Goal: Transaction & Acquisition: Purchase product/service

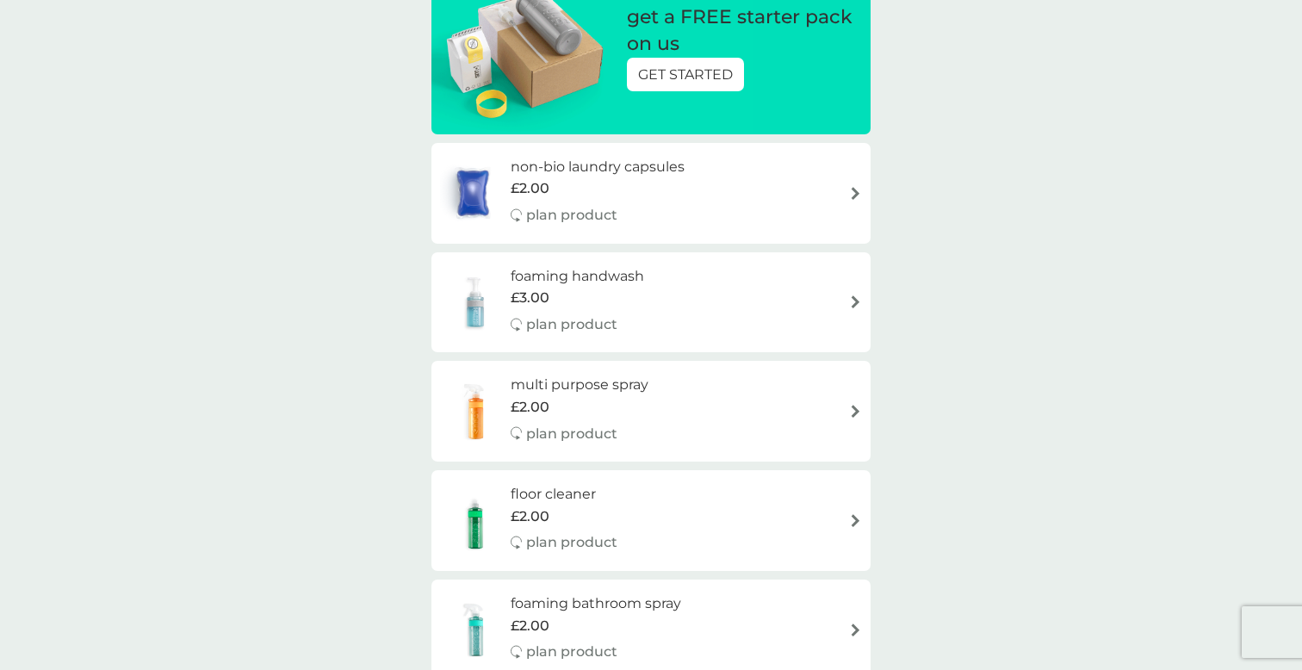
scroll to position [245, 0]
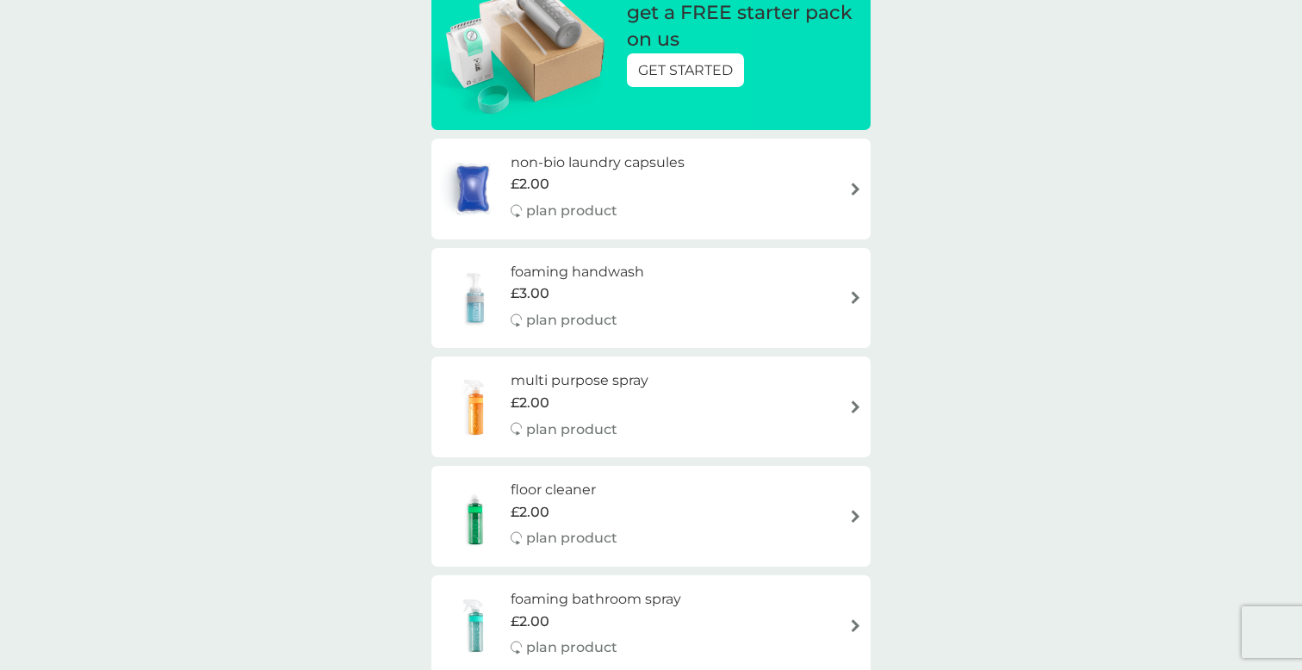
click at [677, 288] on div "foaming handwash £3.00 plan product" at bounding box center [651, 298] width 422 height 75
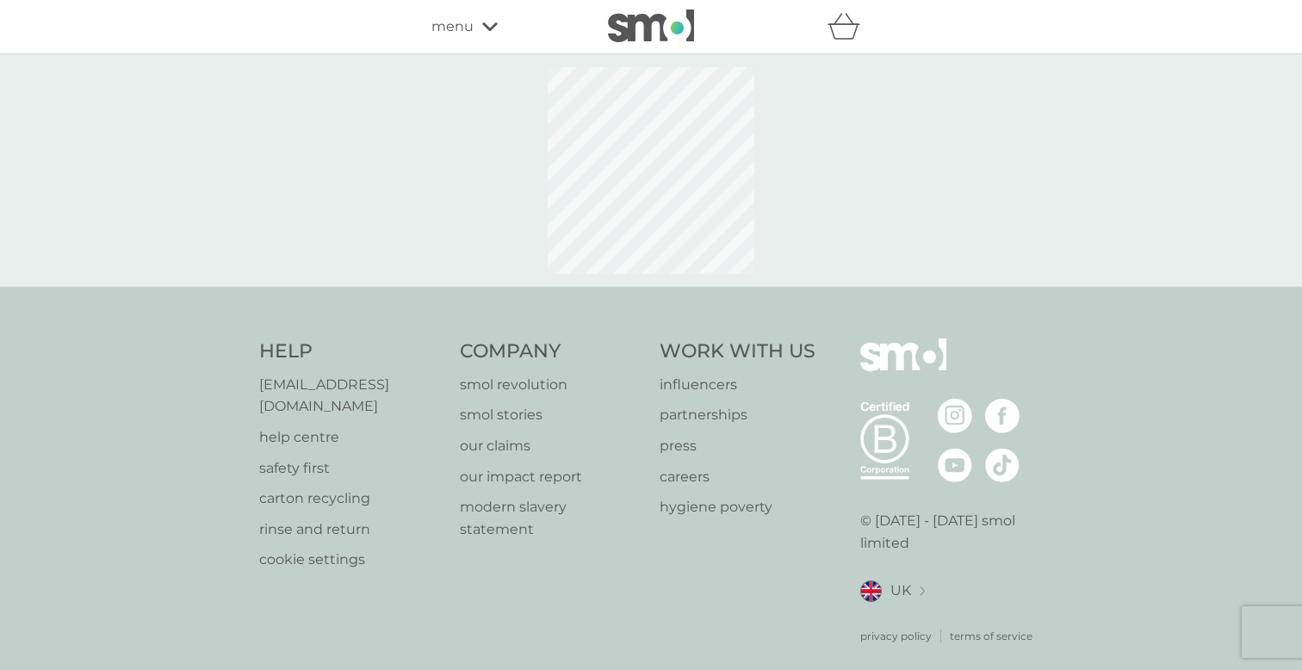
select select "119"
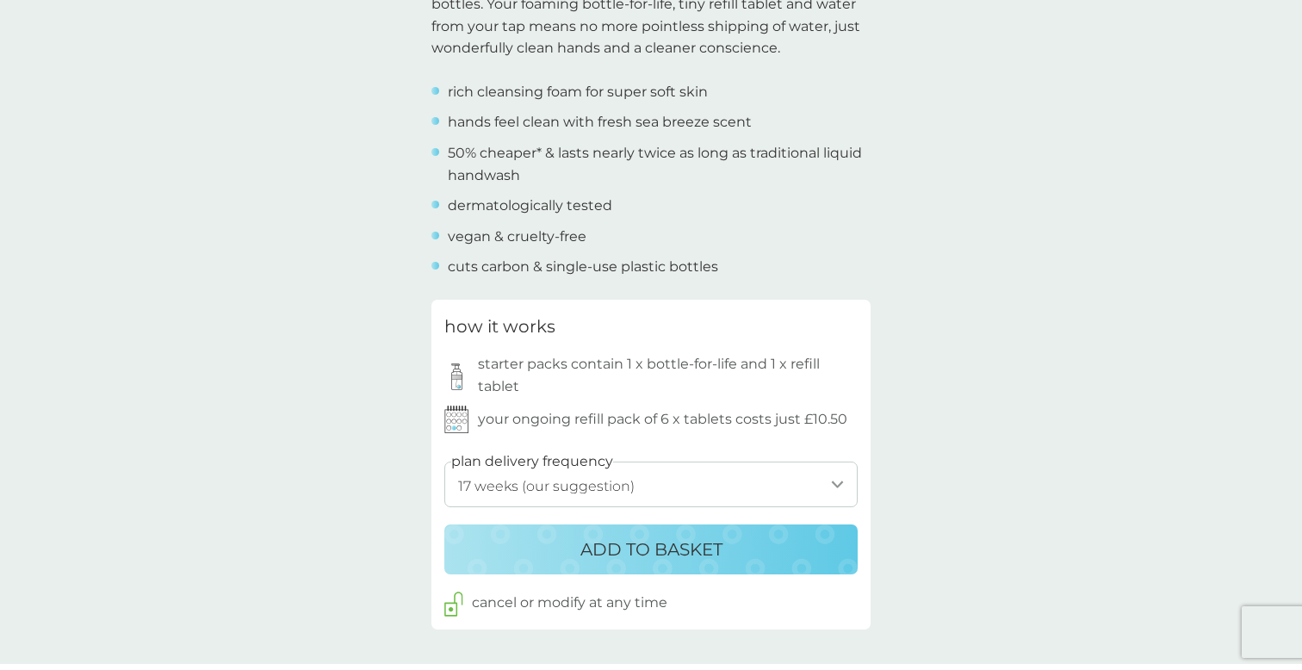
scroll to position [603, 0]
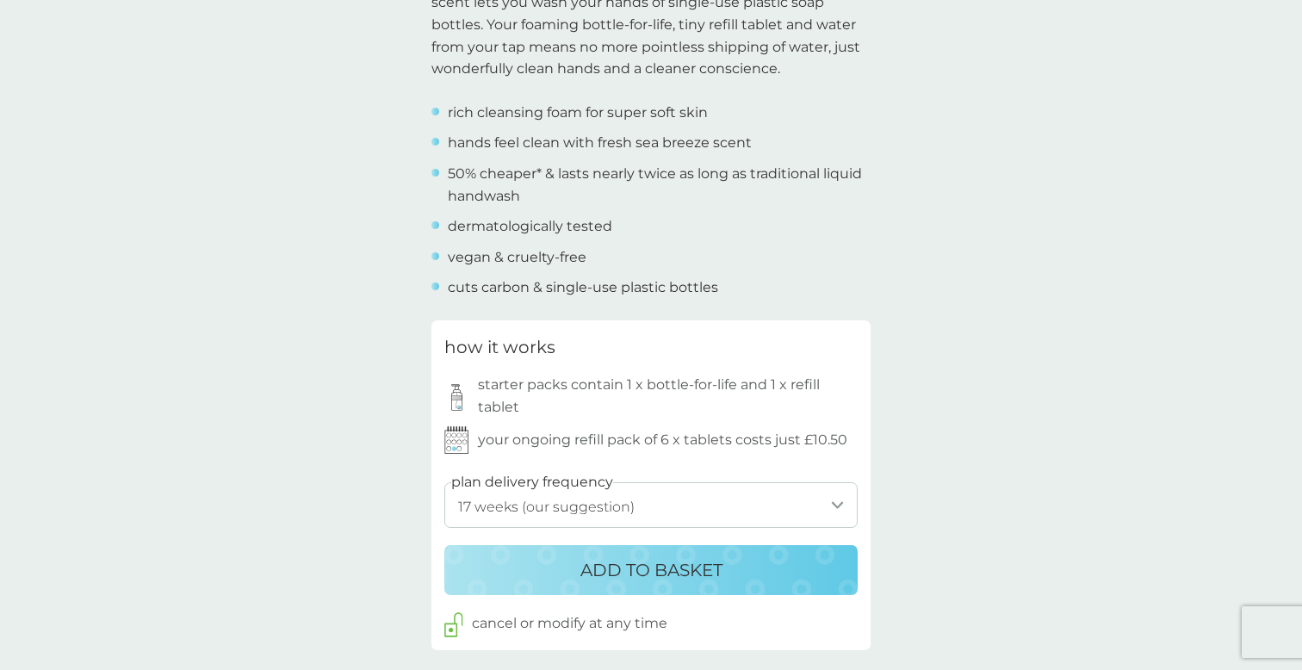
click at [673, 509] on select "1 week 2 weeks 3 weeks 4 weeks 5 weeks 6 weeks 7 weeks 8 weeks 9 weeks 10 weeks…" at bounding box center [650, 505] width 413 height 46
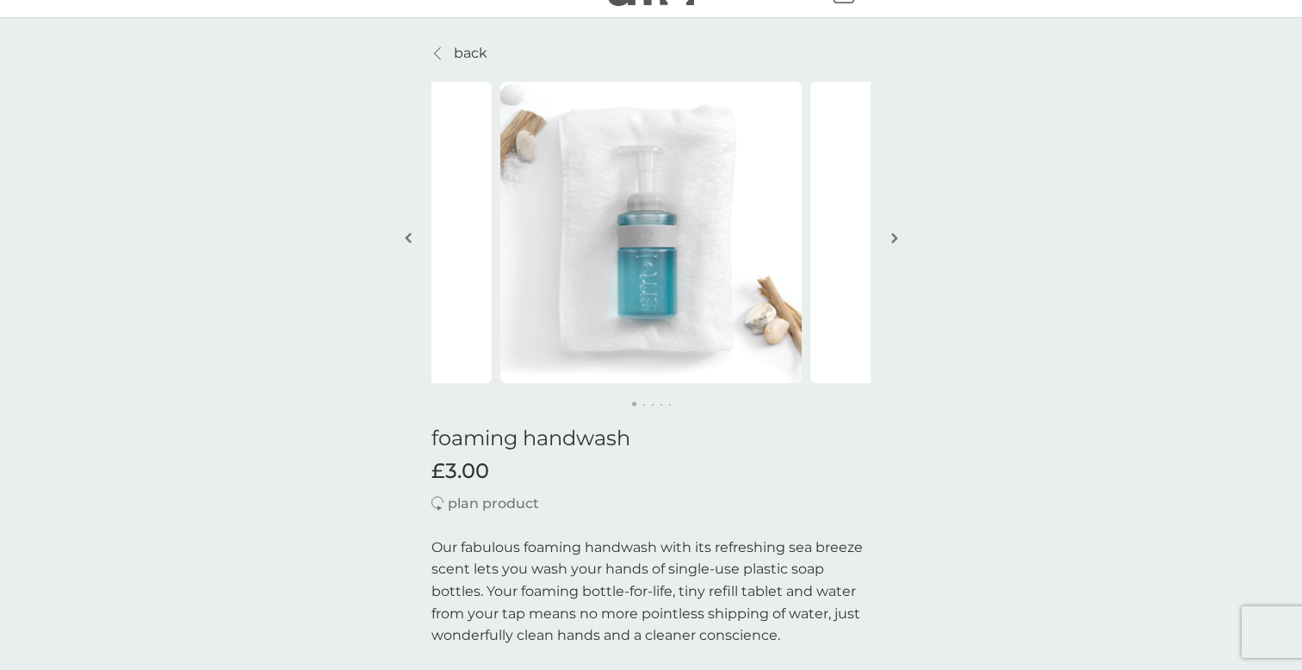
scroll to position [27, 0]
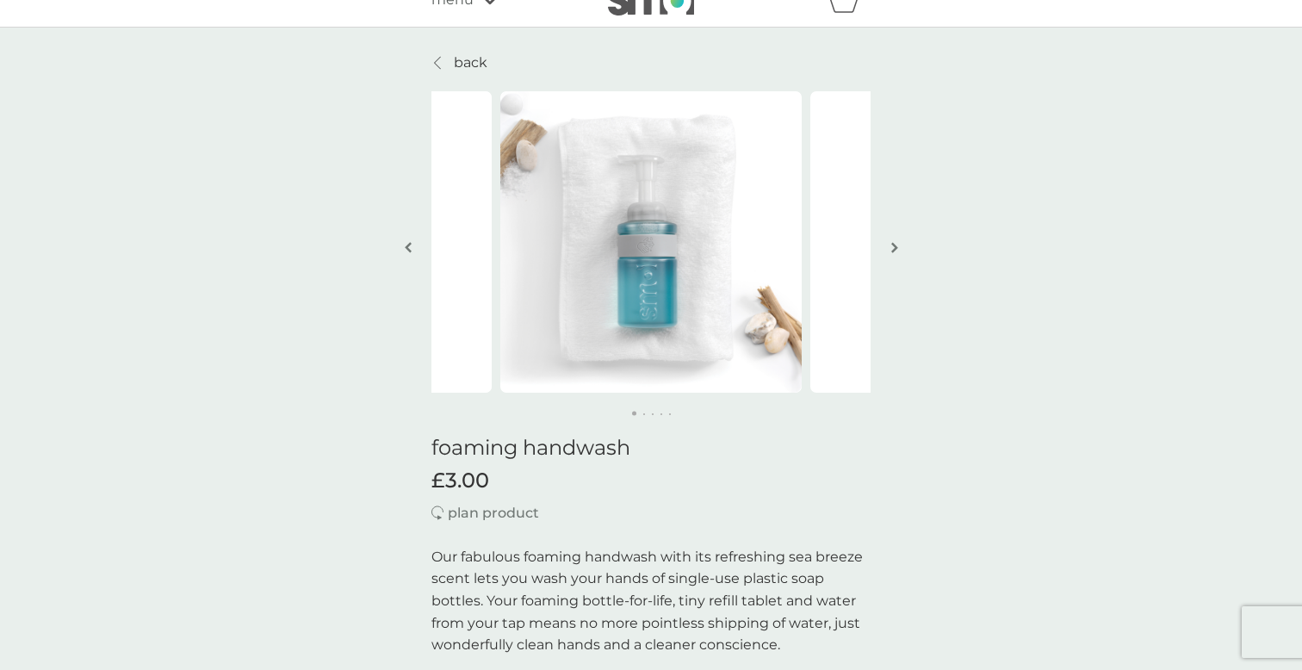
click at [897, 247] on img "button" at bounding box center [894, 247] width 7 height 13
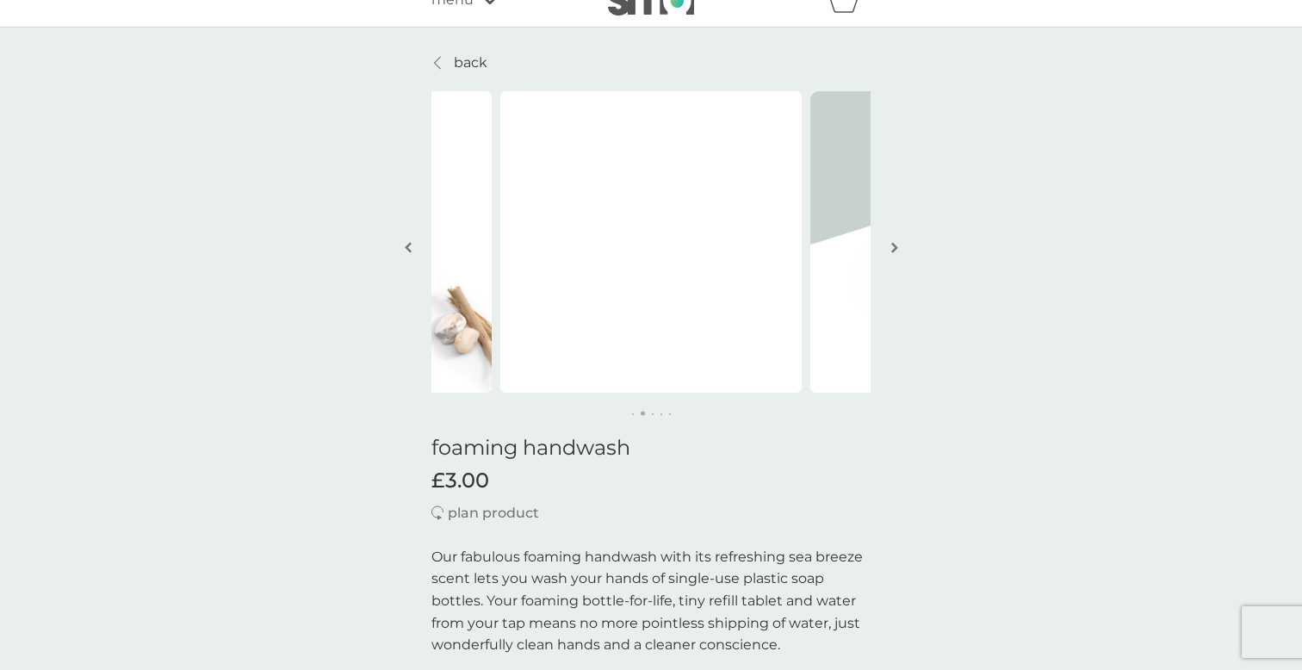
click at [897, 247] on img "button" at bounding box center [894, 247] width 7 height 13
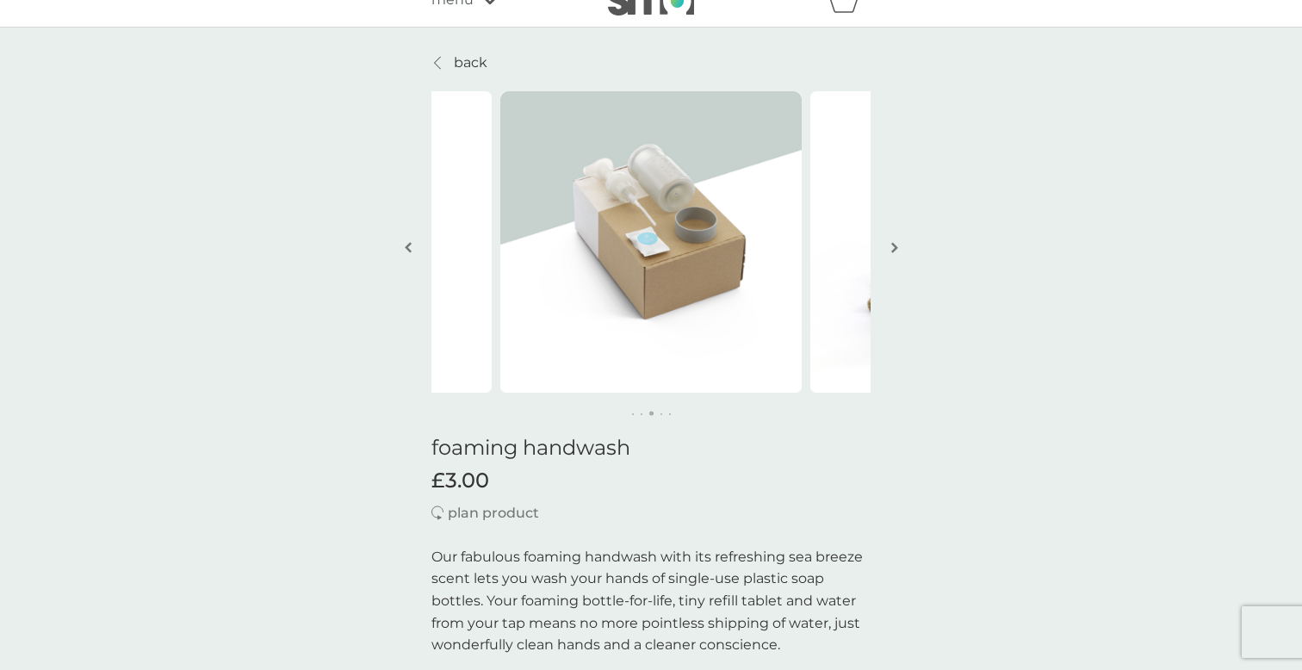
click at [896, 251] on img "button" at bounding box center [894, 247] width 7 height 13
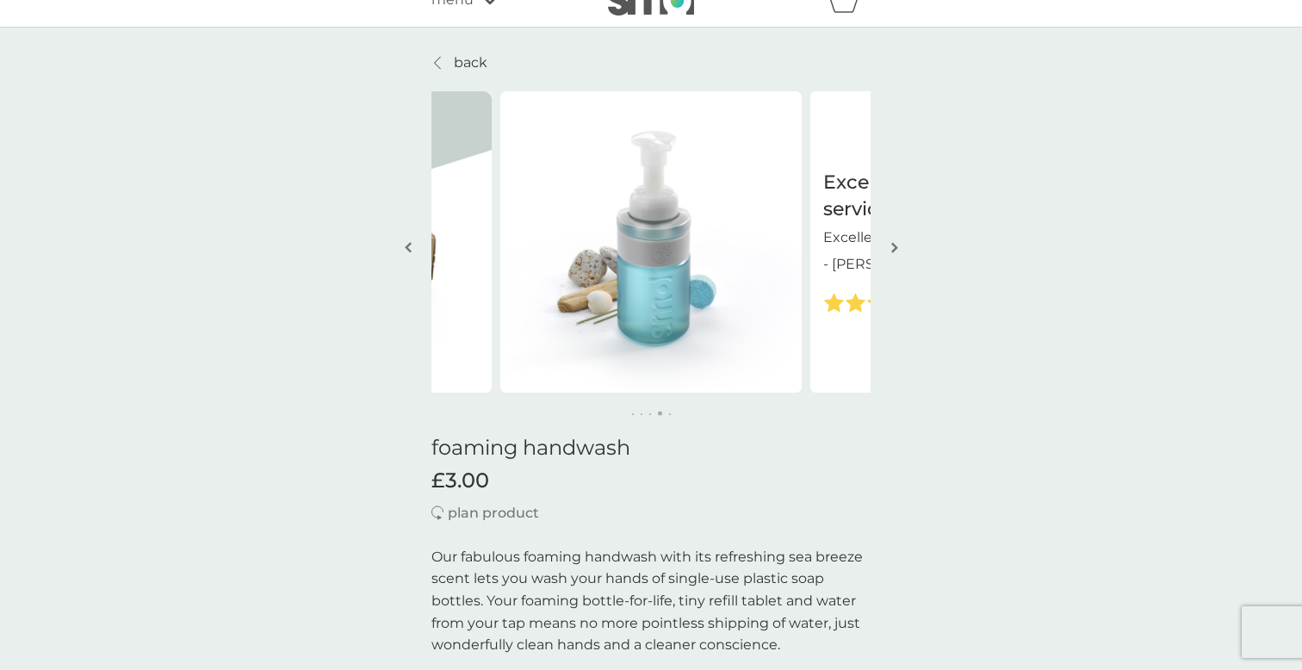
click at [896, 251] on img "button" at bounding box center [894, 247] width 7 height 13
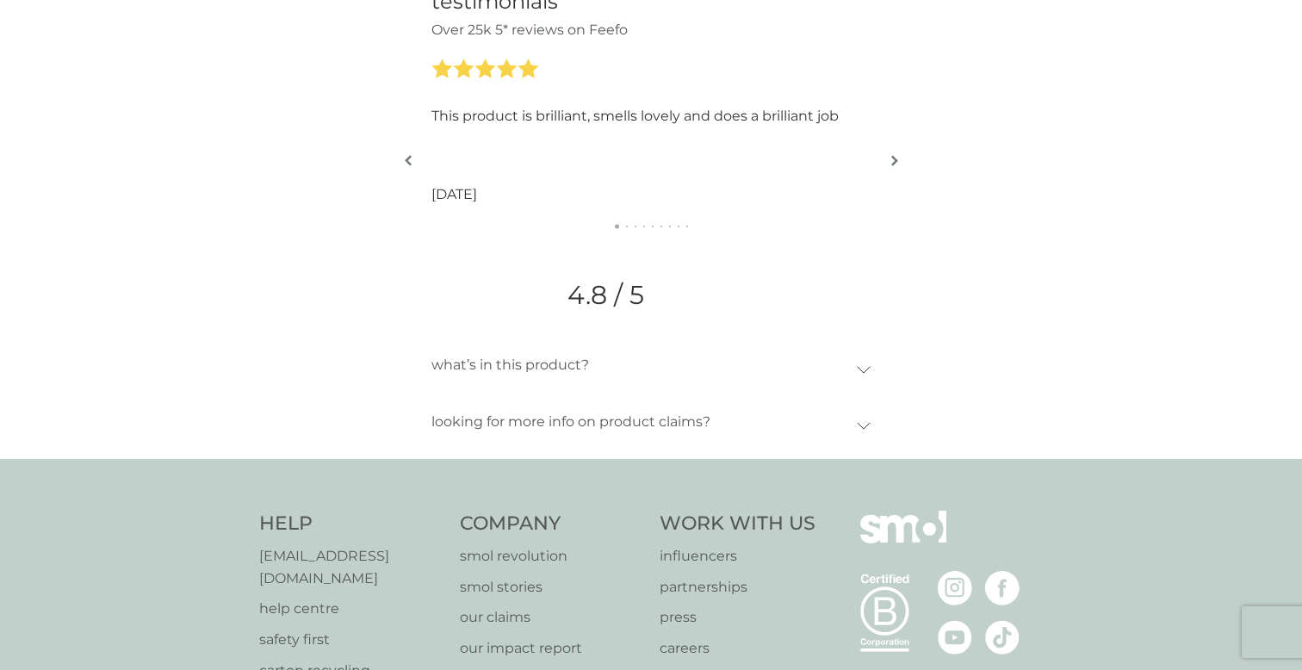
scroll to position [1996, 0]
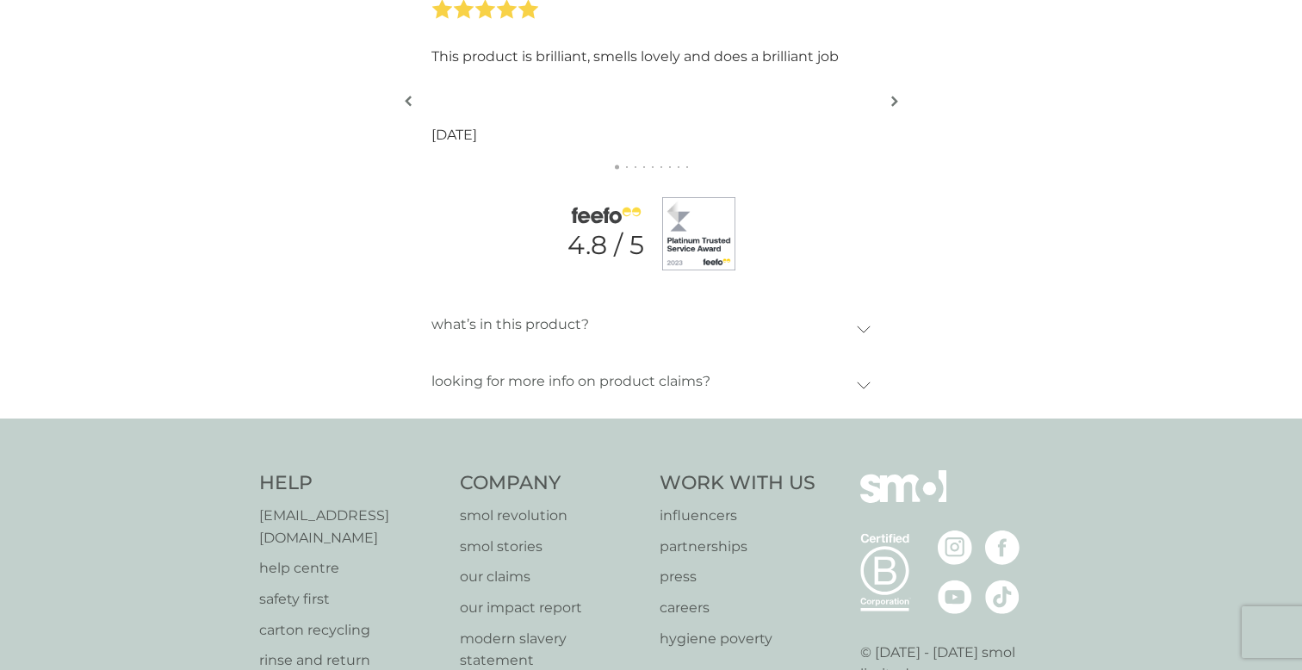
click at [868, 332] on icon at bounding box center [864, 330] width 14 height 8
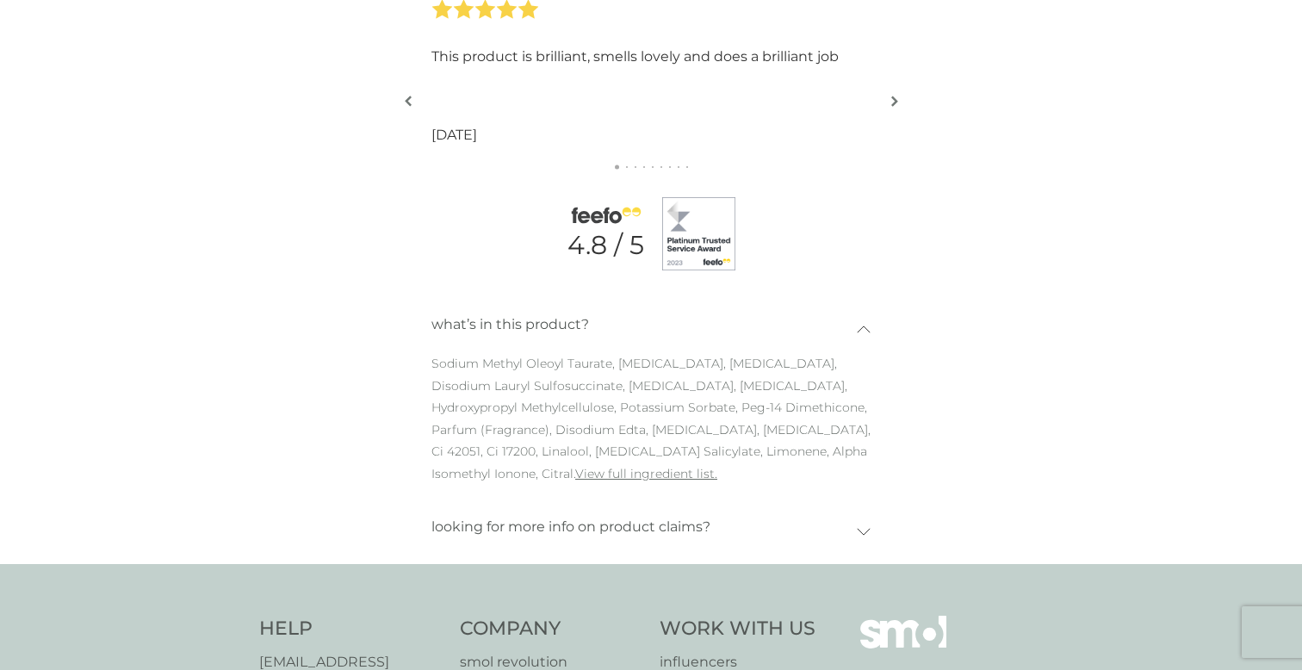
click at [869, 526] on div "looking for more info on product claims?" at bounding box center [650, 531] width 439 height 48
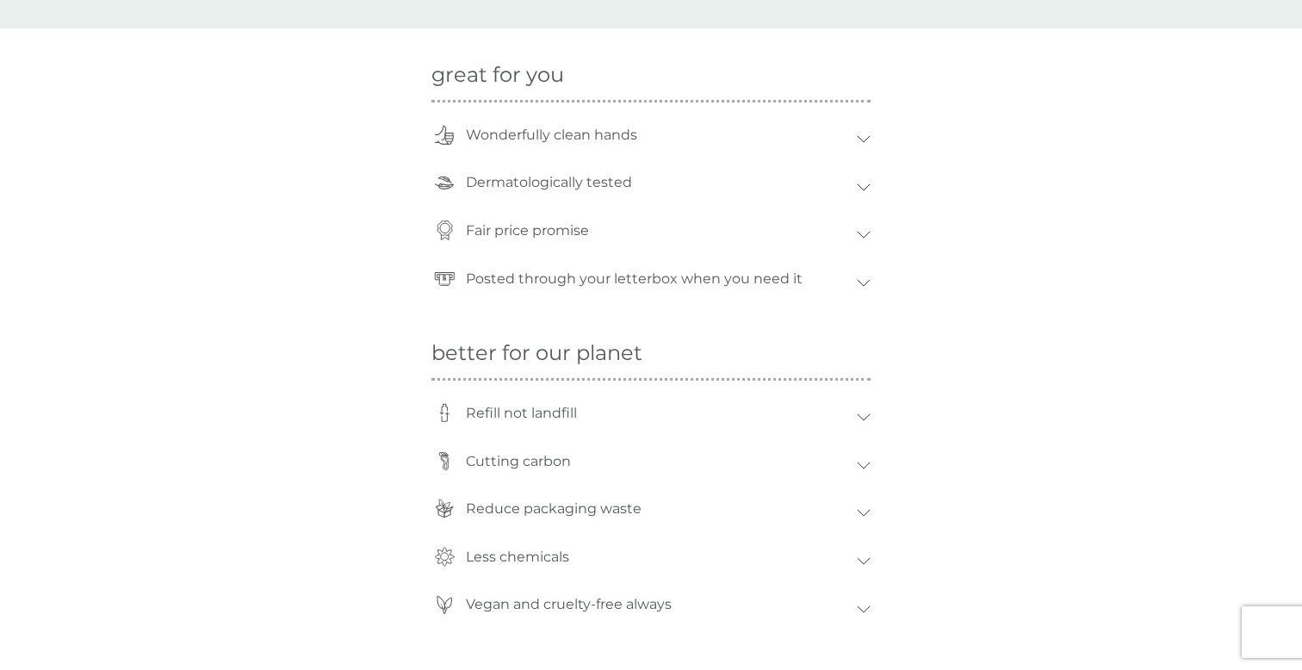
scroll to position [1257, 0]
click at [863, 563] on icon at bounding box center [864, 563] width 14 height 8
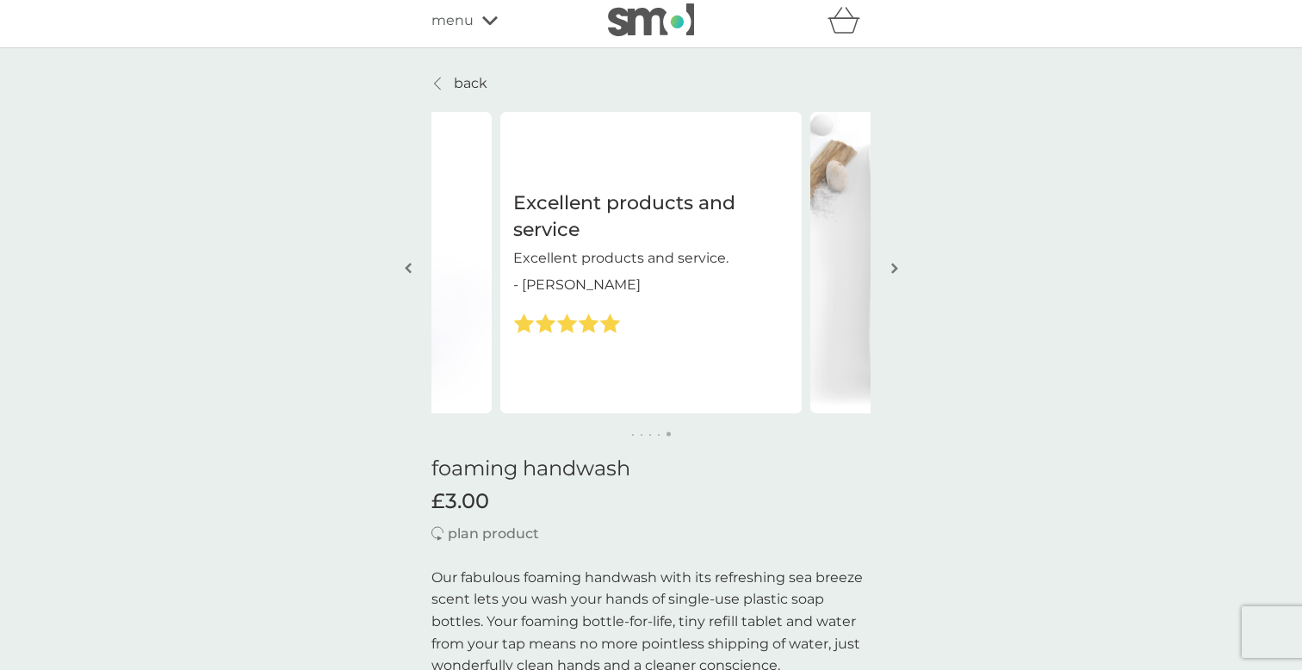
scroll to position [0, 0]
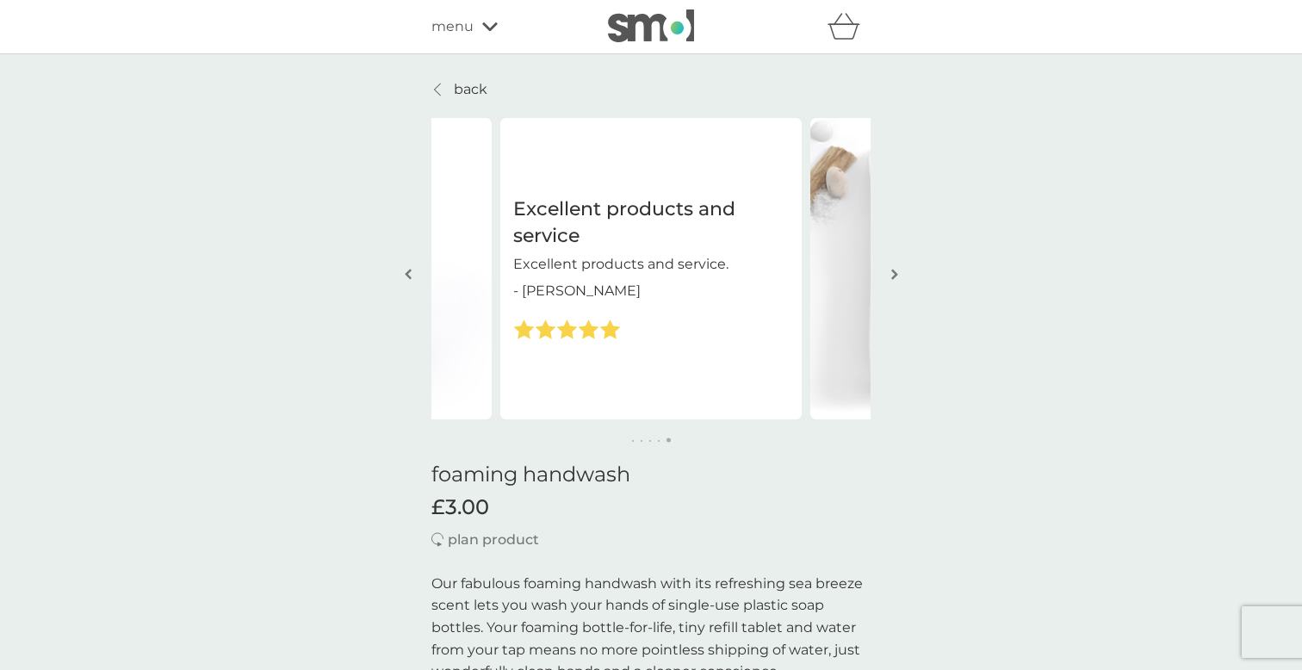
click at [896, 271] on img "button" at bounding box center [894, 274] width 7 height 13
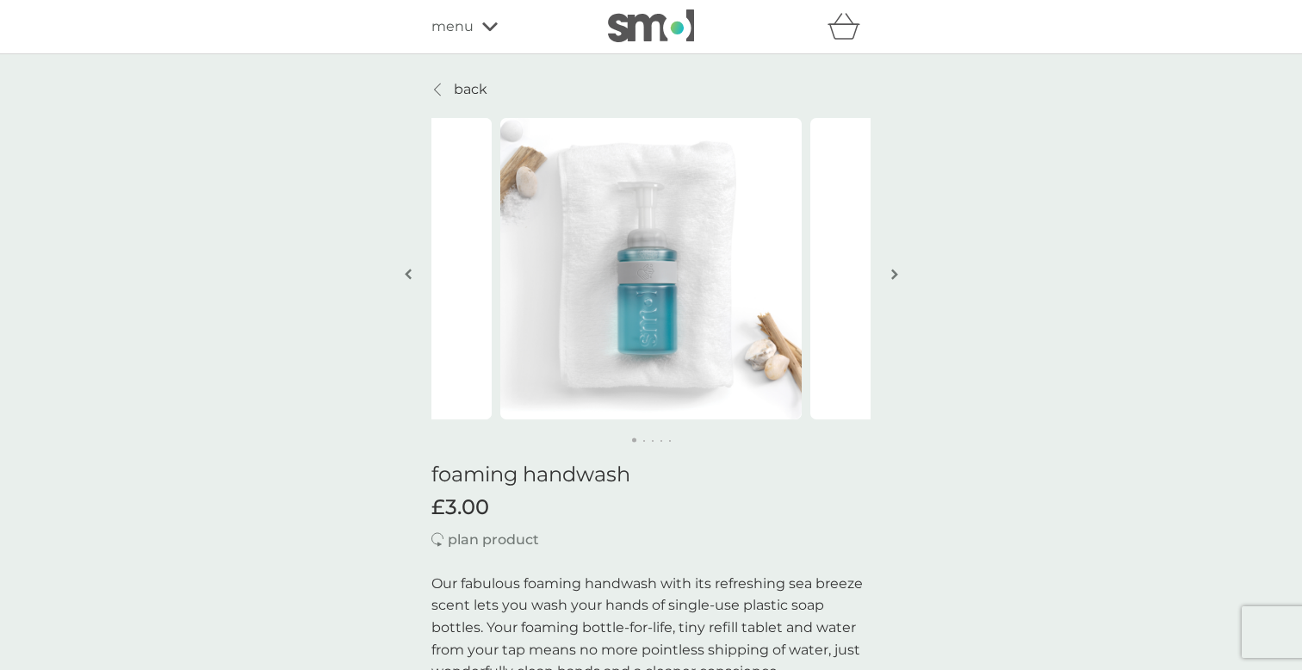
click at [896, 271] on img "button" at bounding box center [894, 274] width 7 height 13
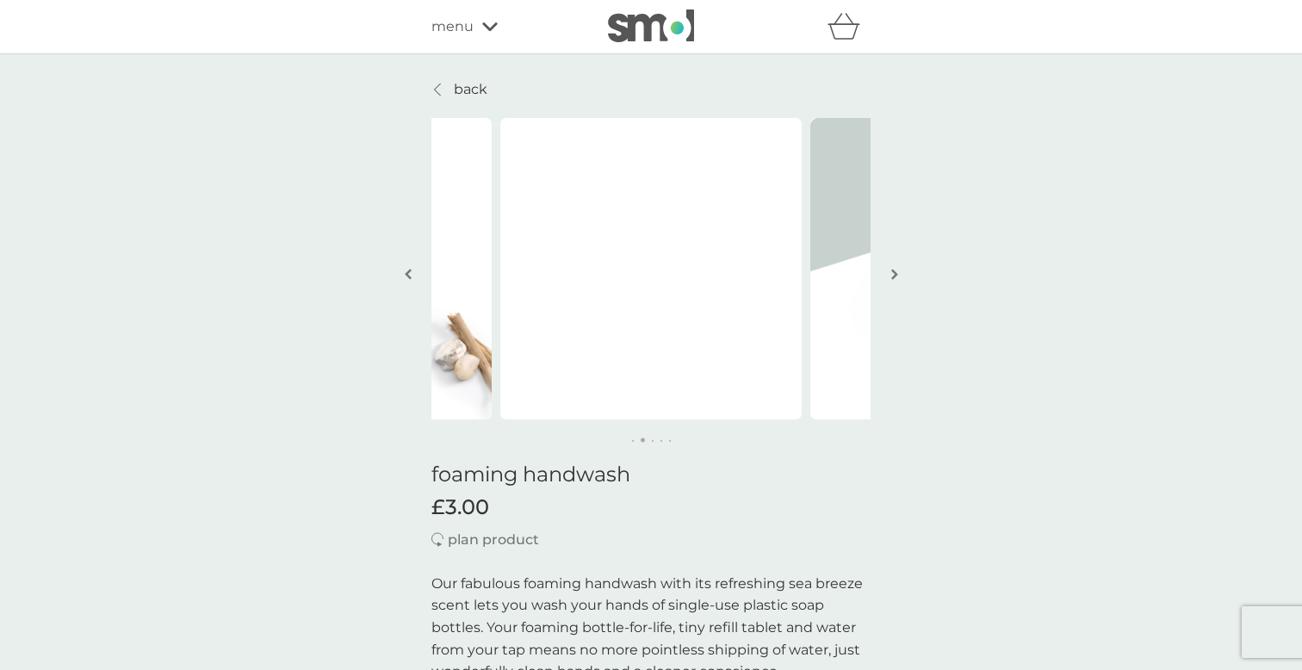
click at [493, 26] on icon at bounding box center [490, 26] width 16 height 9
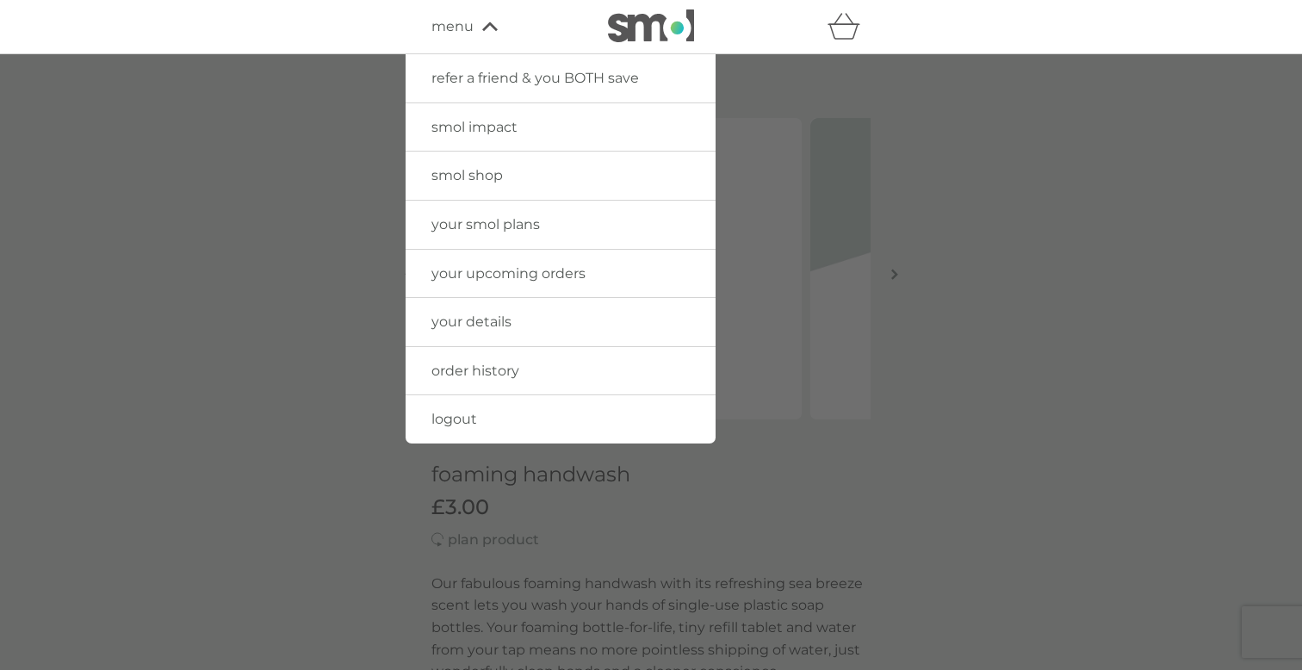
click at [846, 27] on icon "basket" at bounding box center [844, 26] width 33 height 27
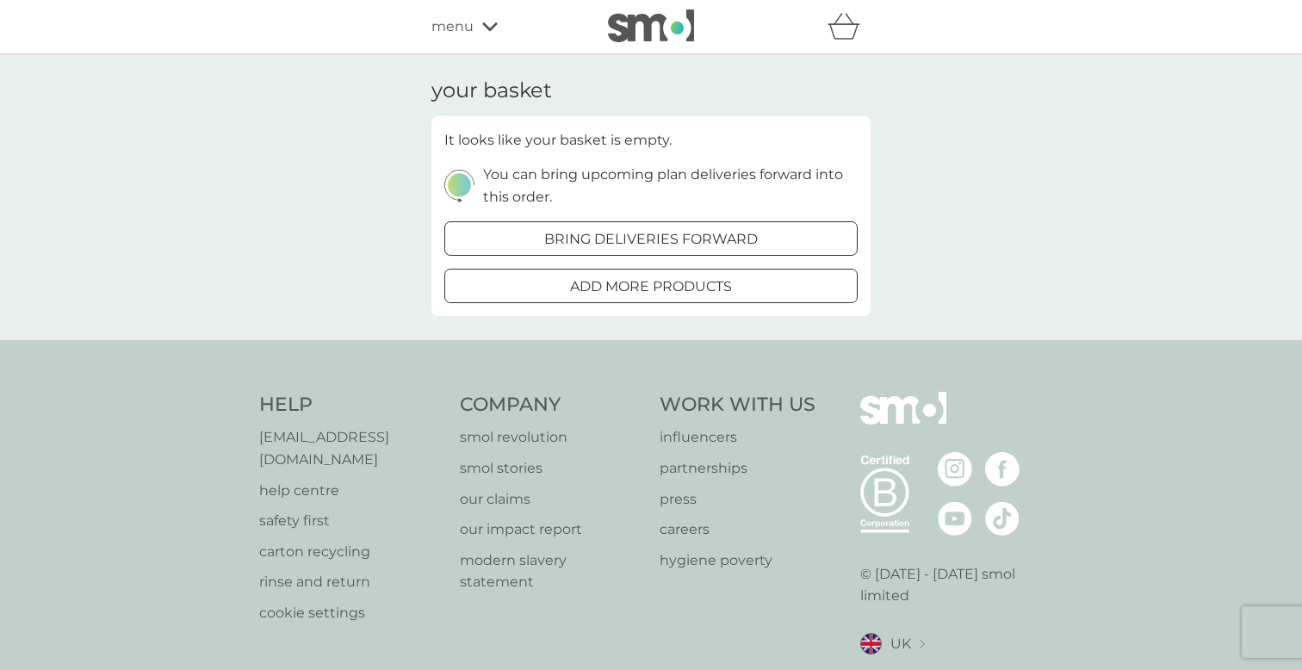
click at [627, 284] on div at bounding box center [630, 285] width 12 height 12
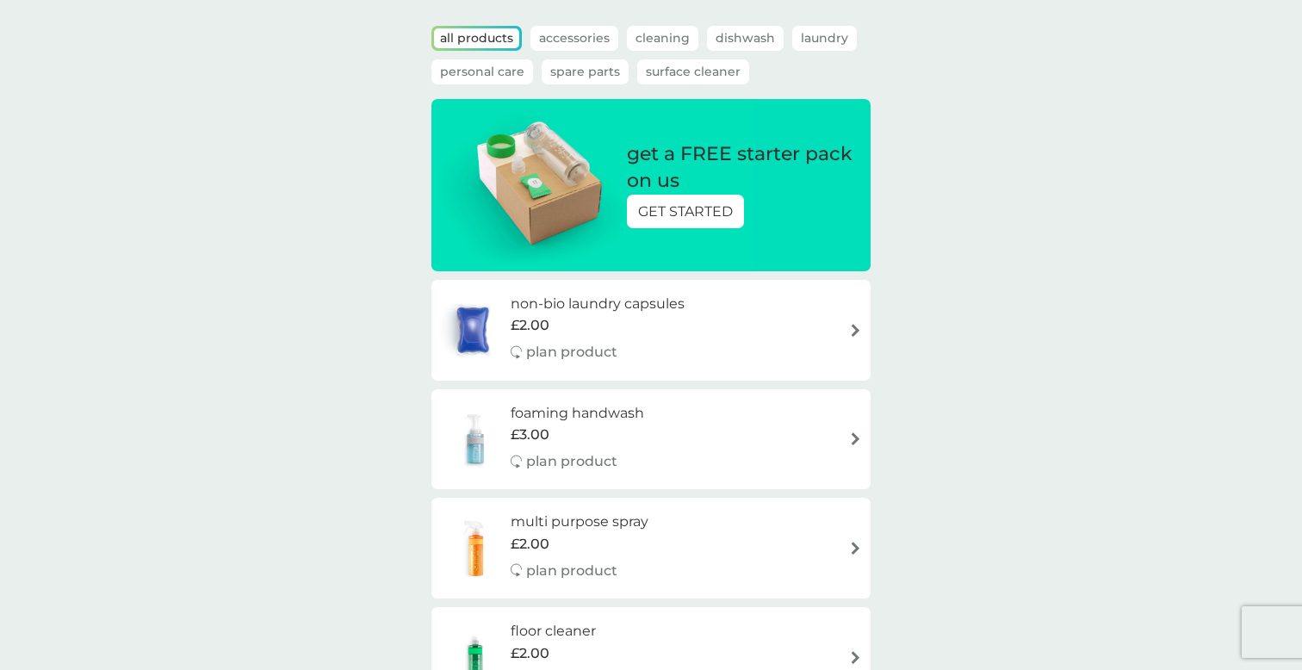
scroll to position [108, 0]
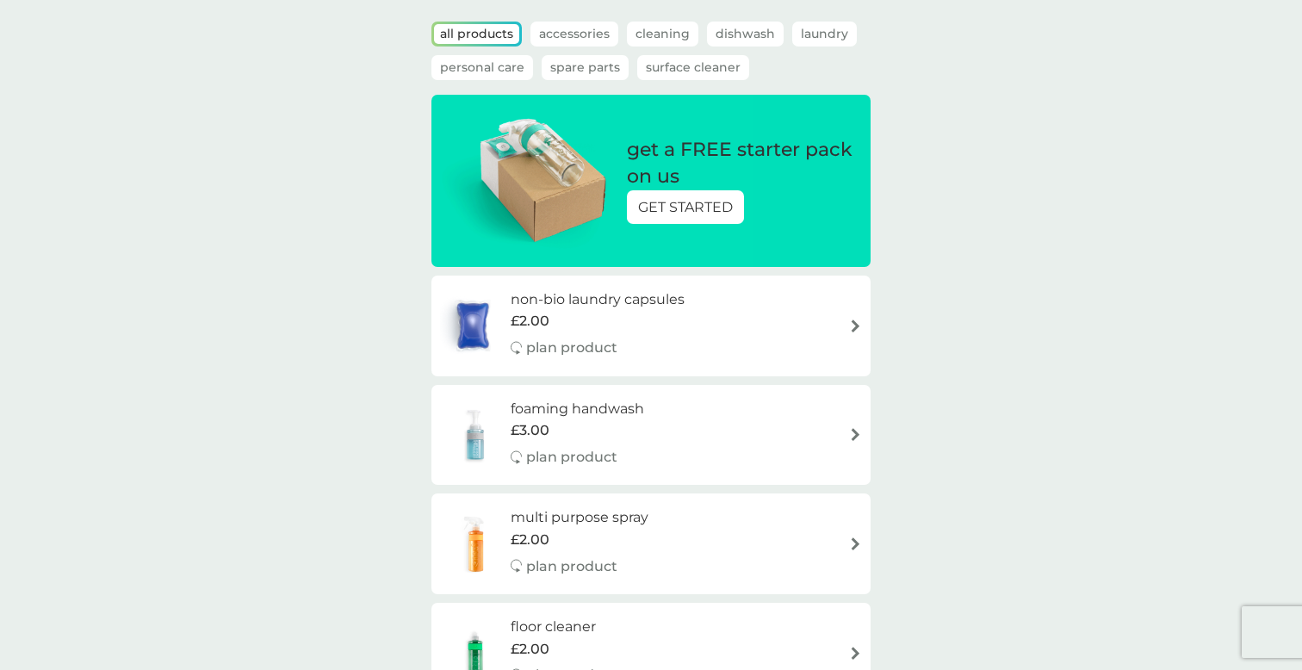
click at [700, 199] on p "GET STARTED" at bounding box center [685, 207] width 95 height 22
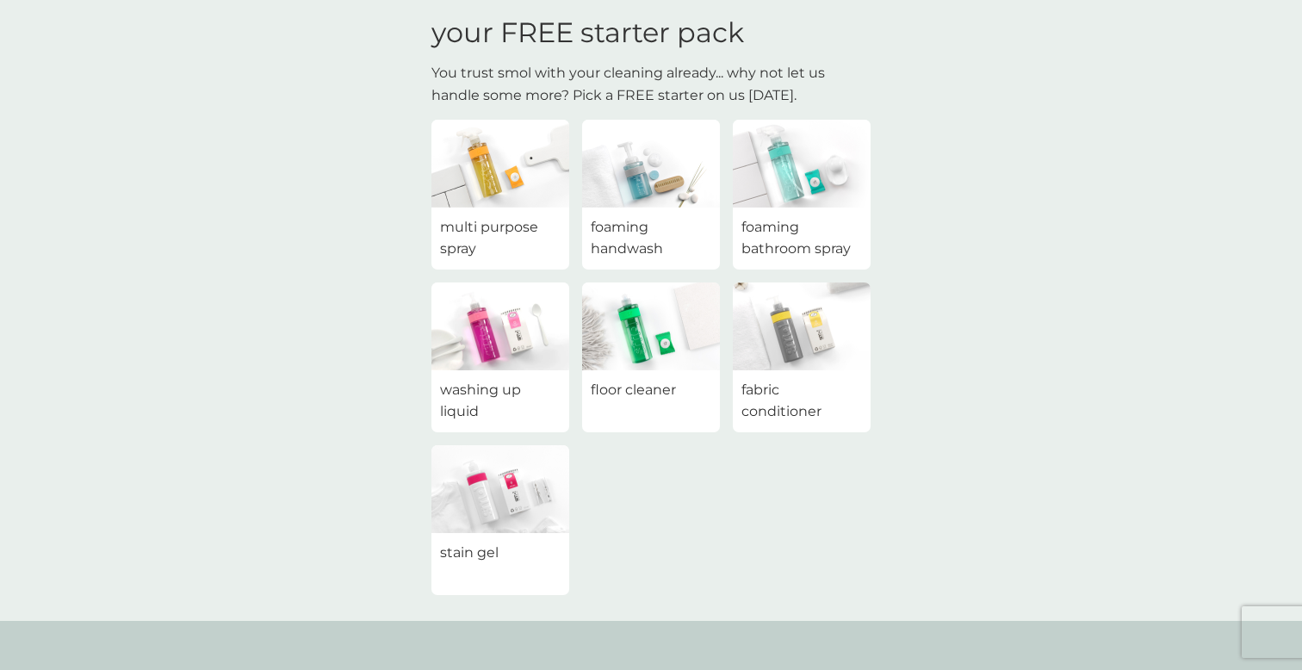
scroll to position [65, 0]
click at [640, 227] on span "foaming handwash" at bounding box center [651, 237] width 121 height 44
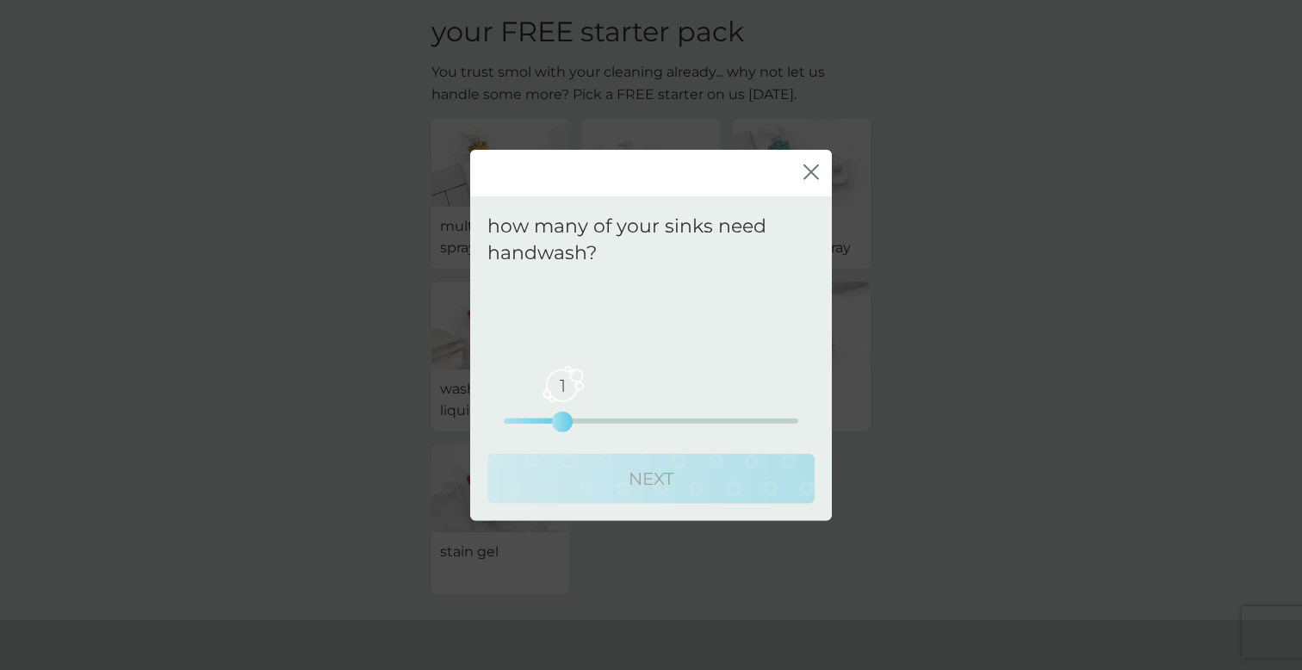
drag, startPoint x: 508, startPoint y: 421, endPoint x: 551, endPoint y: 421, distance: 43.1
click at [551, 421] on div "1 0 2.5 5" at bounding box center [651, 420] width 295 height 5
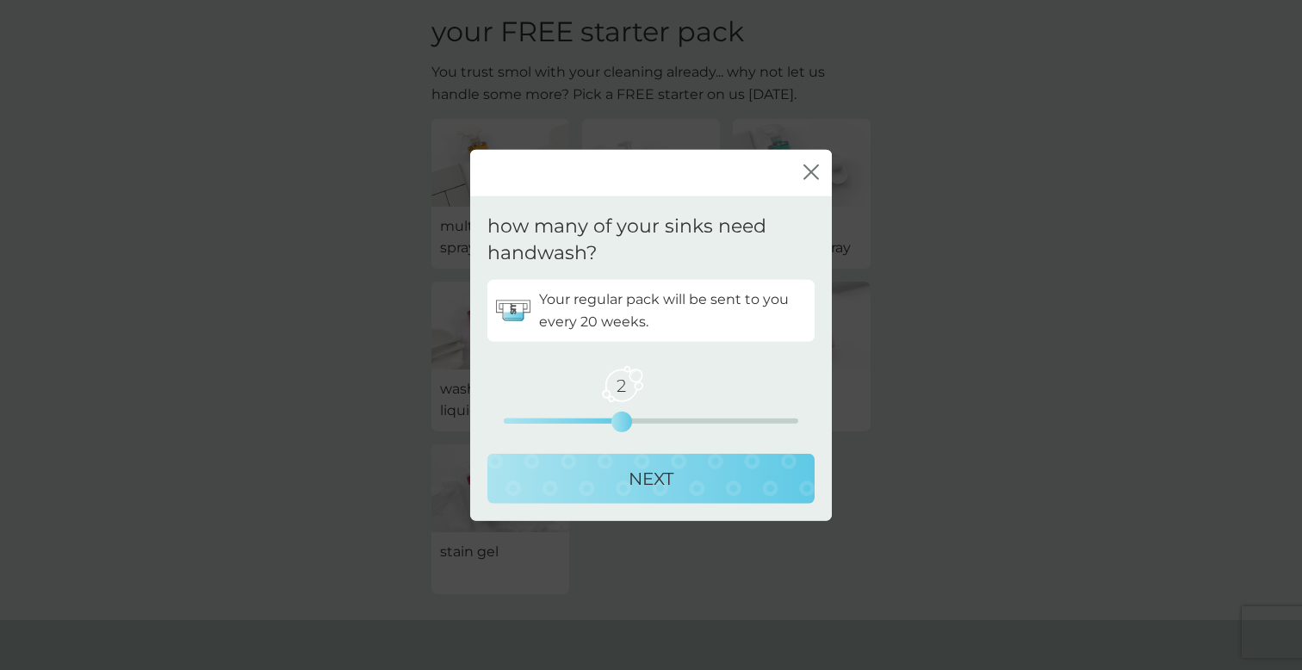
drag, startPoint x: 561, startPoint y: 423, endPoint x: 605, endPoint y: 423, distance: 44.8
click at [605, 423] on div "2 0 2.5 5" at bounding box center [651, 397] width 295 height 70
click at [558, 479] on div "NEXT" at bounding box center [651, 478] width 293 height 28
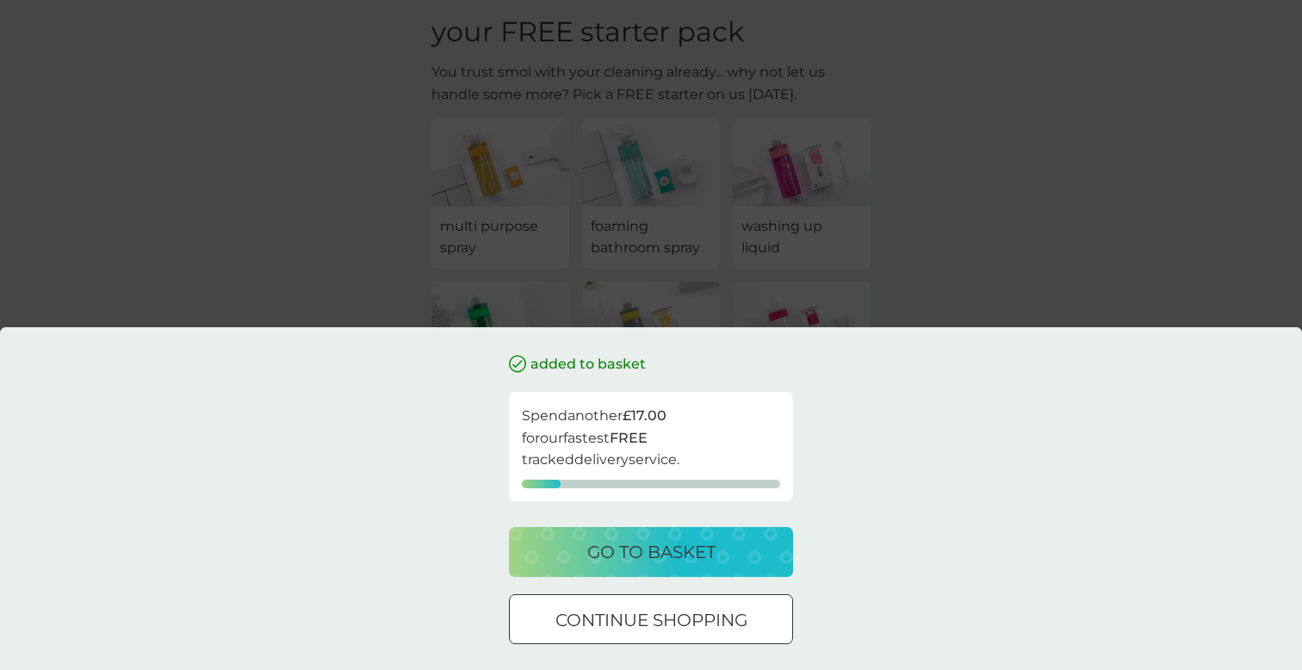
click at [681, 554] on p "go to basket" at bounding box center [651, 552] width 128 height 28
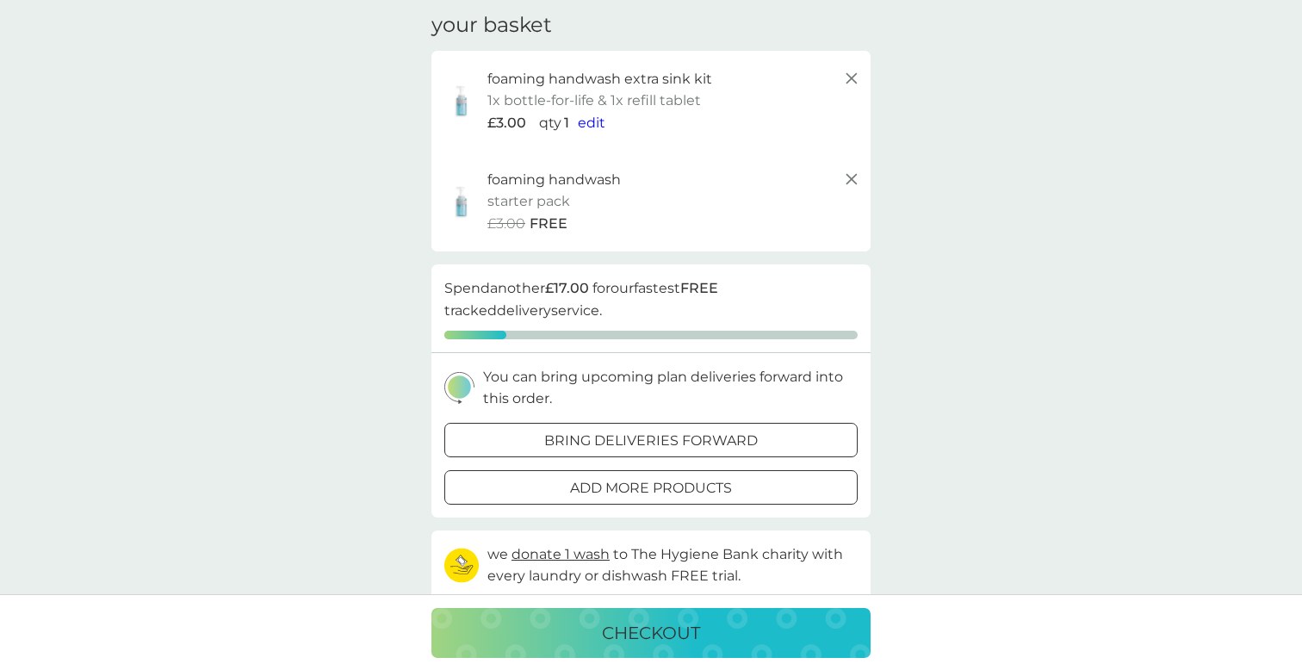
scroll to position [37, 0]
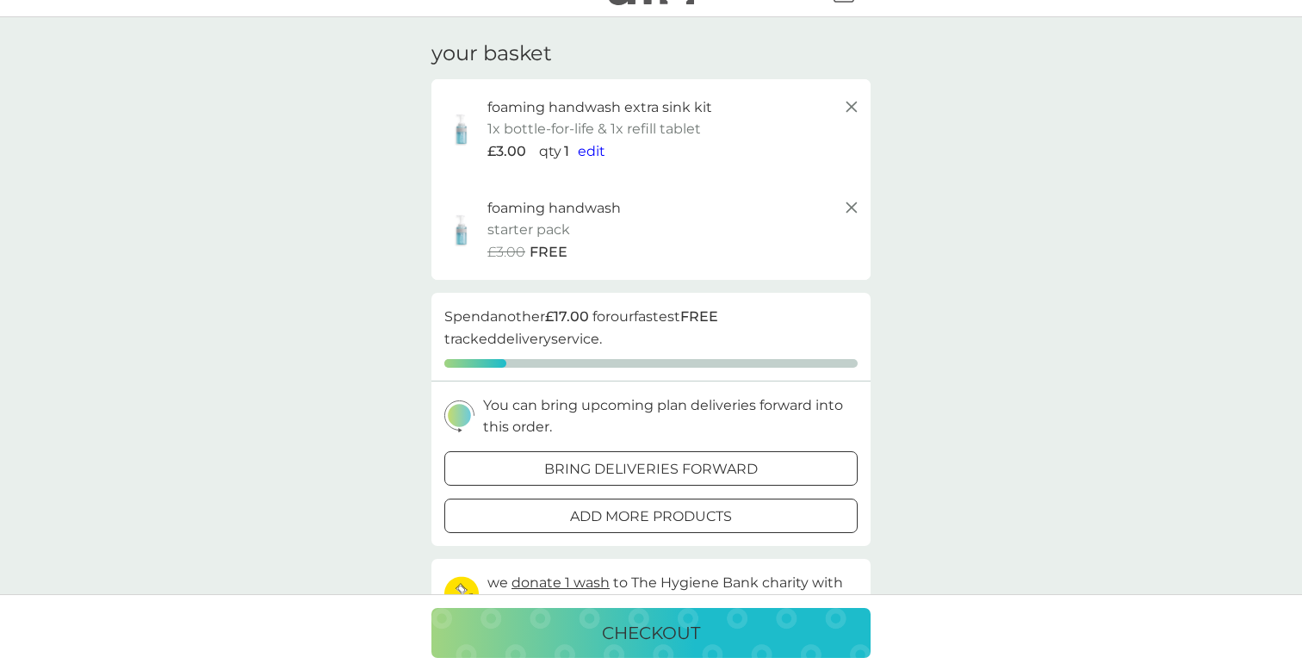
click at [853, 103] on icon at bounding box center [851, 106] width 21 height 21
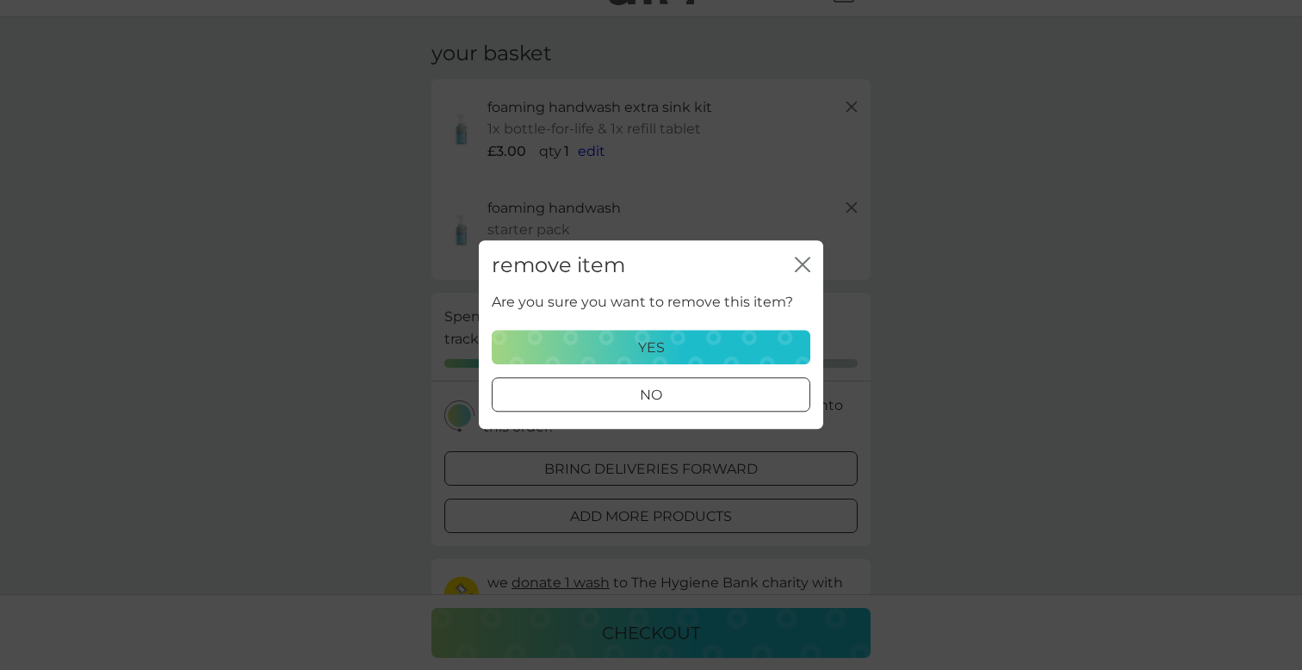
click at [641, 338] on p "yes" at bounding box center [651, 348] width 27 height 22
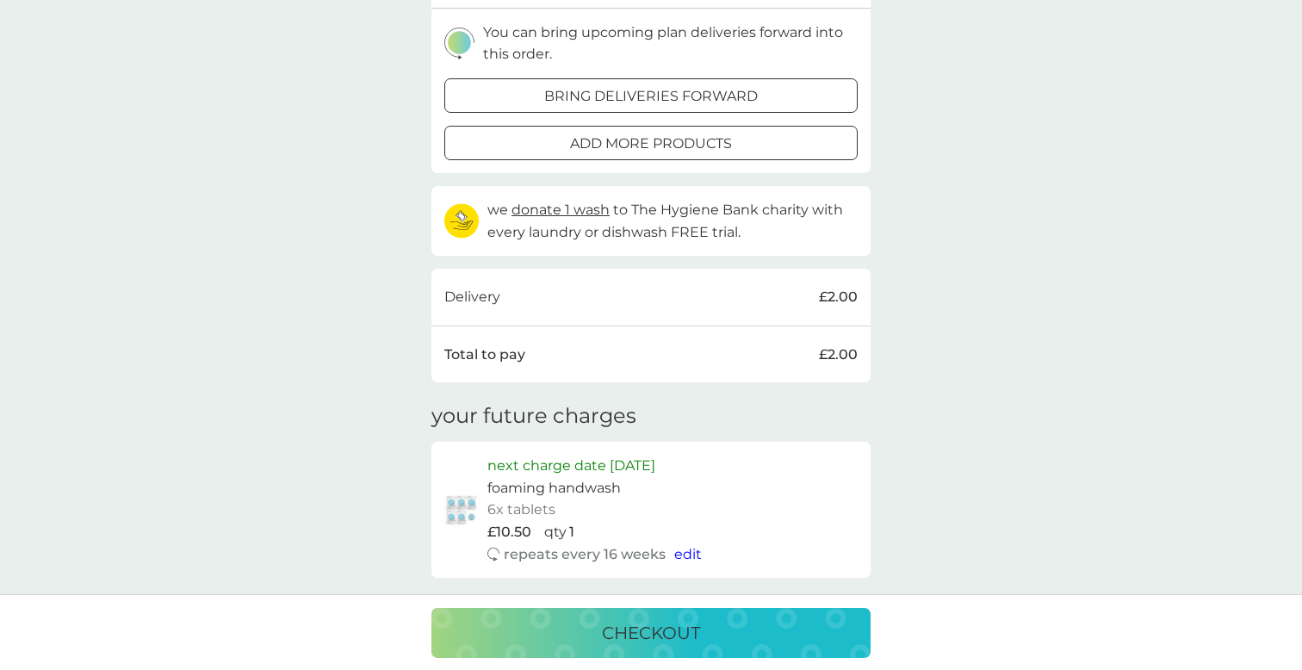
scroll to position [301, 0]
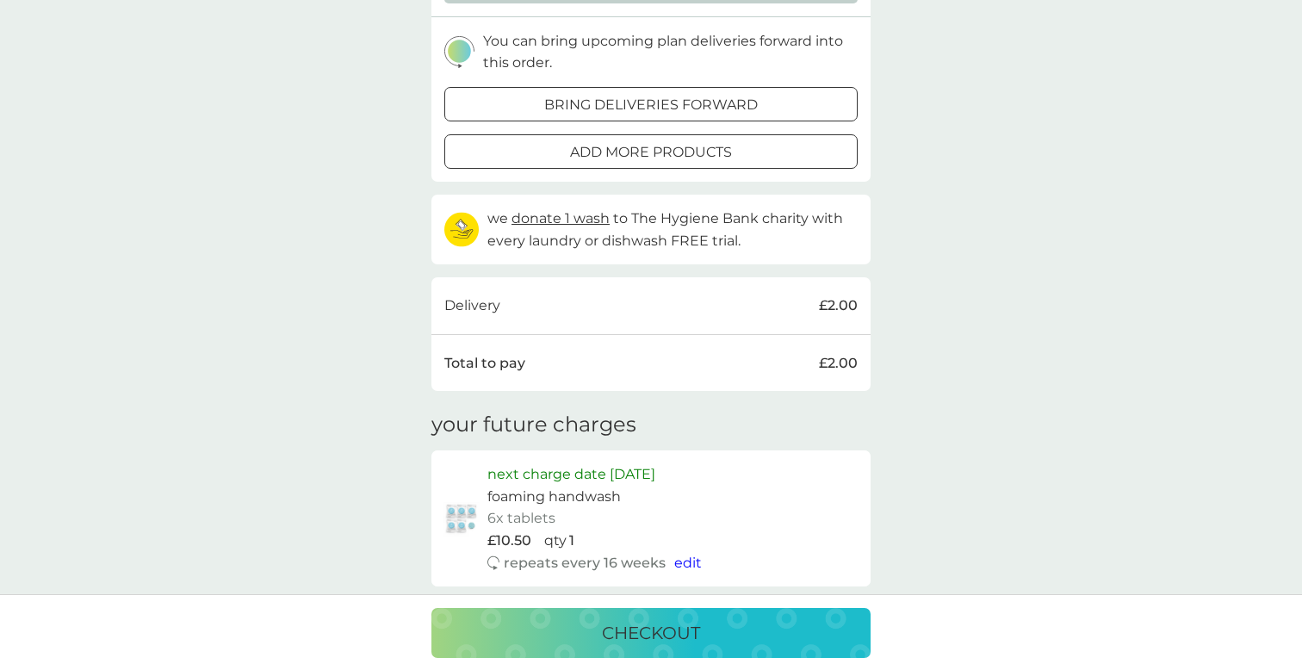
click at [928, 518] on div "your basket foaming handwash starter pack every 16 weeks @ £10.50 £3.00 FREE pr…" at bounding box center [651, 182] width 1302 height 857
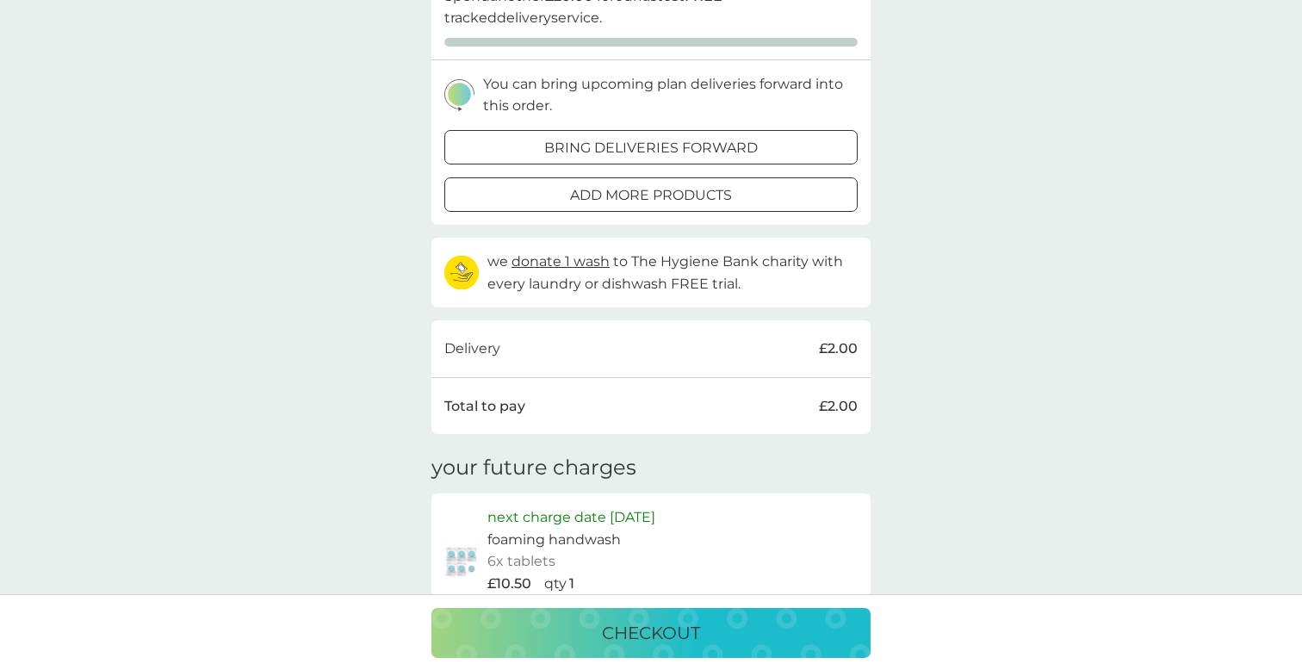
scroll to position [0, 0]
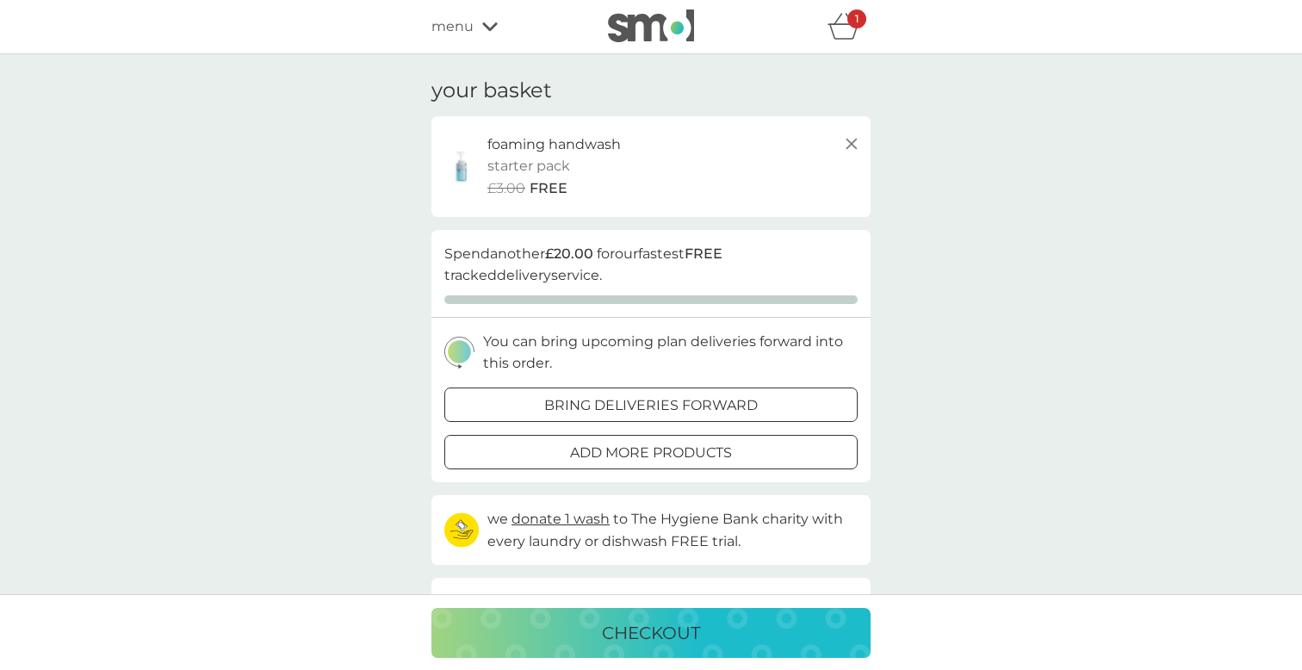
click at [466, 30] on span "menu" at bounding box center [452, 27] width 42 height 22
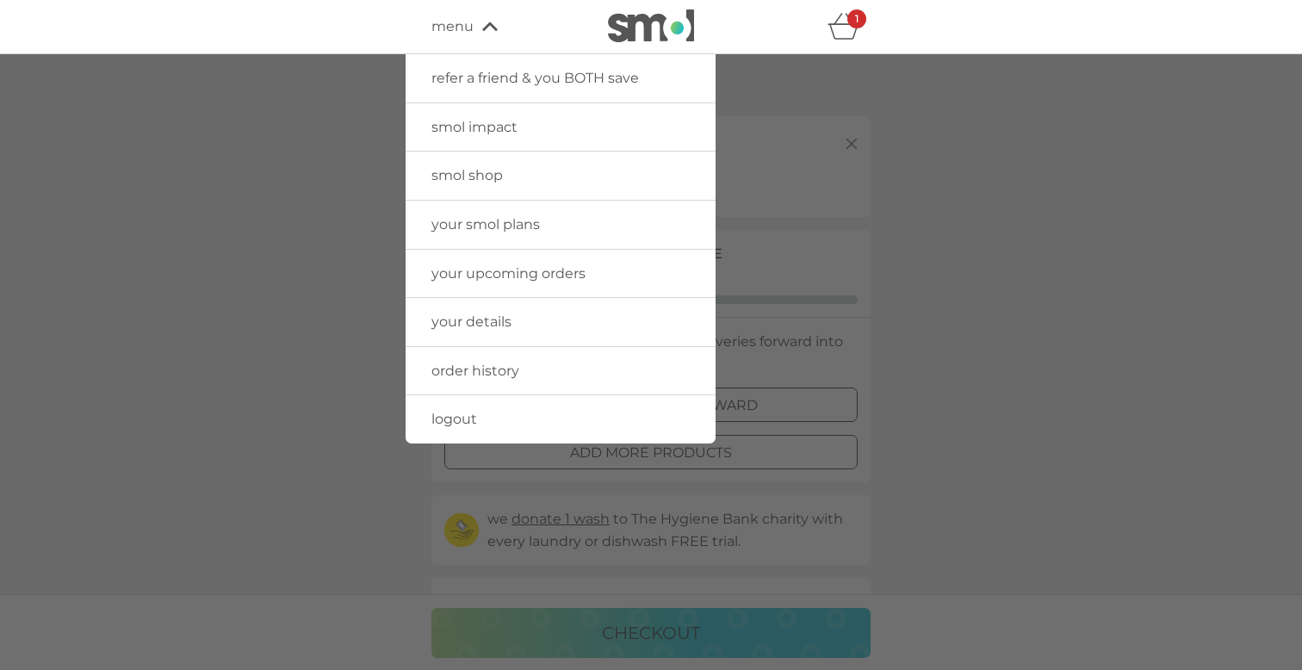
click at [464, 176] on span "smol shop" at bounding box center [466, 175] width 71 height 16
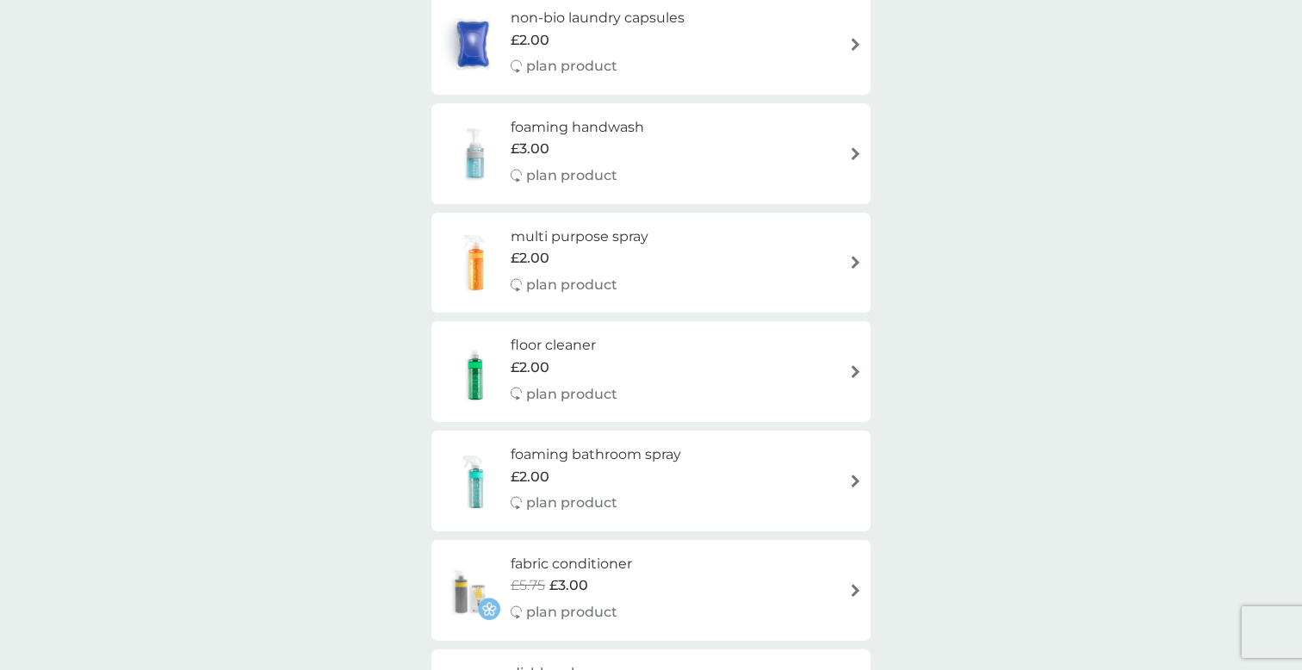
scroll to position [295, 0]
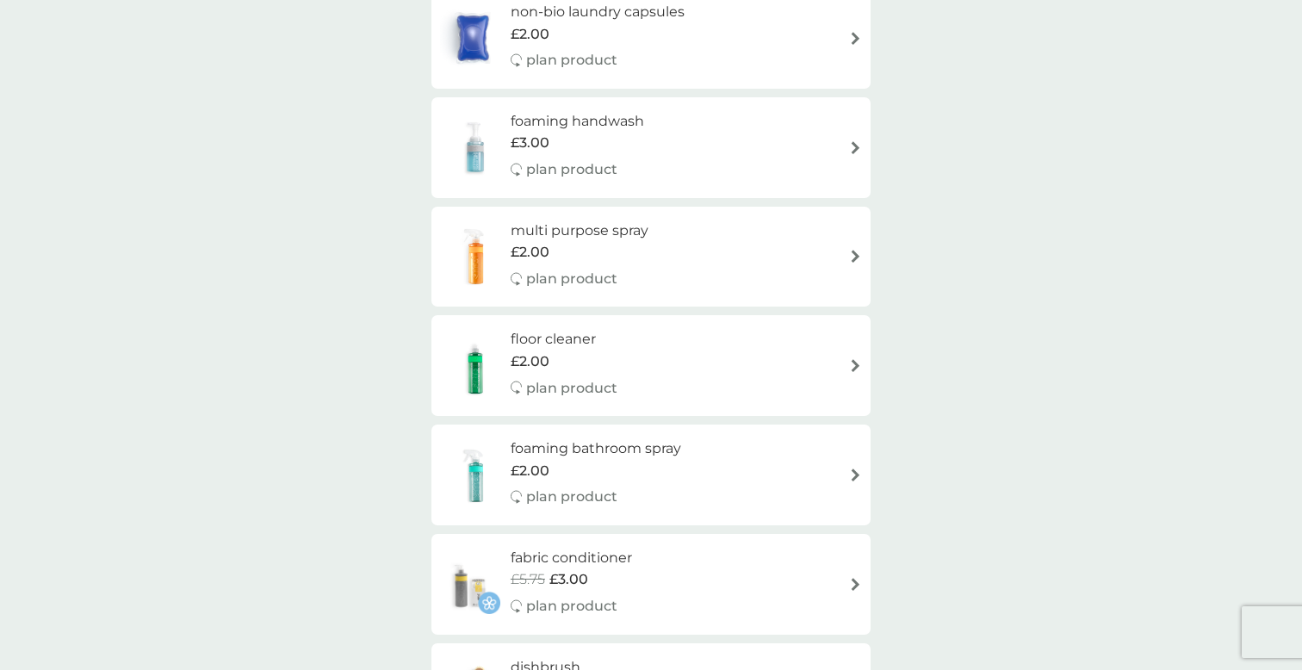
click at [726, 487] on div "foaming bathroom spray £2.00 plan product" at bounding box center [651, 474] width 422 height 75
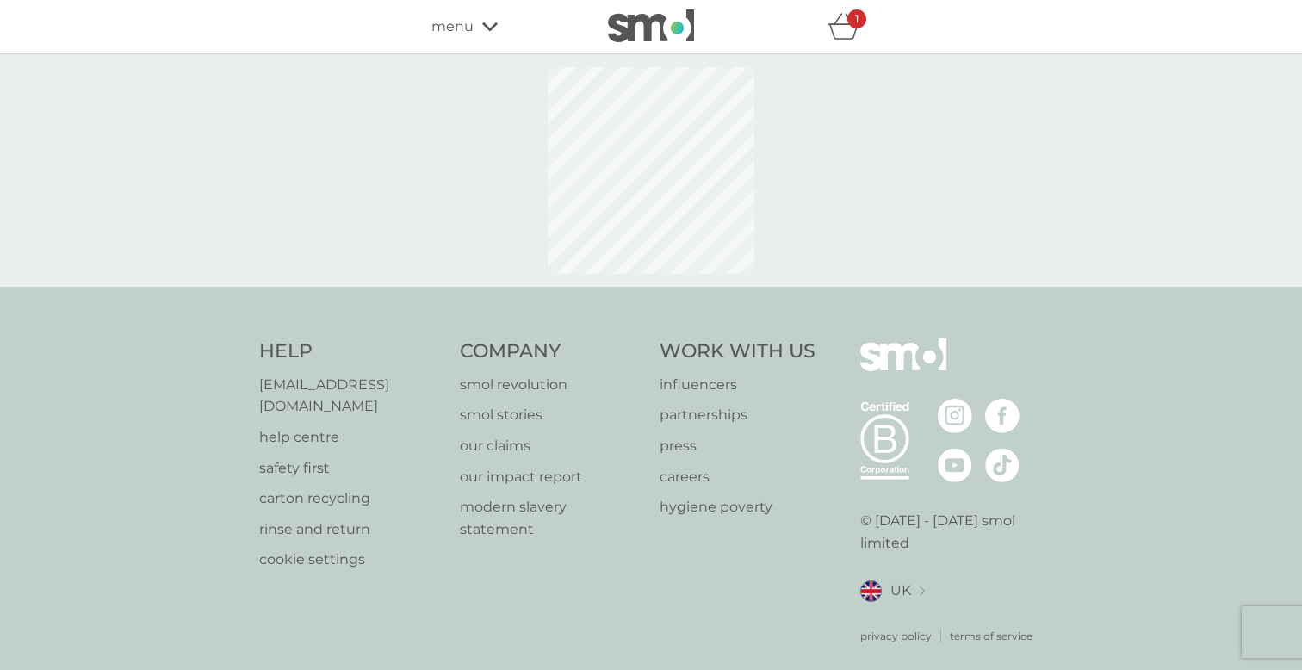
select select "182"
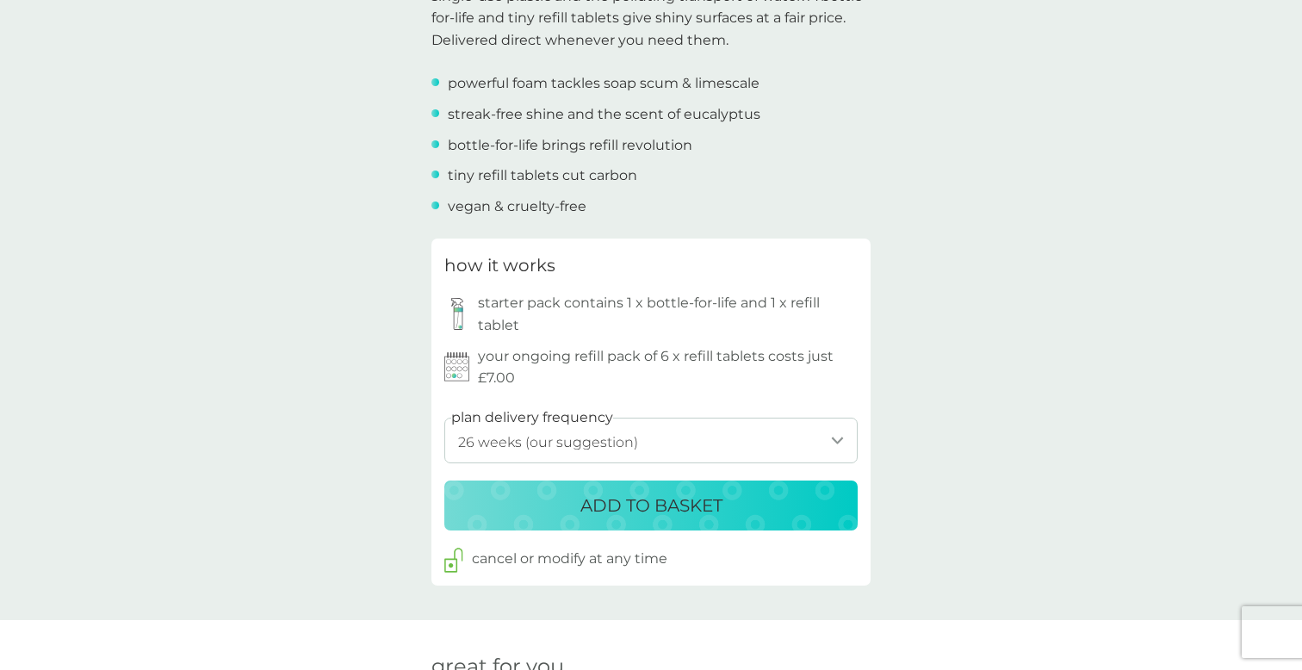
scroll to position [652, 0]
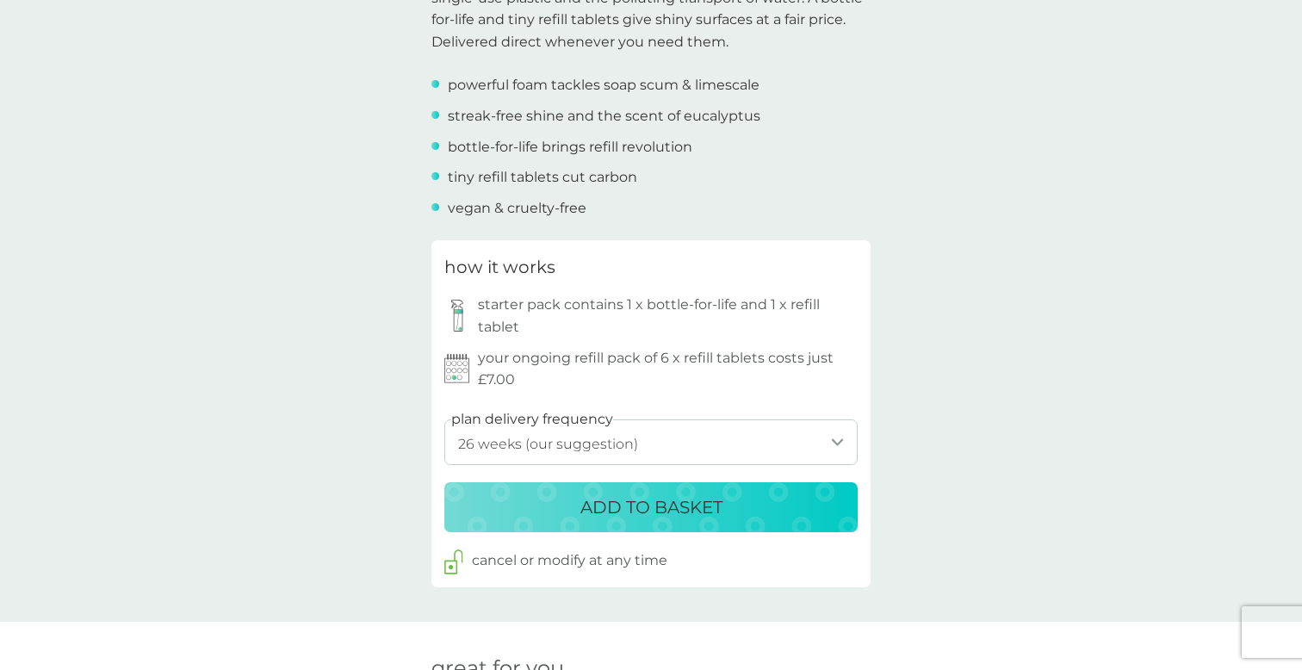
click at [796, 506] on div "ADD TO BASKET" at bounding box center [651, 507] width 379 height 28
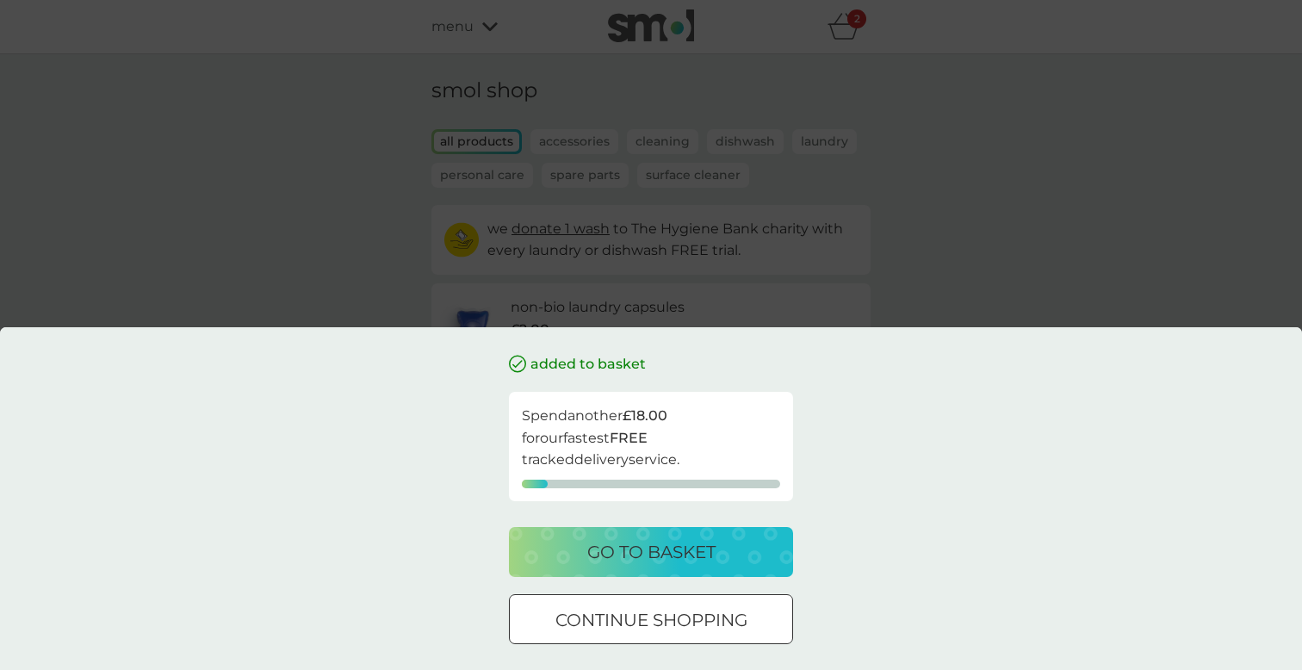
click at [637, 618] on div at bounding box center [651, 620] width 62 height 18
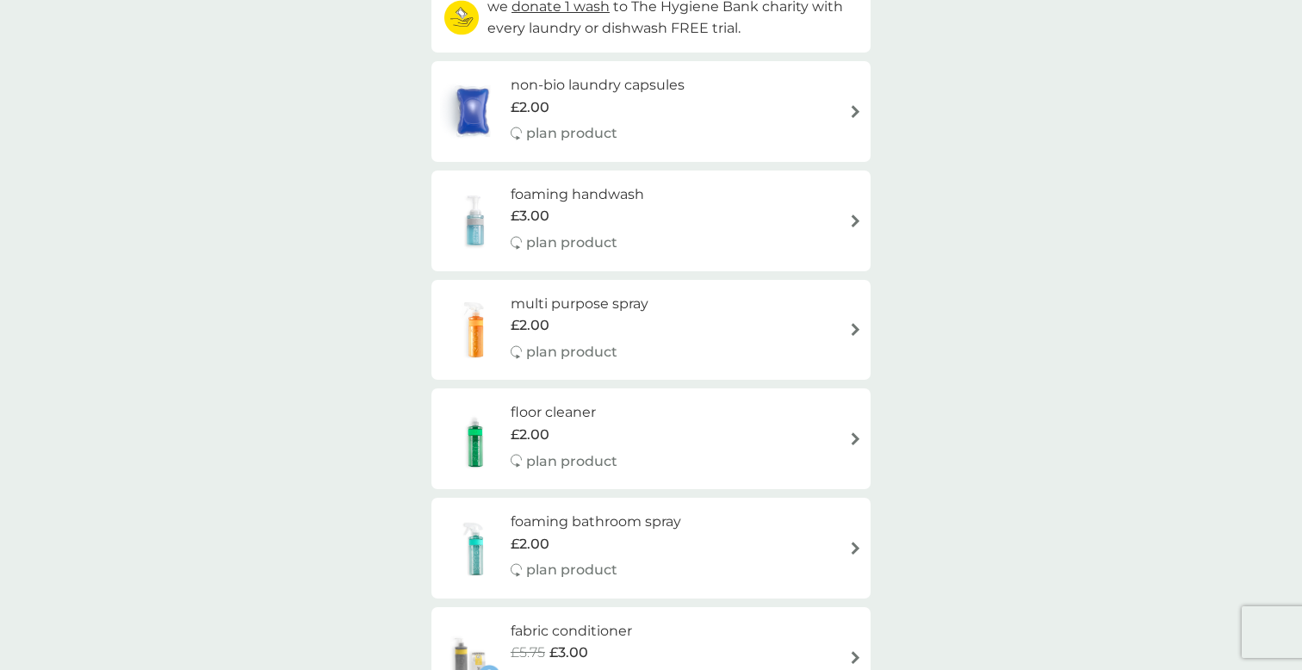
scroll to position [225, 0]
click at [674, 326] on div "multi purpose spray £2.00 plan product" at bounding box center [651, 327] width 422 height 75
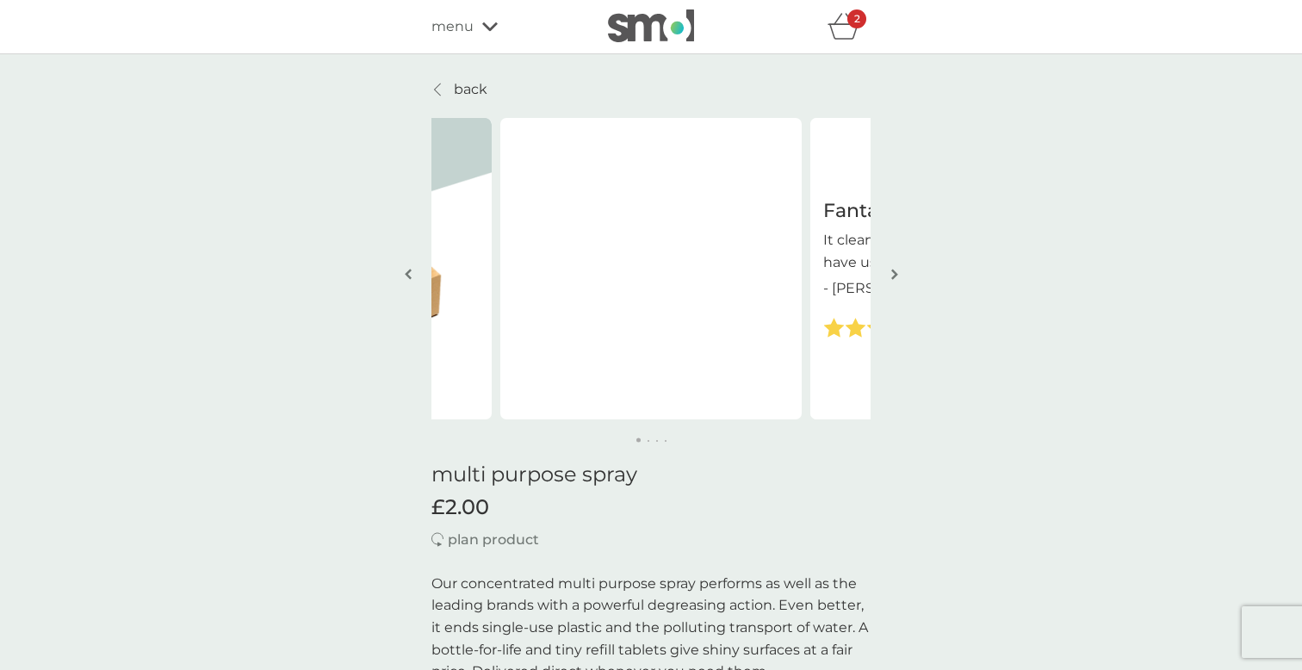
click at [896, 276] on img "button" at bounding box center [894, 274] width 7 height 13
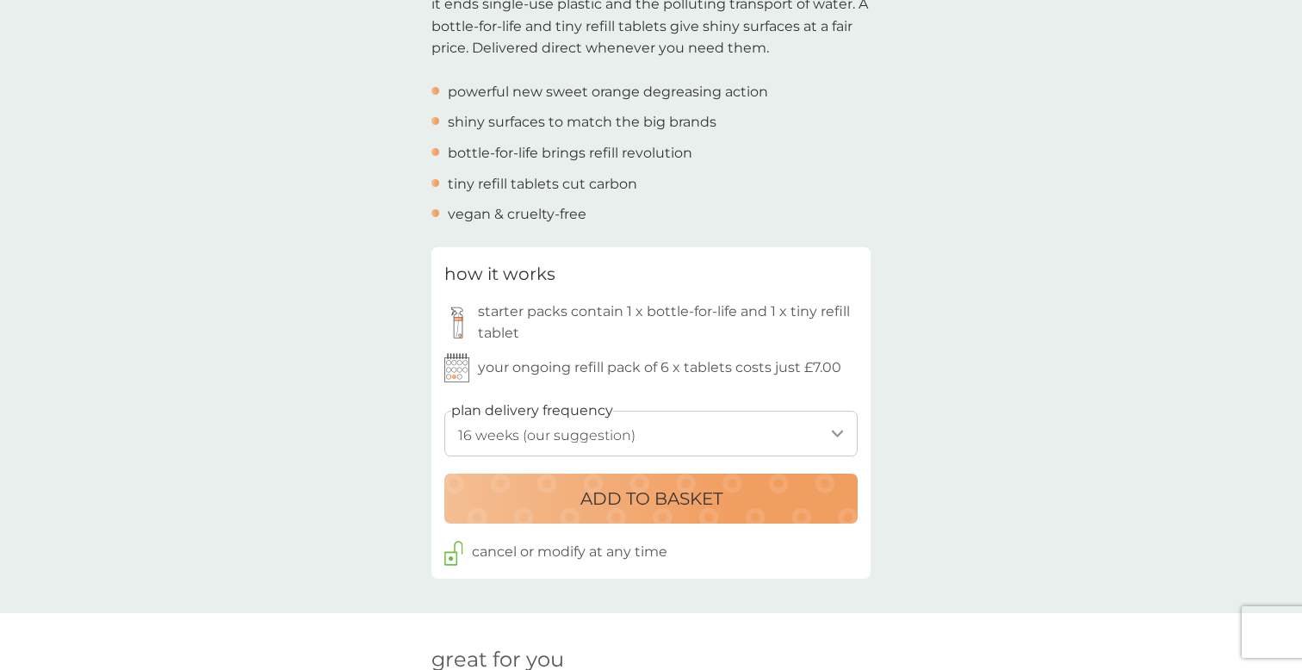
scroll to position [639, 0]
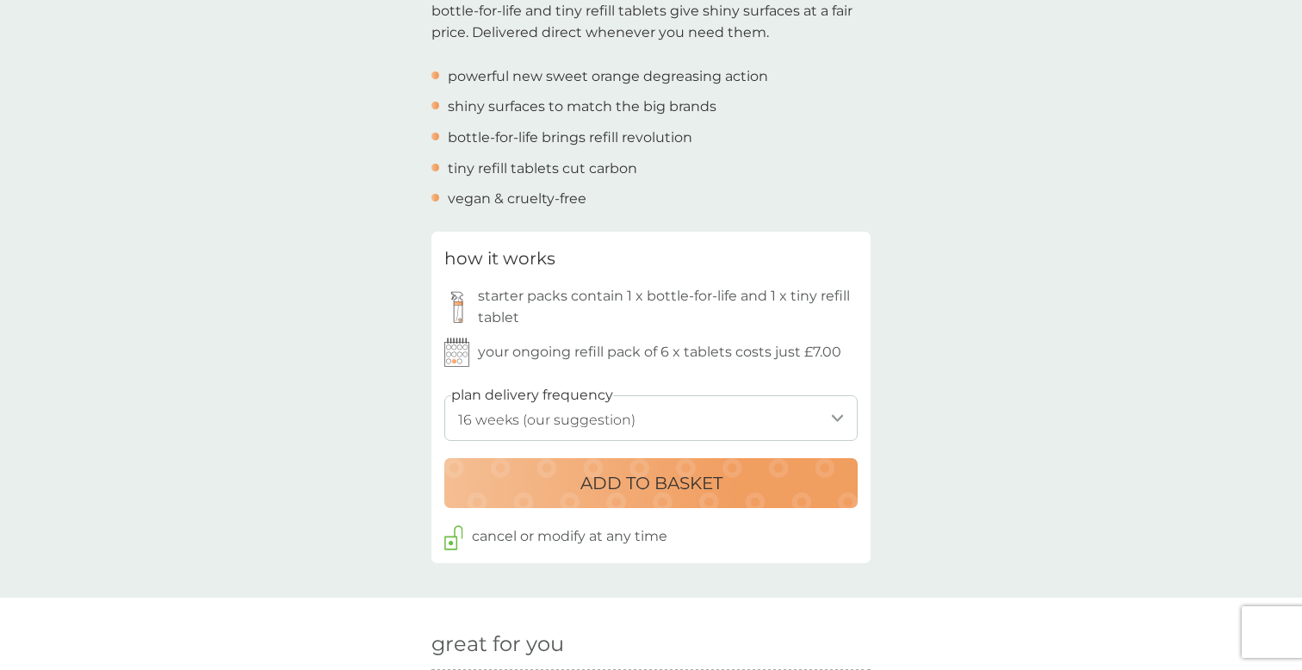
click at [695, 422] on select "1 week 2 weeks 3 weeks 4 weeks 5 weeks 6 weeks 7 weeks 8 weeks 9 weeks 10 weeks…" at bounding box center [650, 418] width 413 height 46
select select "140"
click at [444, 395] on select "1 week 2 weeks 3 weeks 4 weeks 5 weeks 6 weeks 7 weeks 8 weeks 9 weeks 10 weeks…" at bounding box center [650, 418] width 413 height 46
click at [1027, 411] on div "back Fantastic product It cleans as good as any leading brand I have used - [PE…" at bounding box center [651, 618] width 1302 height 2359
click at [543, 481] on div "ADD TO BASKET" at bounding box center [651, 483] width 379 height 28
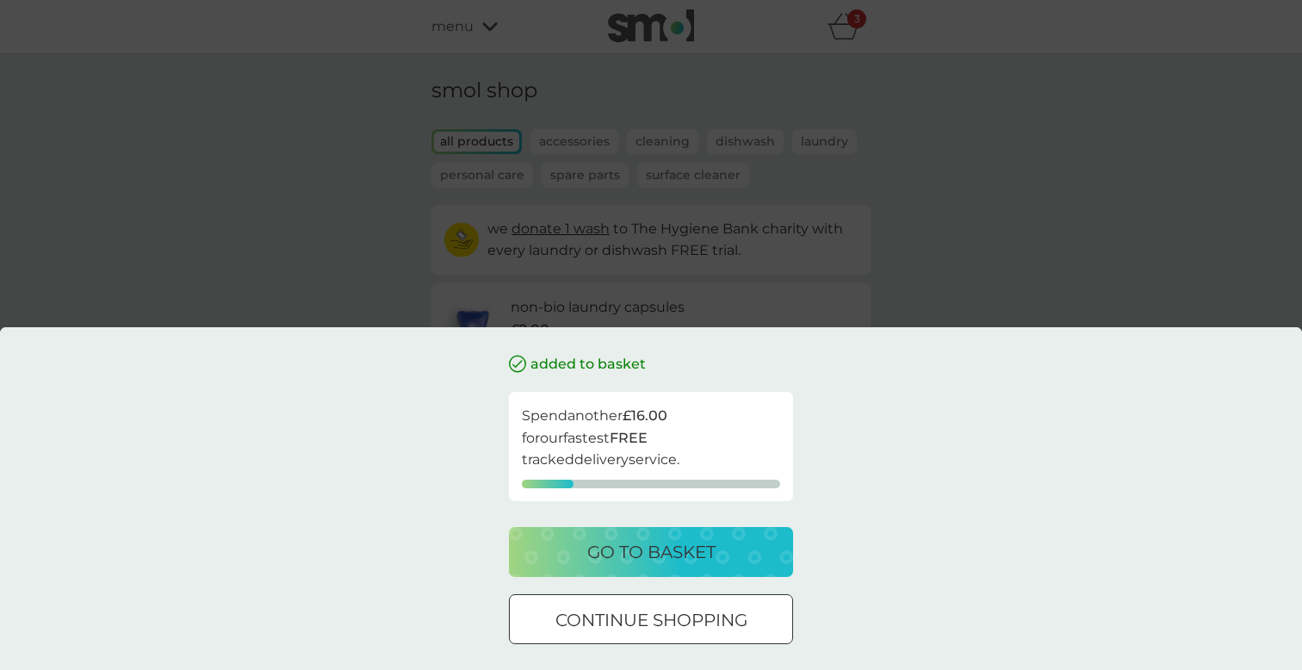
click at [670, 554] on p "go to basket" at bounding box center [651, 552] width 128 height 28
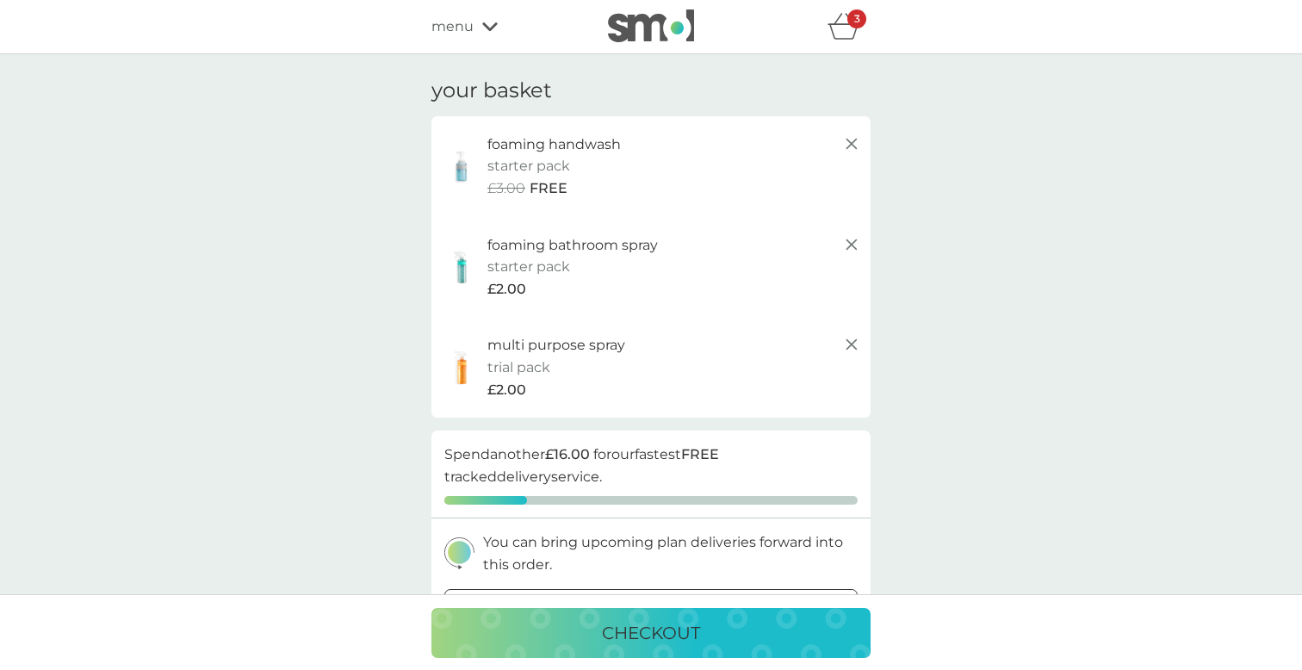
click at [456, 32] on span "menu" at bounding box center [452, 27] width 42 height 22
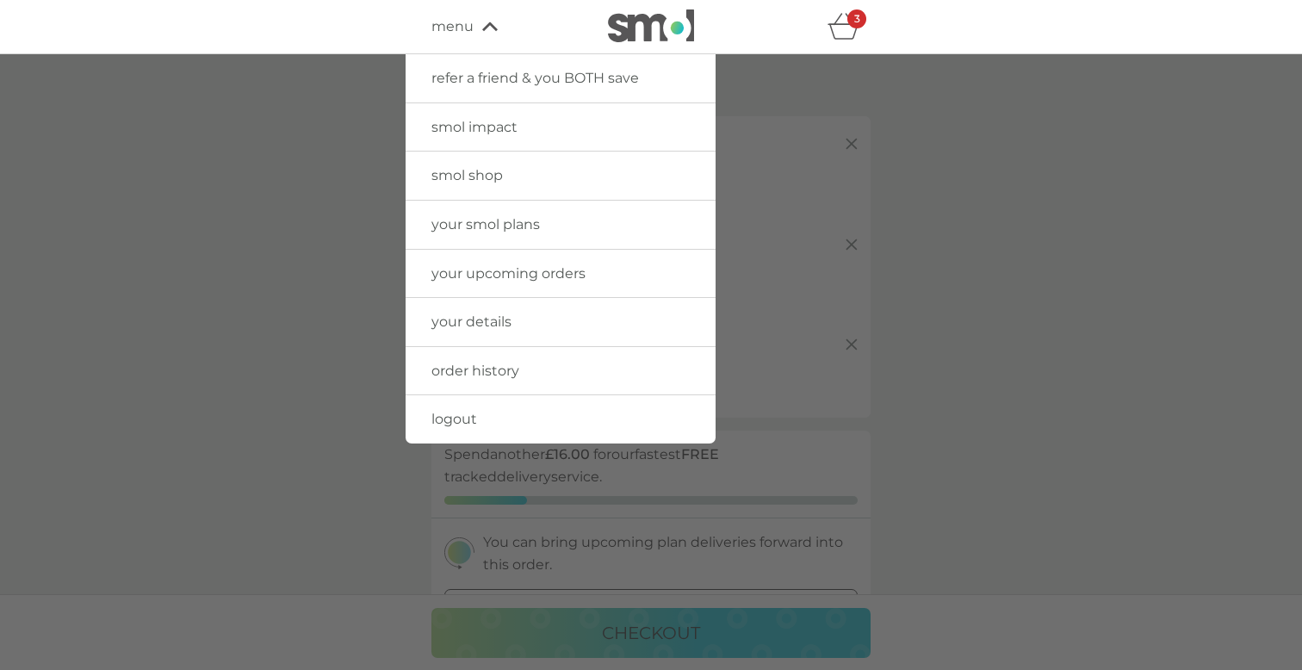
click at [471, 174] on span "smol shop" at bounding box center [466, 175] width 71 height 16
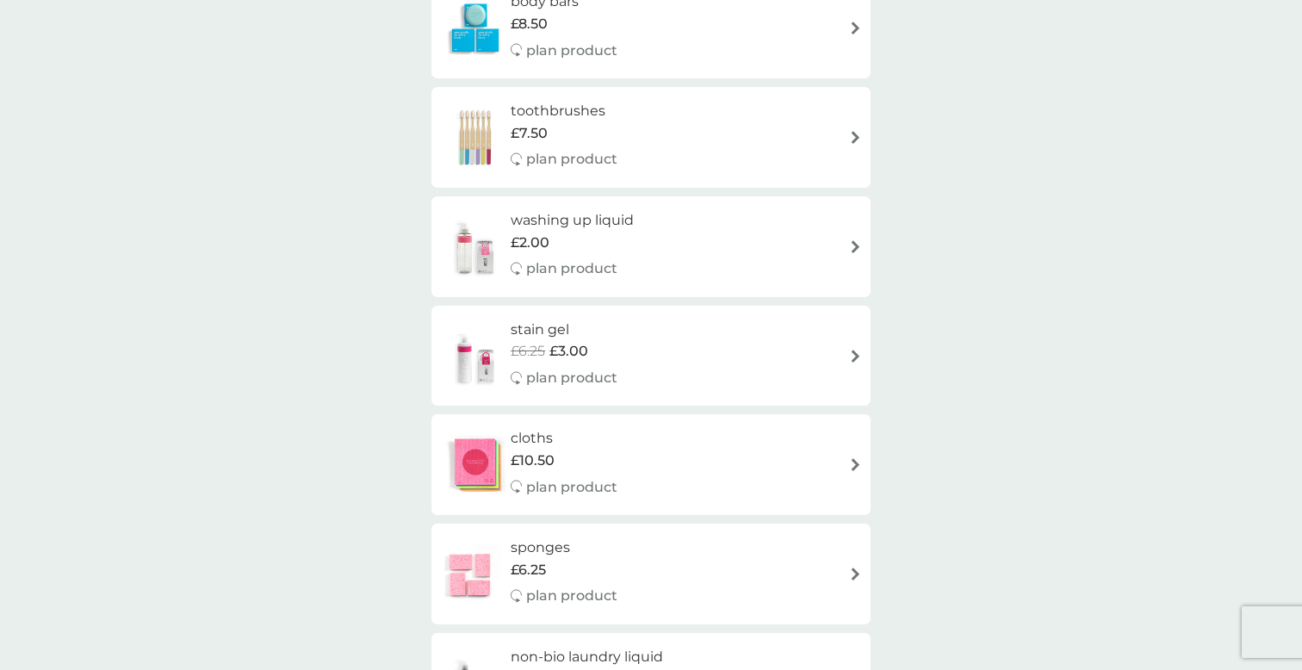
scroll to position [1752, 0]
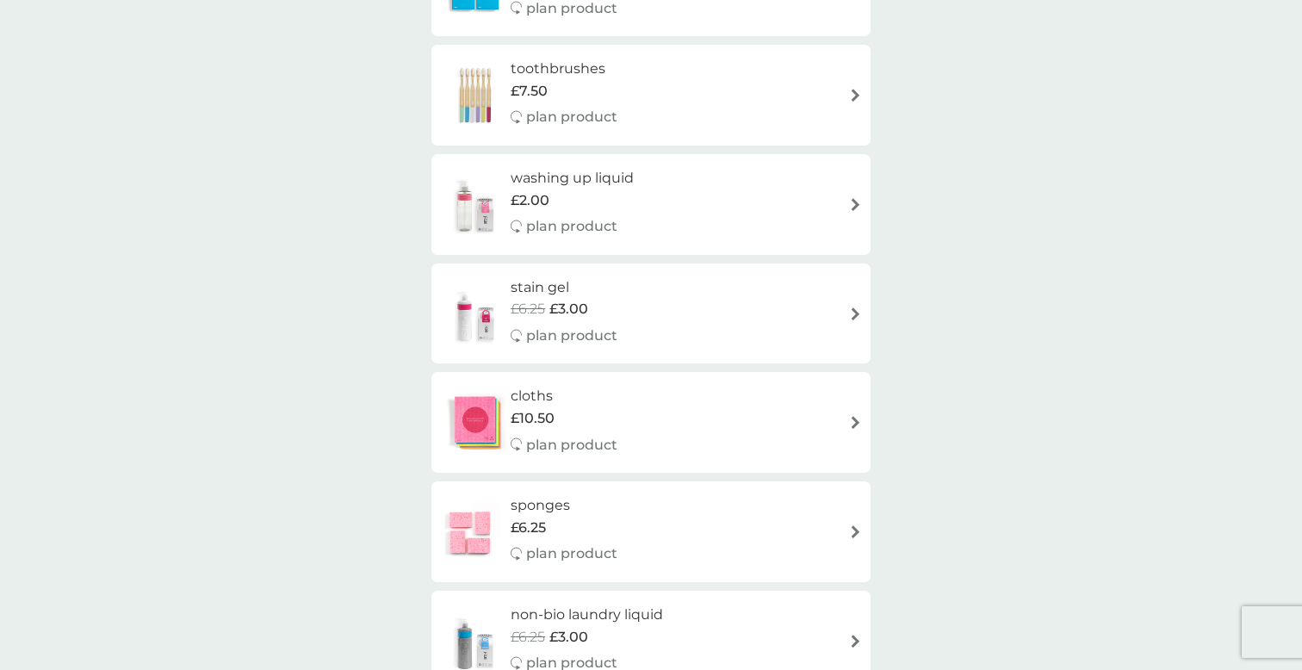
click at [668, 201] on div "washing up liquid £2.00 plan product" at bounding box center [651, 204] width 422 height 75
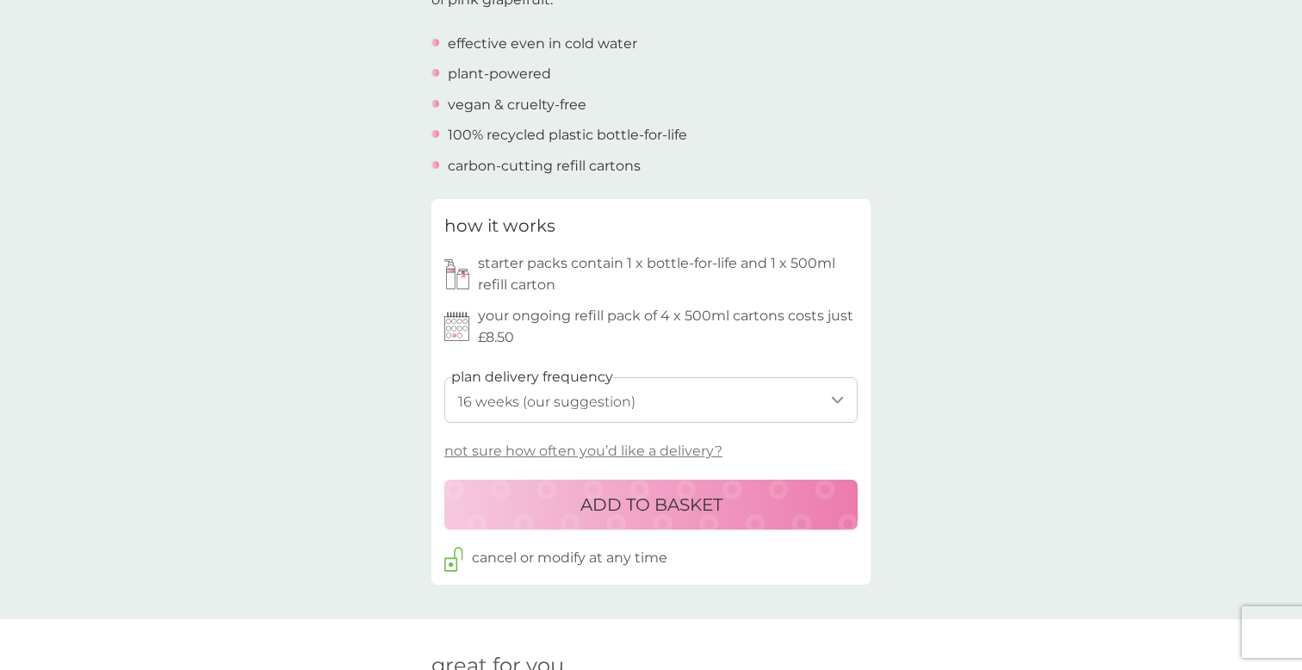
scroll to position [636, 0]
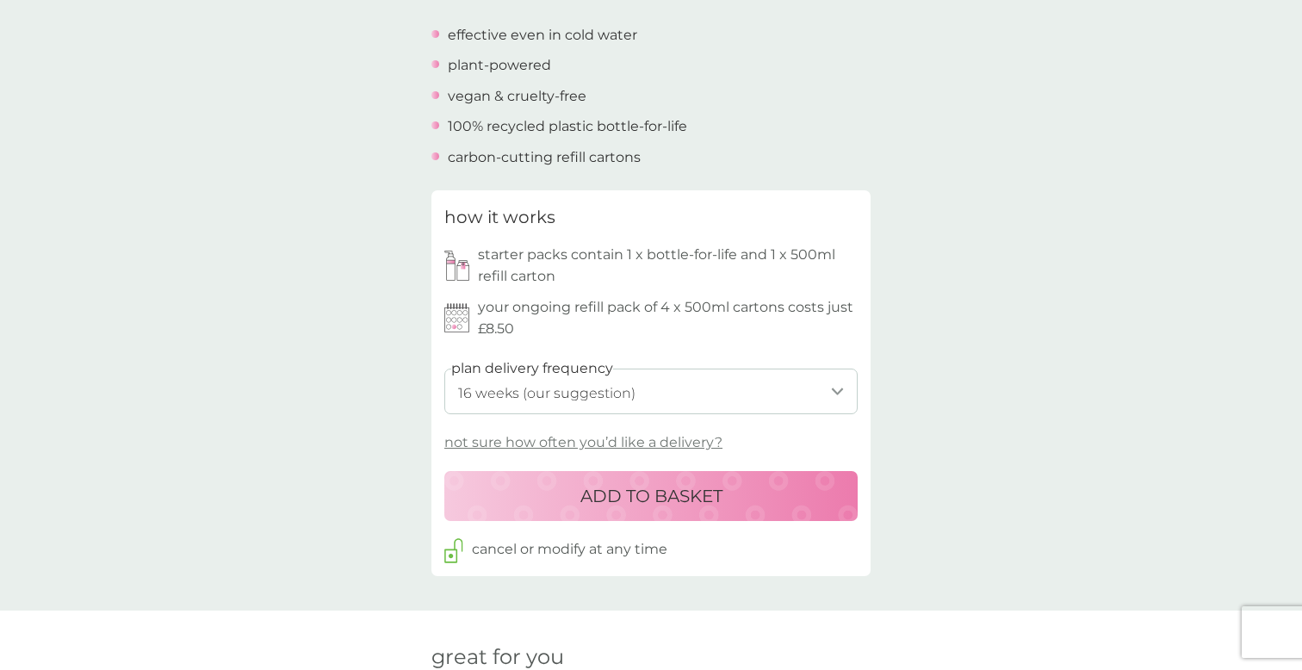
click at [828, 389] on select "1 week 2 weeks 3 weeks 4 weeks 5 weeks 6 weeks 7 weeks 8 weeks 9 weeks 10 weeks…" at bounding box center [650, 392] width 413 height 46
select select "140"
click at [444, 369] on select "1 week 2 weeks 3 weeks 4 weeks 5 weeks 6 weeks 7 weeks 8 weeks 9 weeks 10 weeks…" at bounding box center [650, 392] width 413 height 46
click at [1020, 455] on div "back Keeps me organised and love the products Super delivery always advising if…" at bounding box center [651, 517] width 1302 height 2151
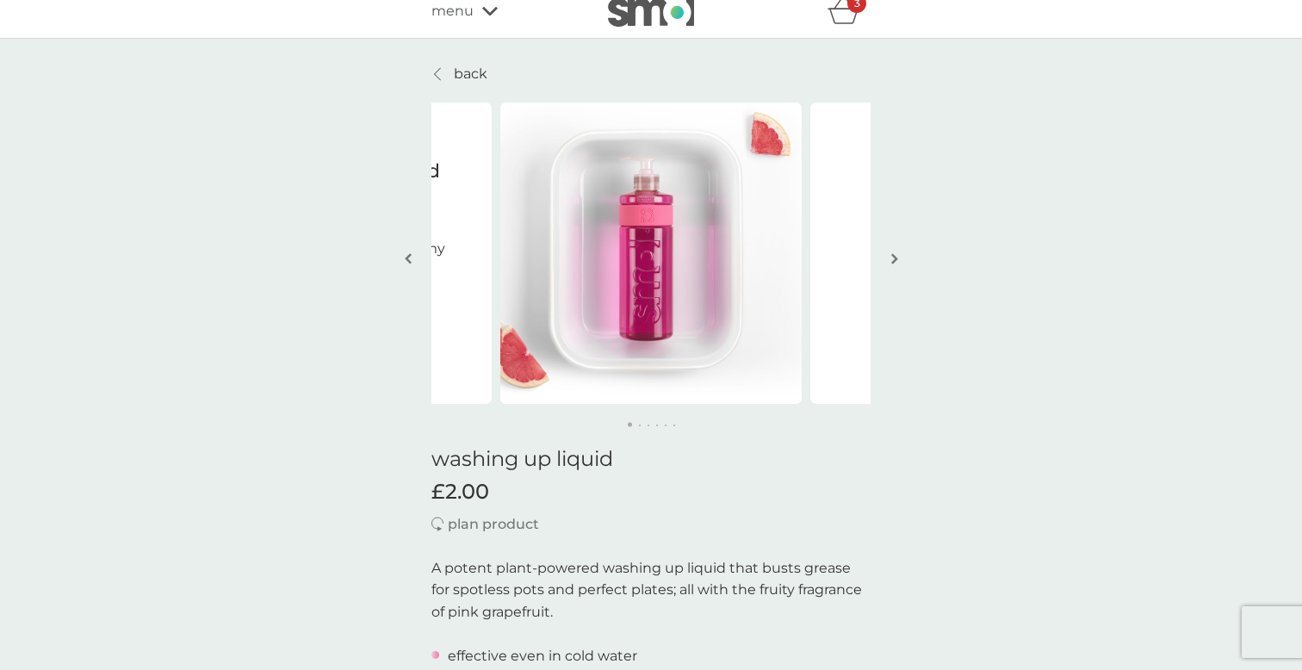
scroll to position [4, 0]
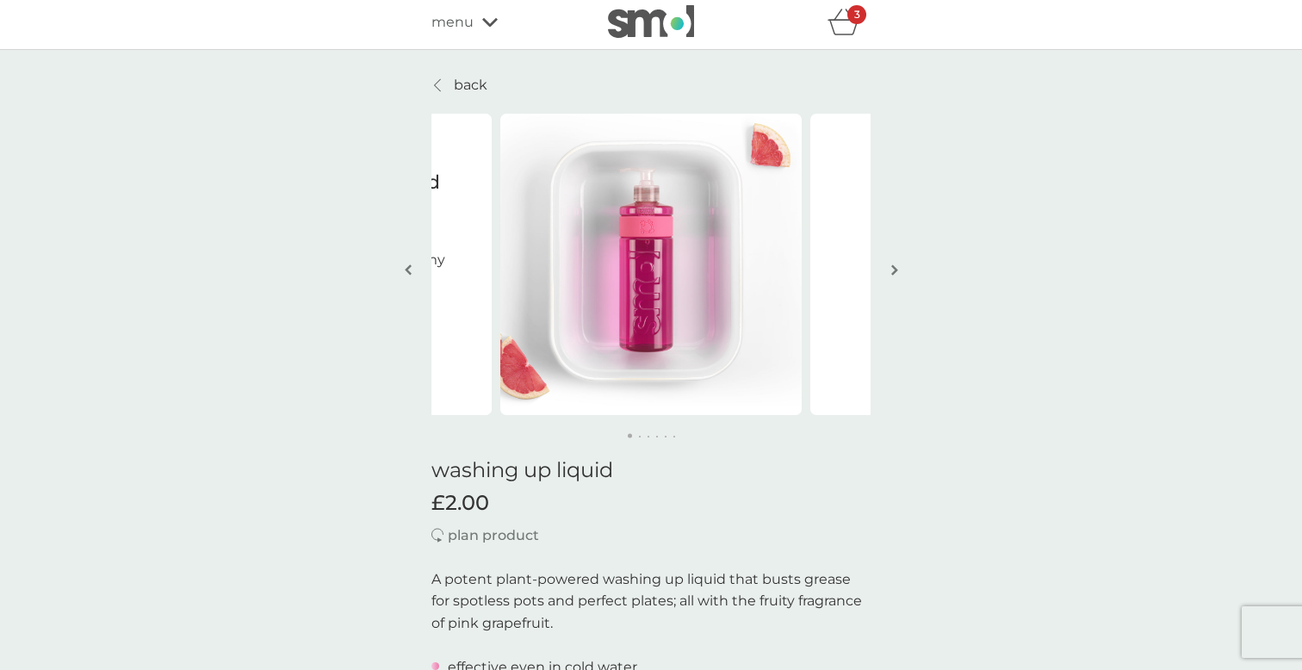
click at [896, 271] on img "button" at bounding box center [894, 270] width 7 height 13
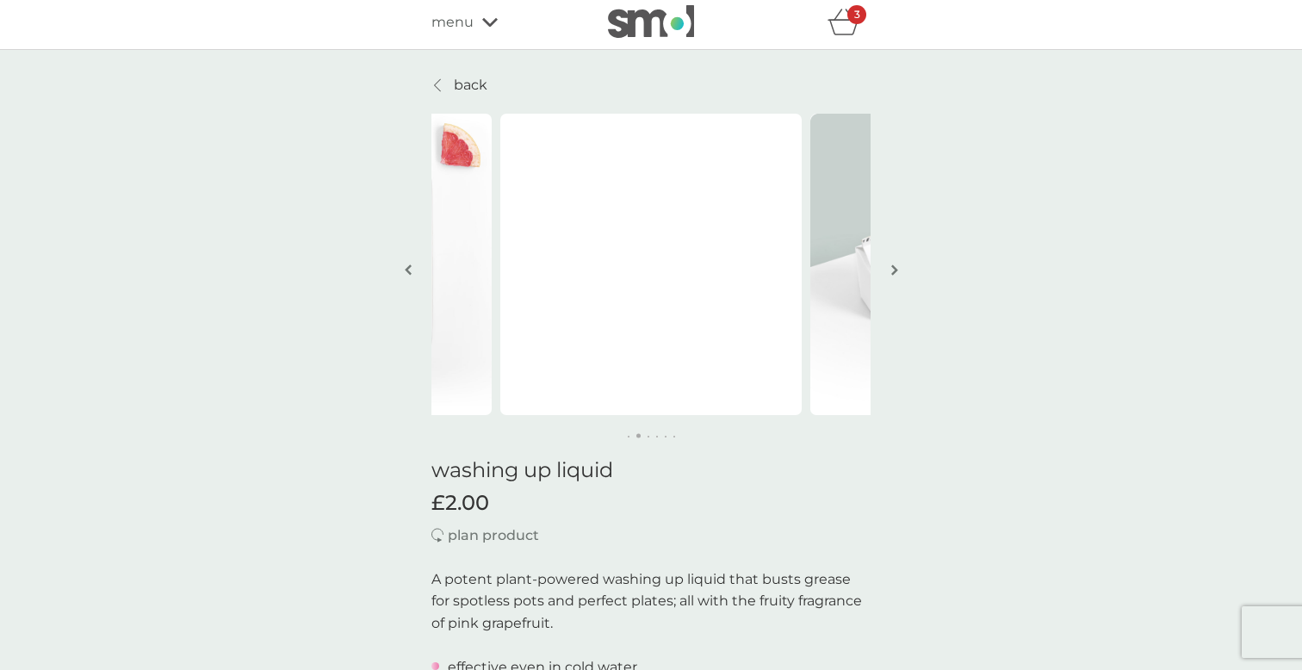
click at [894, 270] on img "button" at bounding box center [894, 270] width 7 height 13
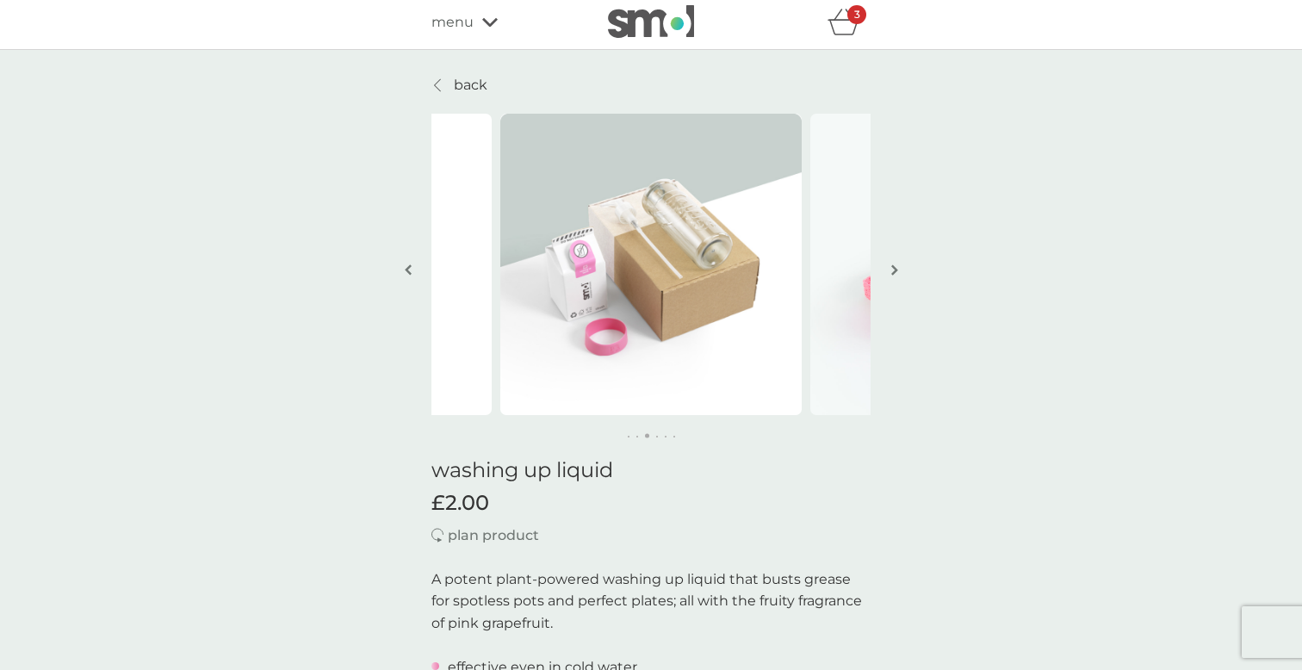
click at [893, 270] on img "button" at bounding box center [894, 270] width 7 height 13
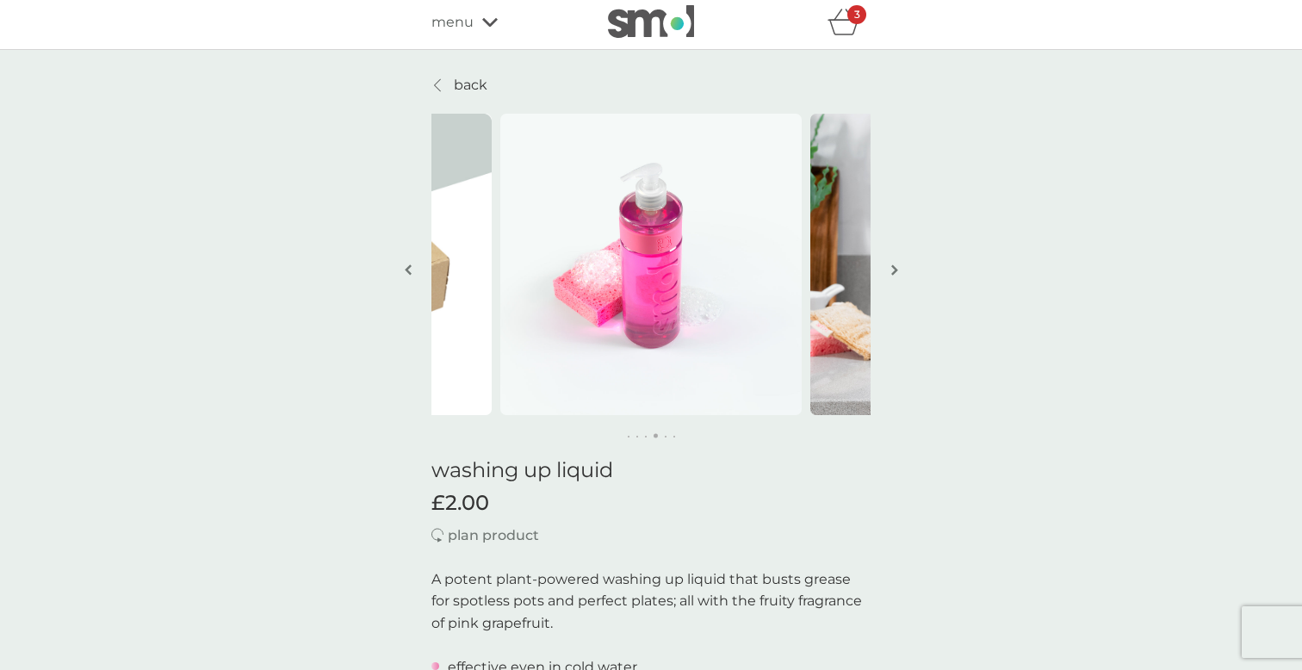
click at [893, 270] on img "button" at bounding box center [894, 270] width 7 height 13
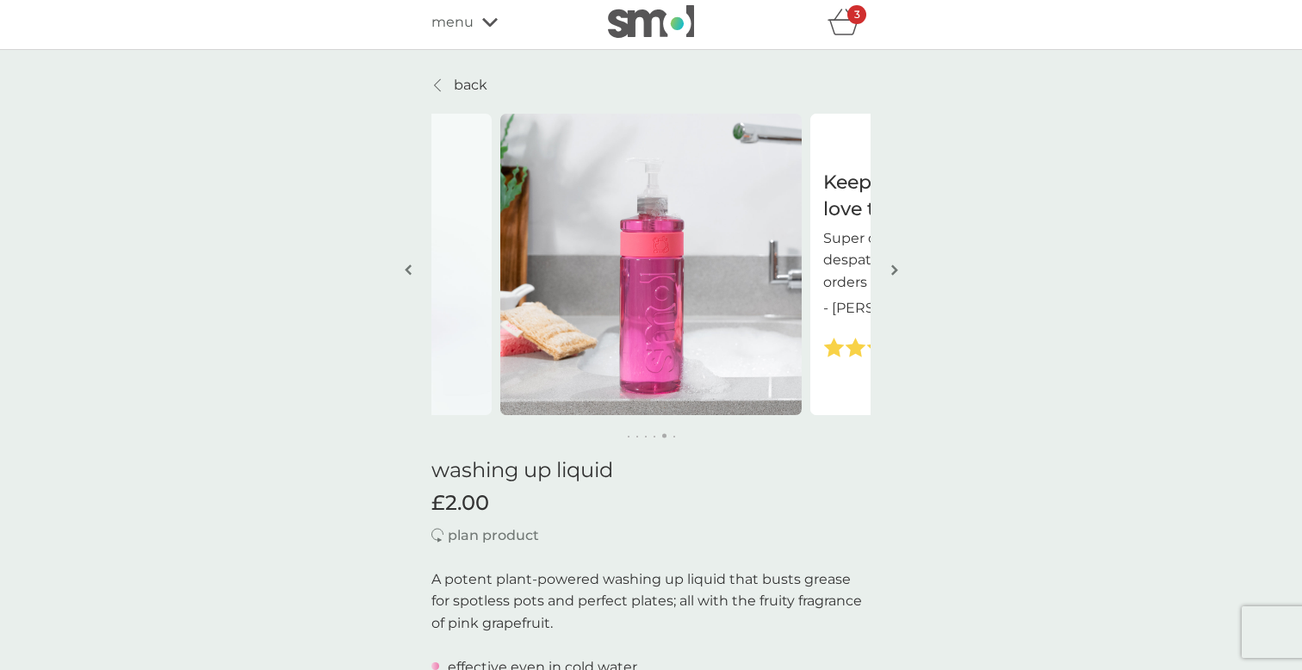
click at [893, 270] on img "button" at bounding box center [894, 270] width 7 height 13
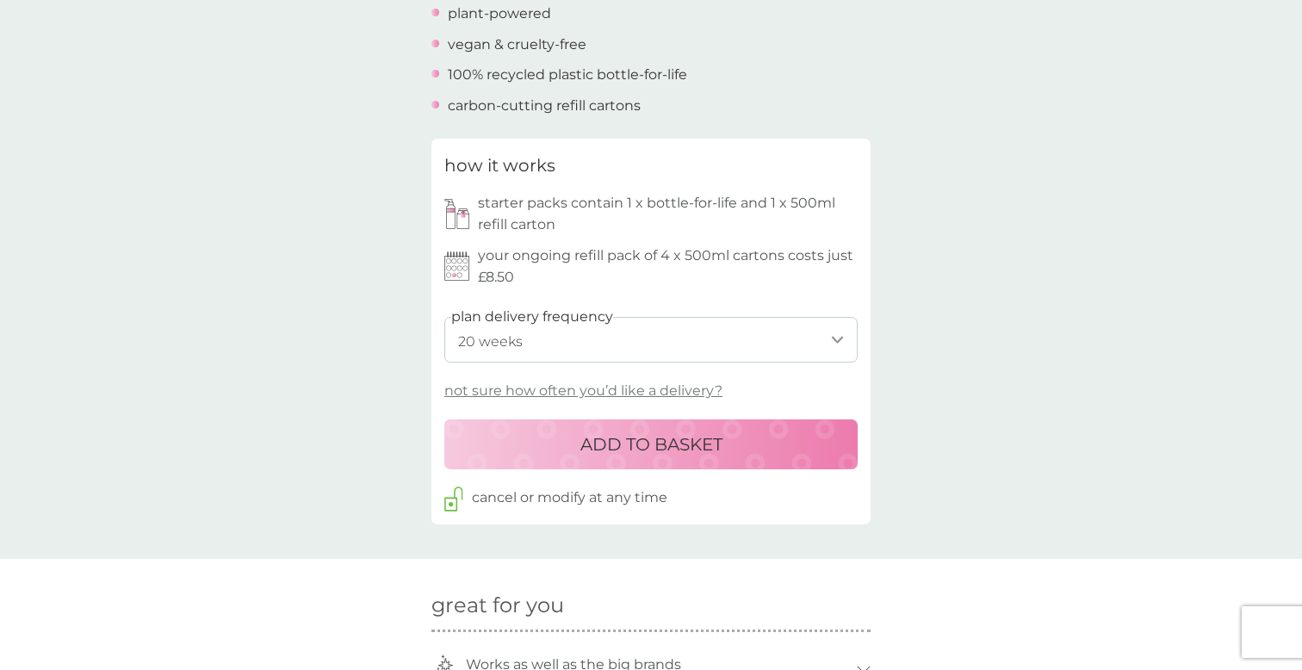
scroll to position [690, 0]
click at [748, 435] on div "ADD TO BASKET" at bounding box center [651, 443] width 379 height 28
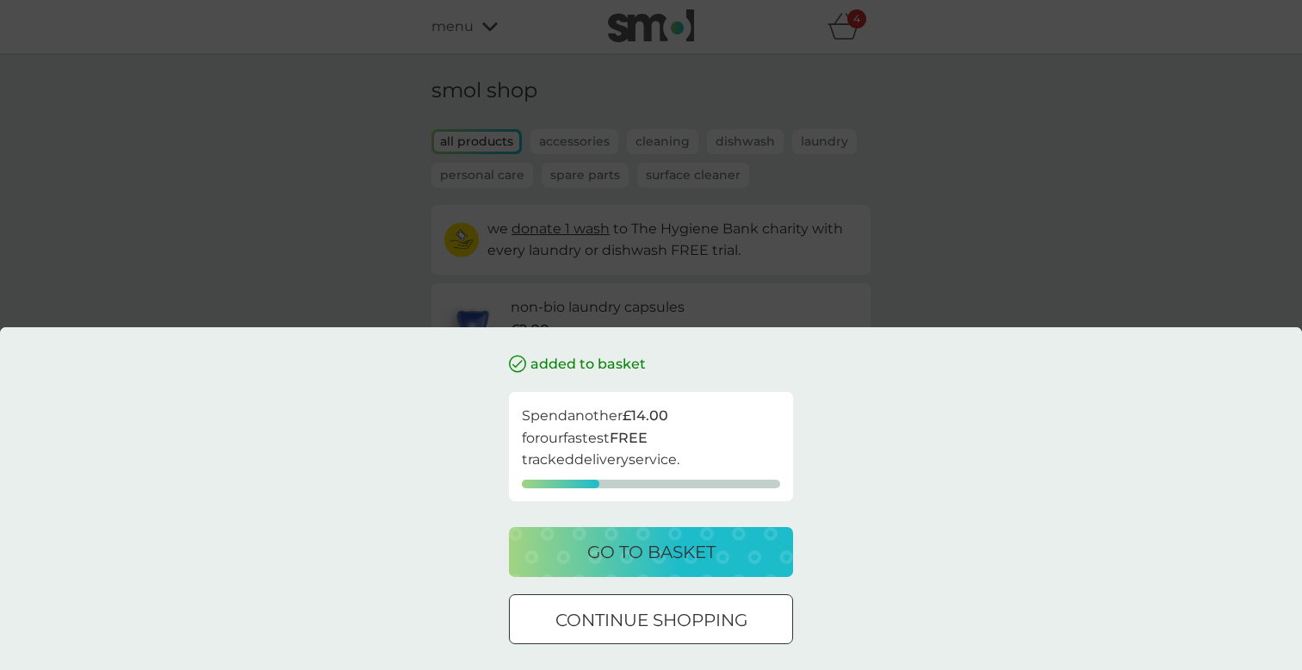
click at [692, 552] on p "go to basket" at bounding box center [651, 552] width 128 height 28
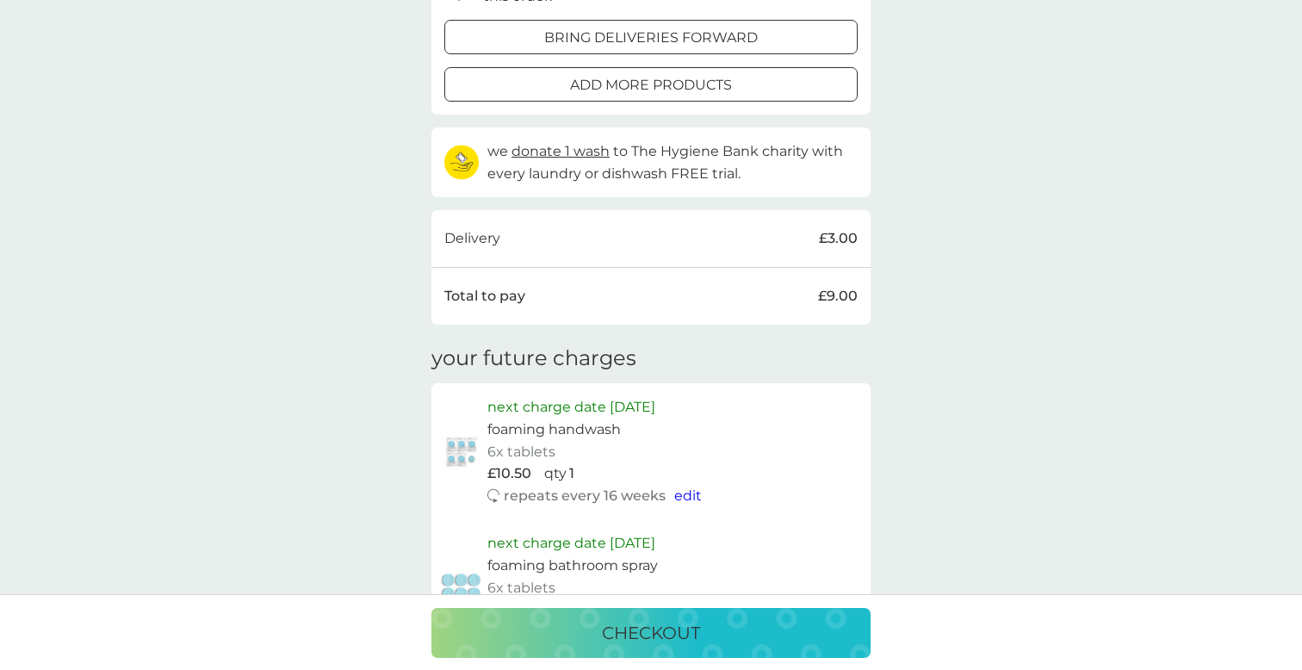
scroll to position [670, 0]
click at [737, 638] on div "checkout" at bounding box center [651, 633] width 405 height 28
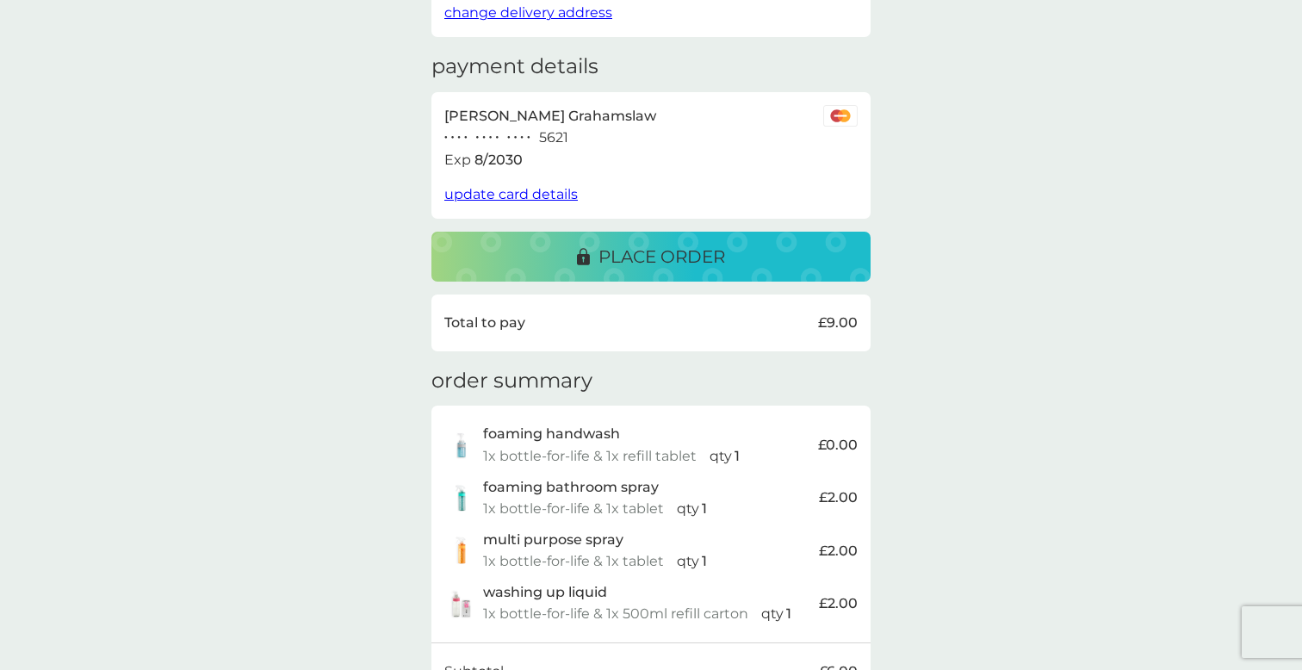
scroll to position [210, 0]
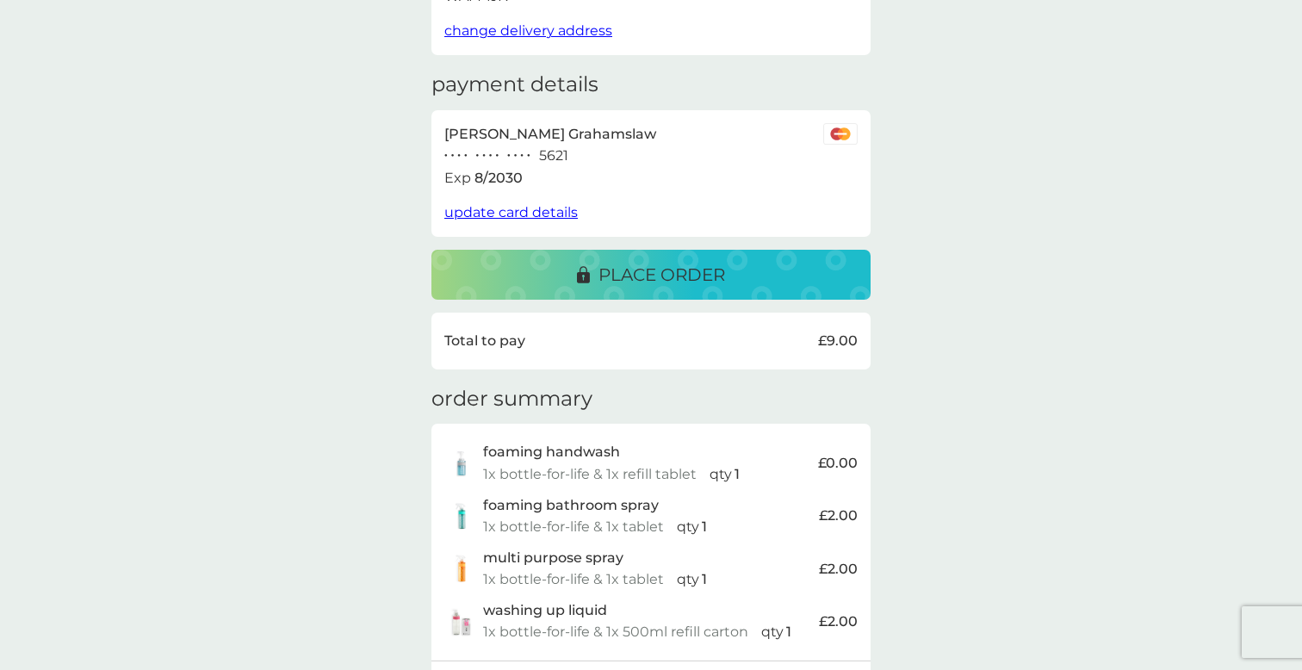
click at [716, 275] on p "place order" at bounding box center [662, 275] width 127 height 28
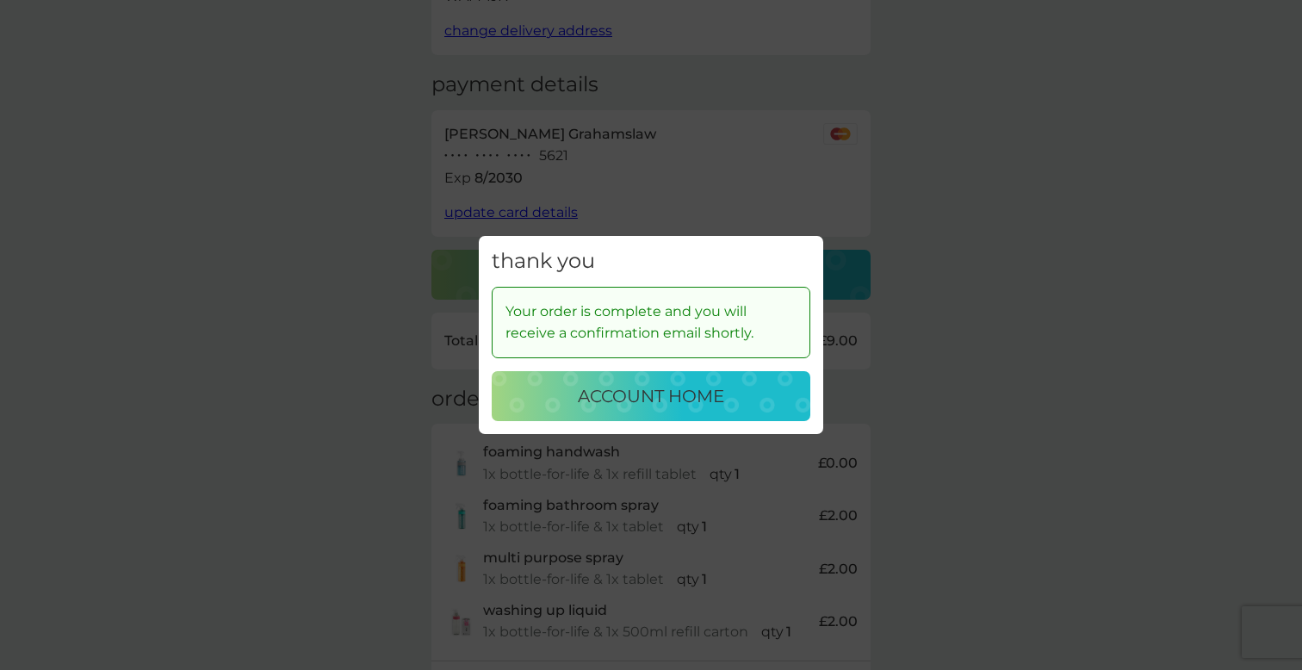
click at [674, 388] on p "account home" at bounding box center [651, 396] width 146 height 28
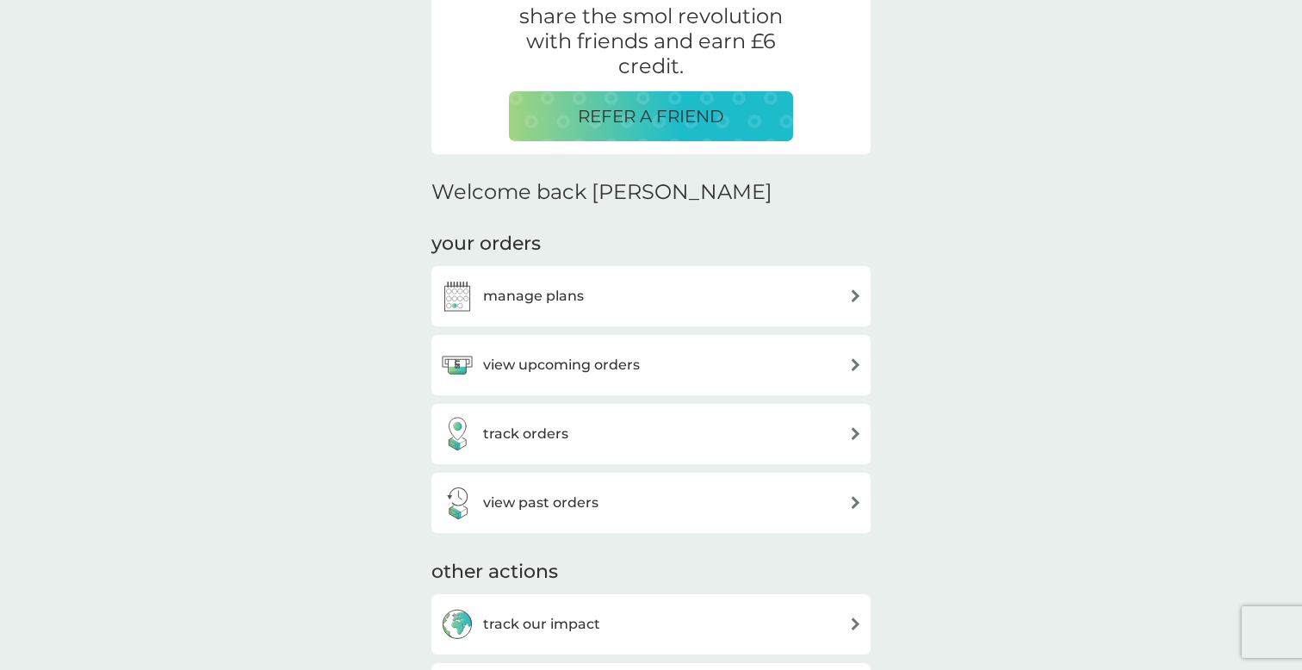
scroll to position [398, 0]
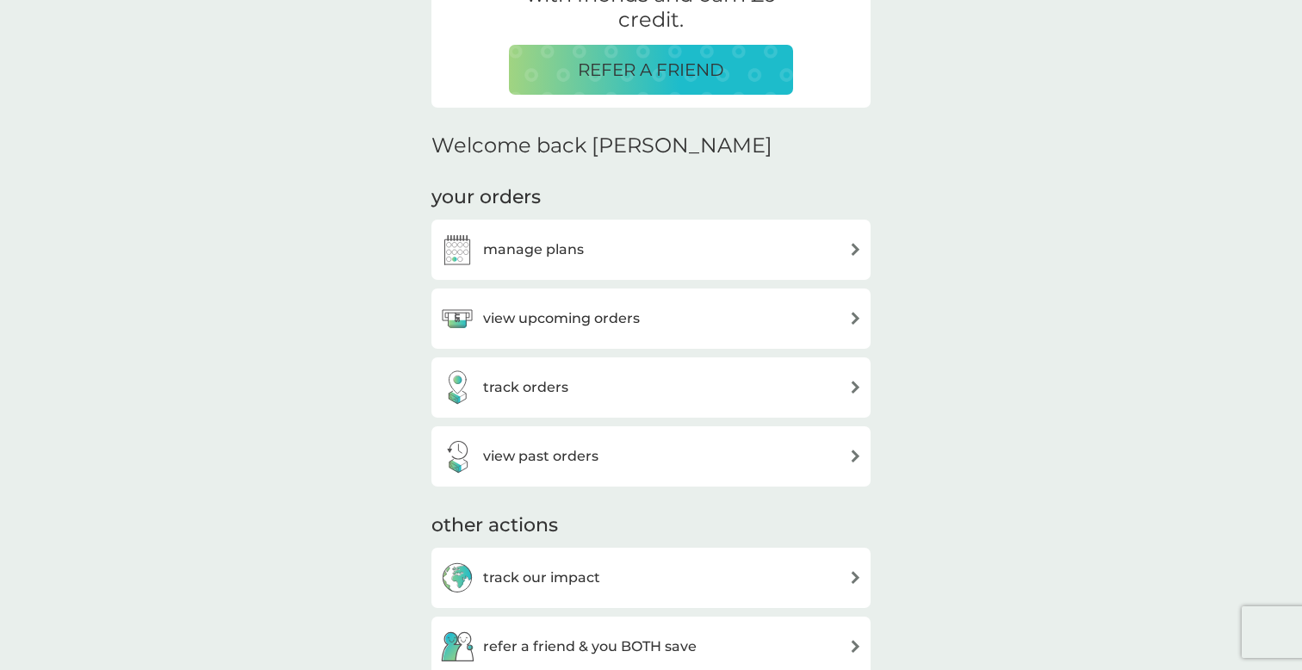
click at [717, 238] on div "manage plans" at bounding box center [651, 250] width 422 height 34
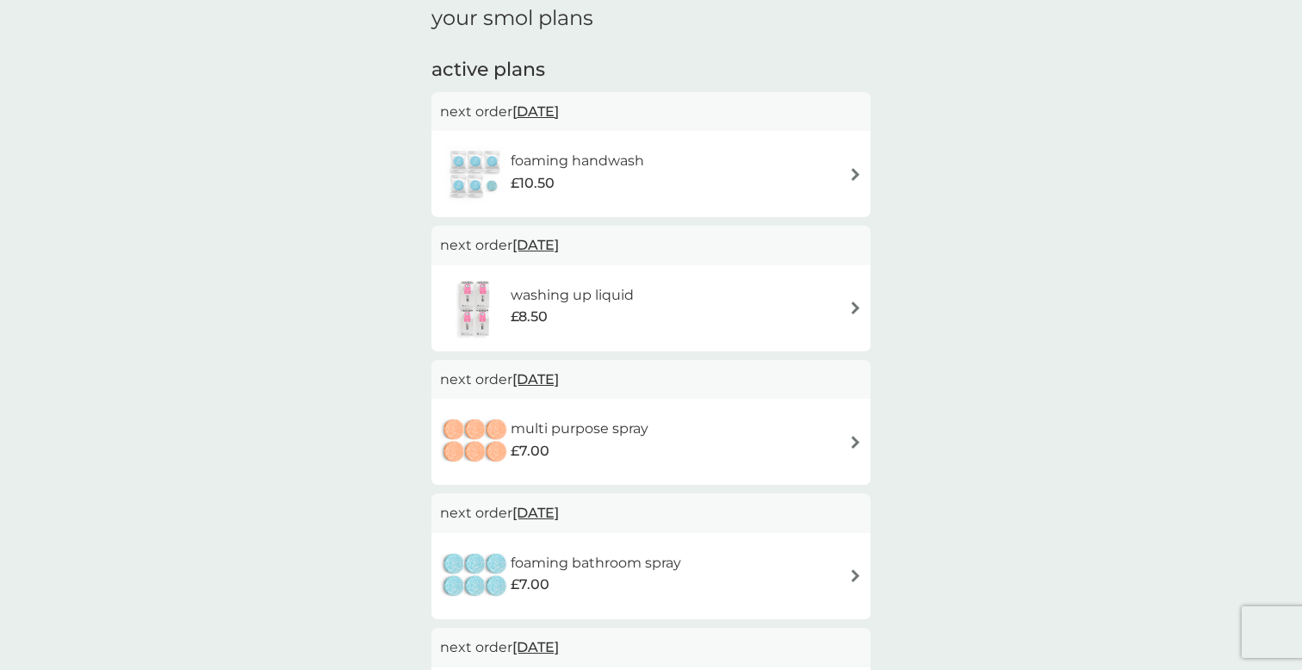
scroll to position [73, 0]
click at [729, 301] on div "washing up liquid £8.50" at bounding box center [651, 307] width 422 height 60
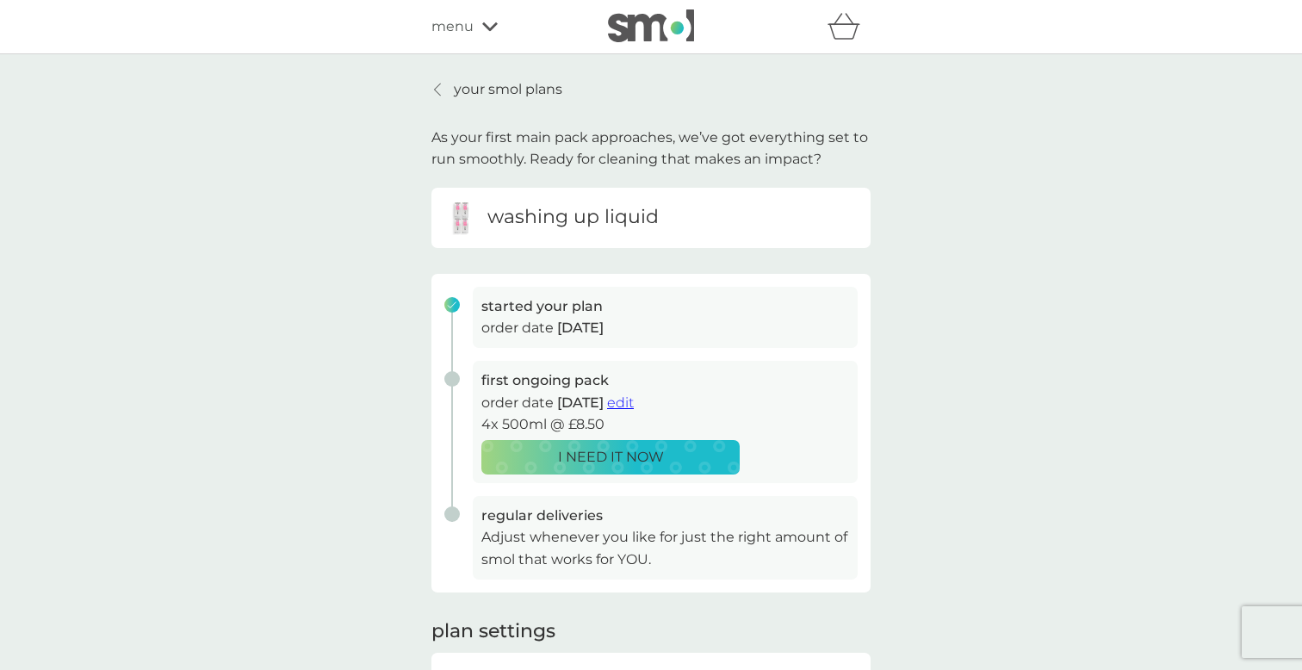
click at [634, 403] on span "edit" at bounding box center [620, 402] width 27 height 16
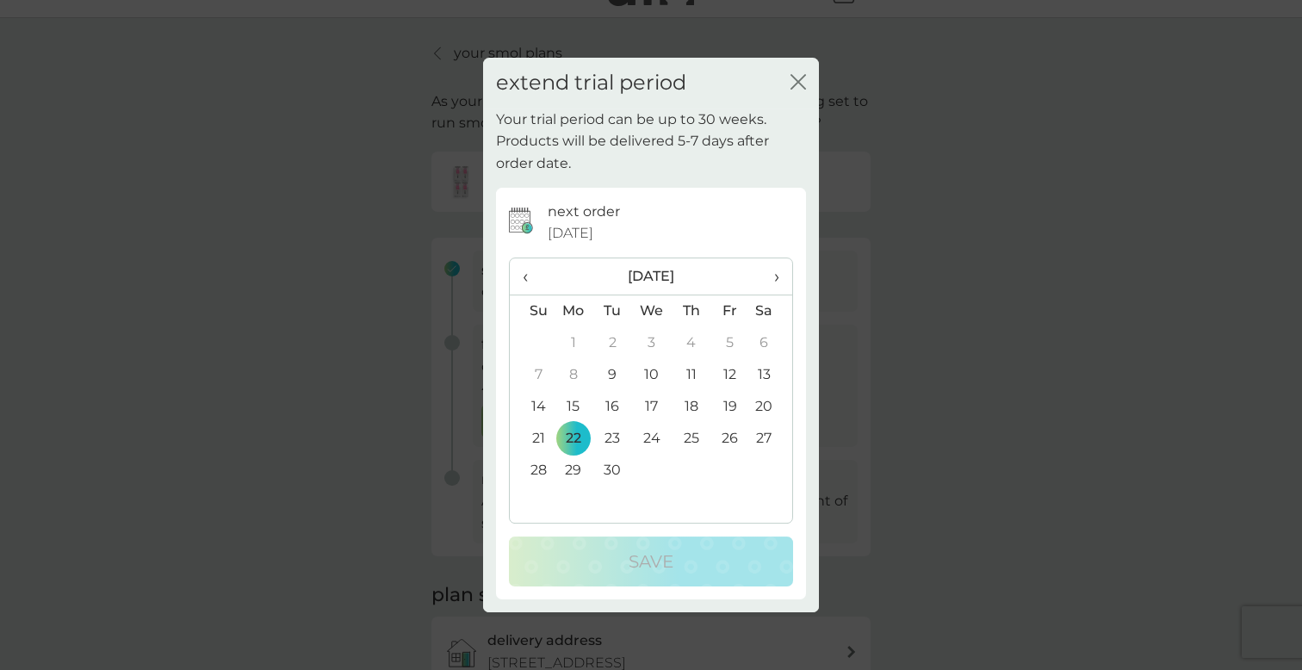
scroll to position [37, 0]
click at [778, 273] on span "›" at bounding box center [770, 276] width 17 height 36
click at [766, 344] on td "1" at bounding box center [770, 343] width 43 height 32
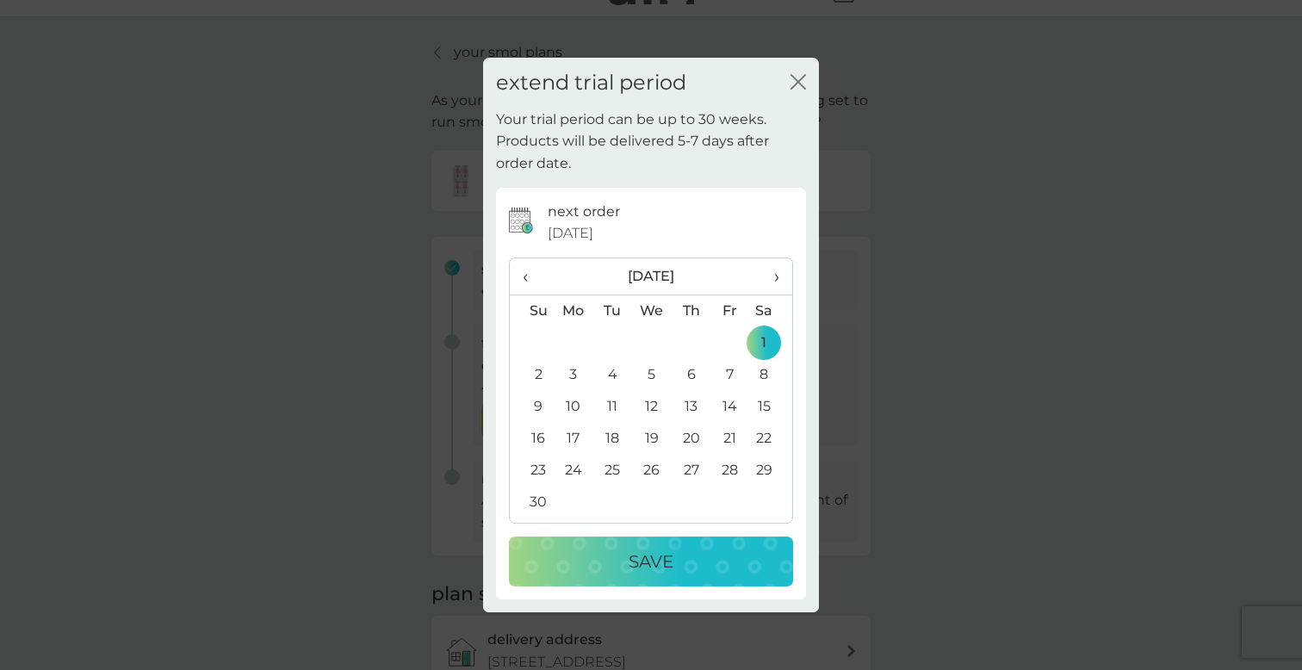
click at [778, 278] on span "›" at bounding box center [770, 276] width 17 height 36
click at [572, 342] on td "1" at bounding box center [574, 343] width 40 height 32
click at [717, 555] on div "Save" at bounding box center [651, 562] width 250 height 28
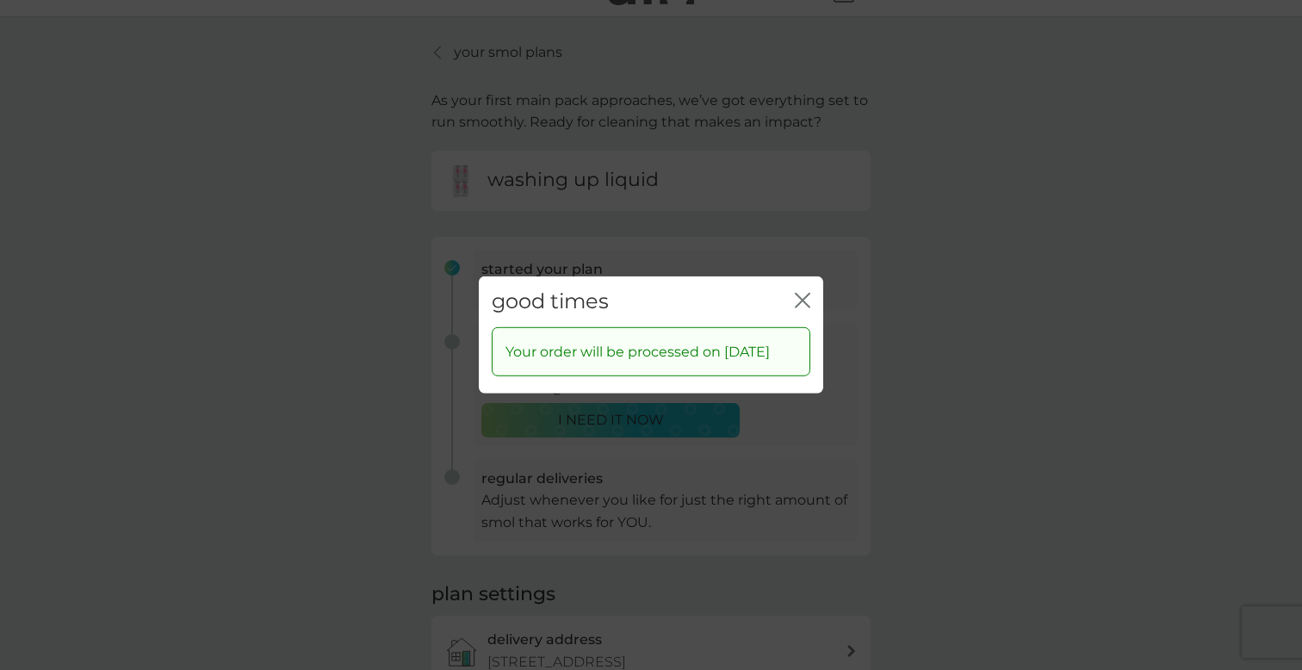
click at [805, 293] on icon "close" at bounding box center [803, 301] width 16 height 16
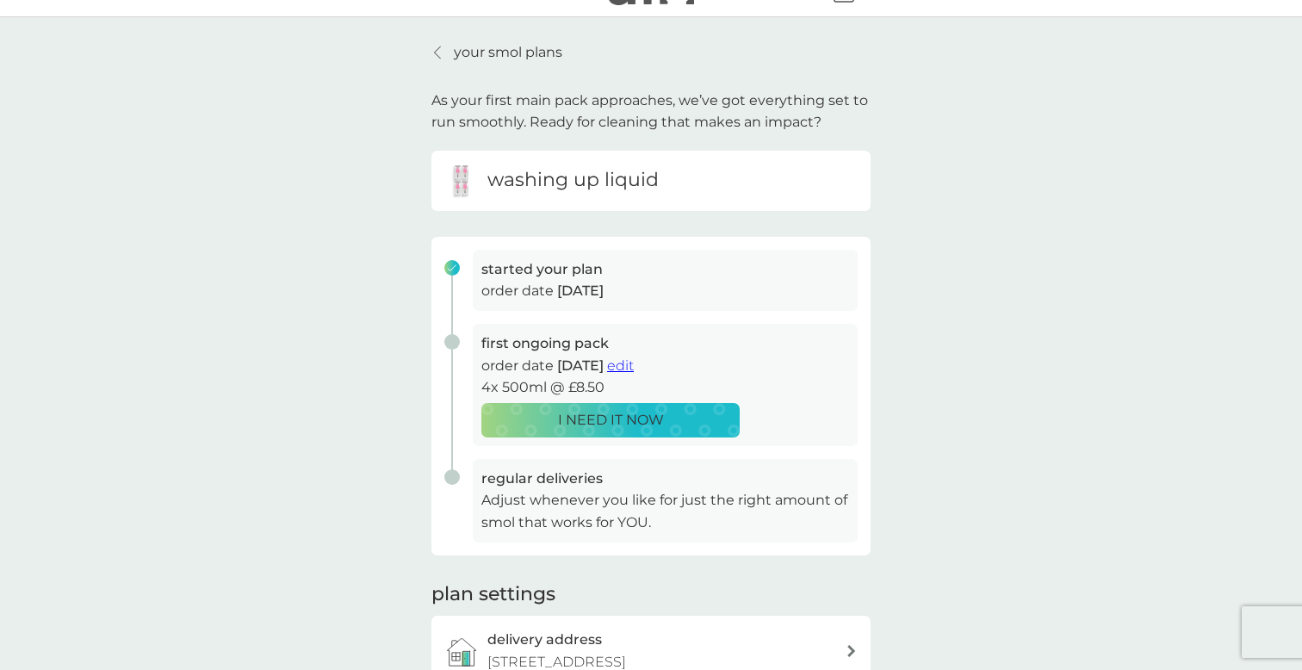
click at [436, 46] on icon at bounding box center [437, 53] width 7 height 14
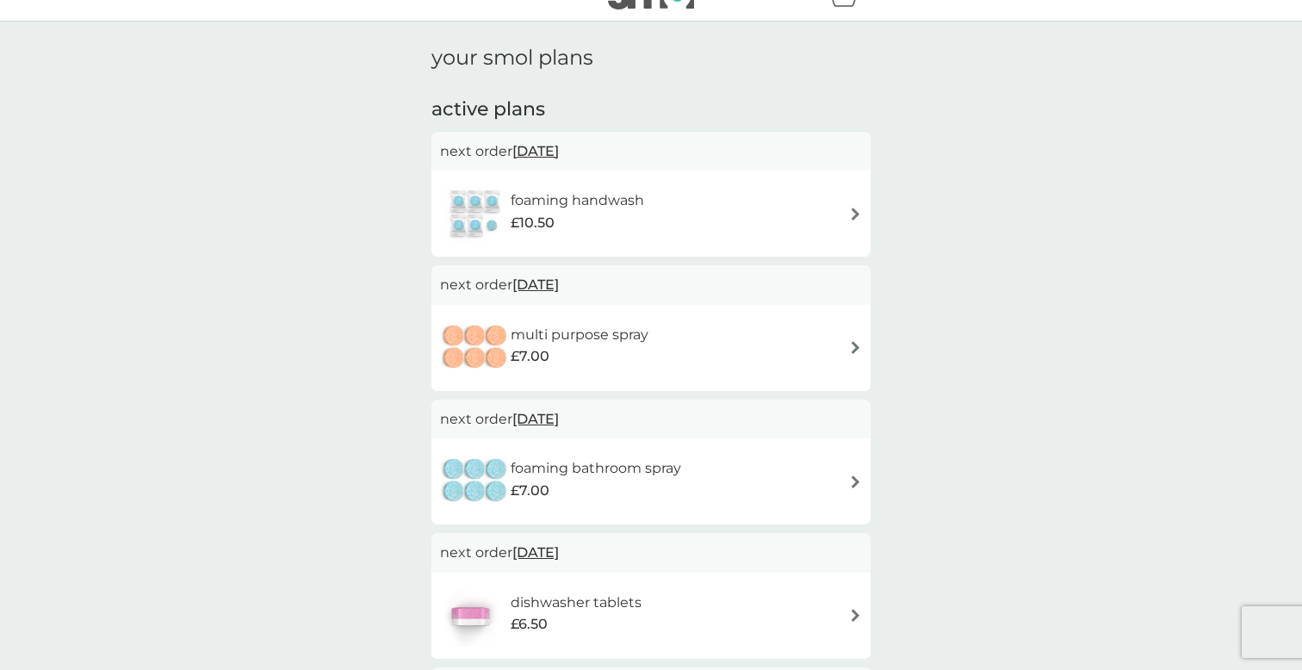
scroll to position [31, 0]
click at [856, 349] on img at bounding box center [855, 349] width 13 height 13
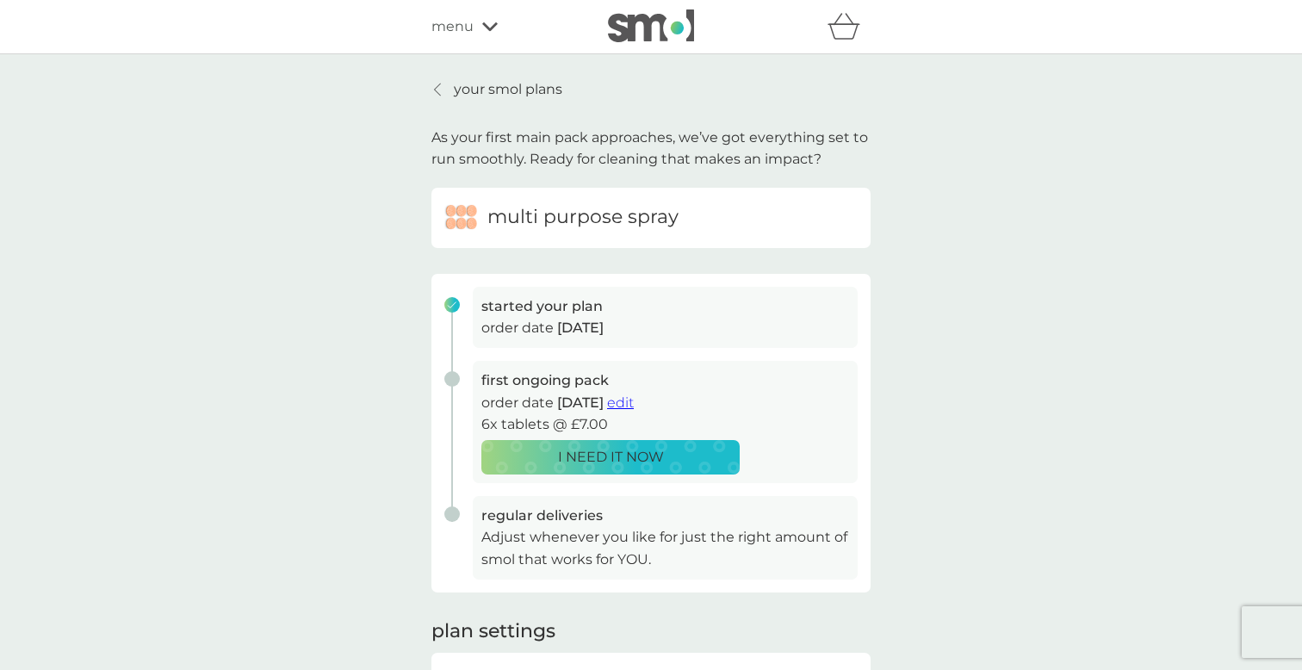
click at [634, 398] on span "edit" at bounding box center [620, 402] width 27 height 16
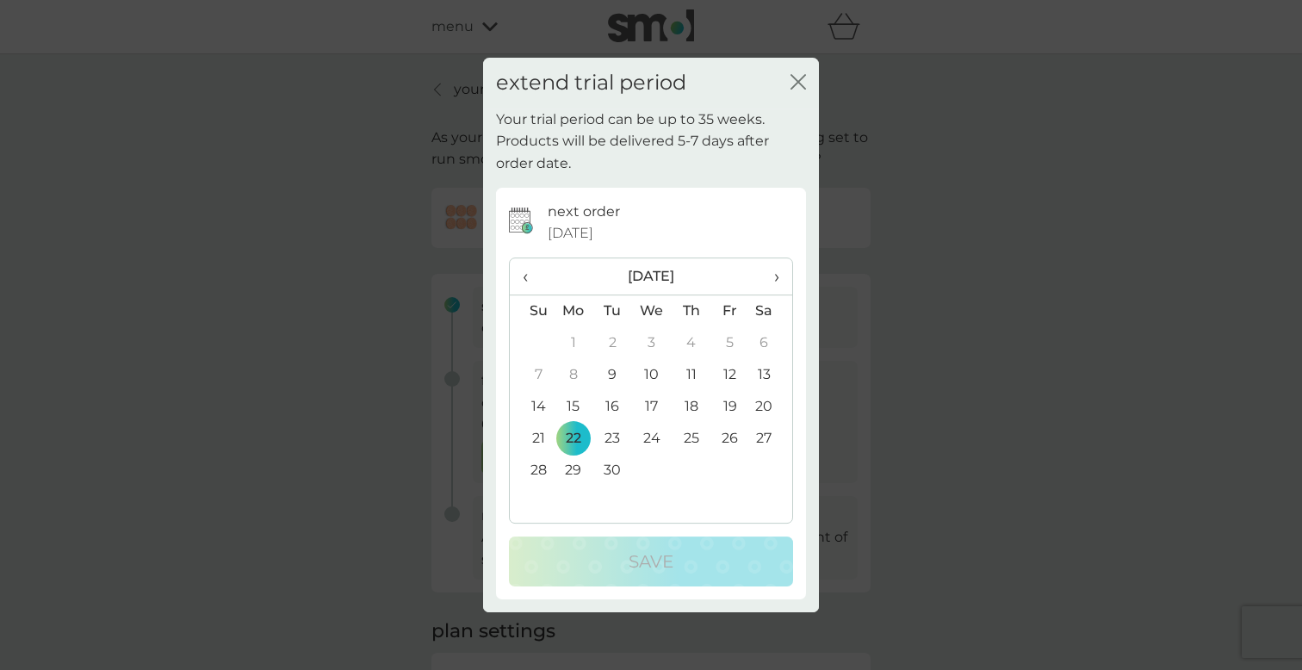
click at [776, 276] on span "›" at bounding box center [770, 276] width 17 height 36
click at [656, 339] on td "1" at bounding box center [652, 343] width 40 height 32
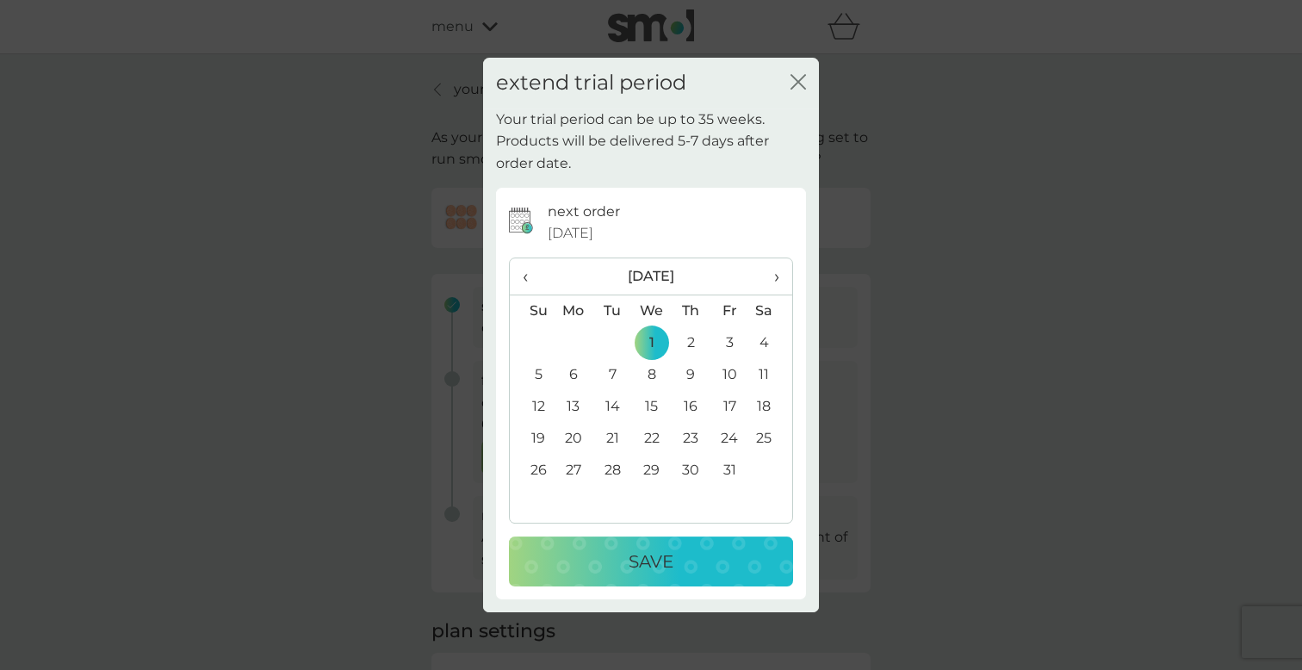
click at [707, 567] on div "Save" at bounding box center [651, 562] width 250 height 28
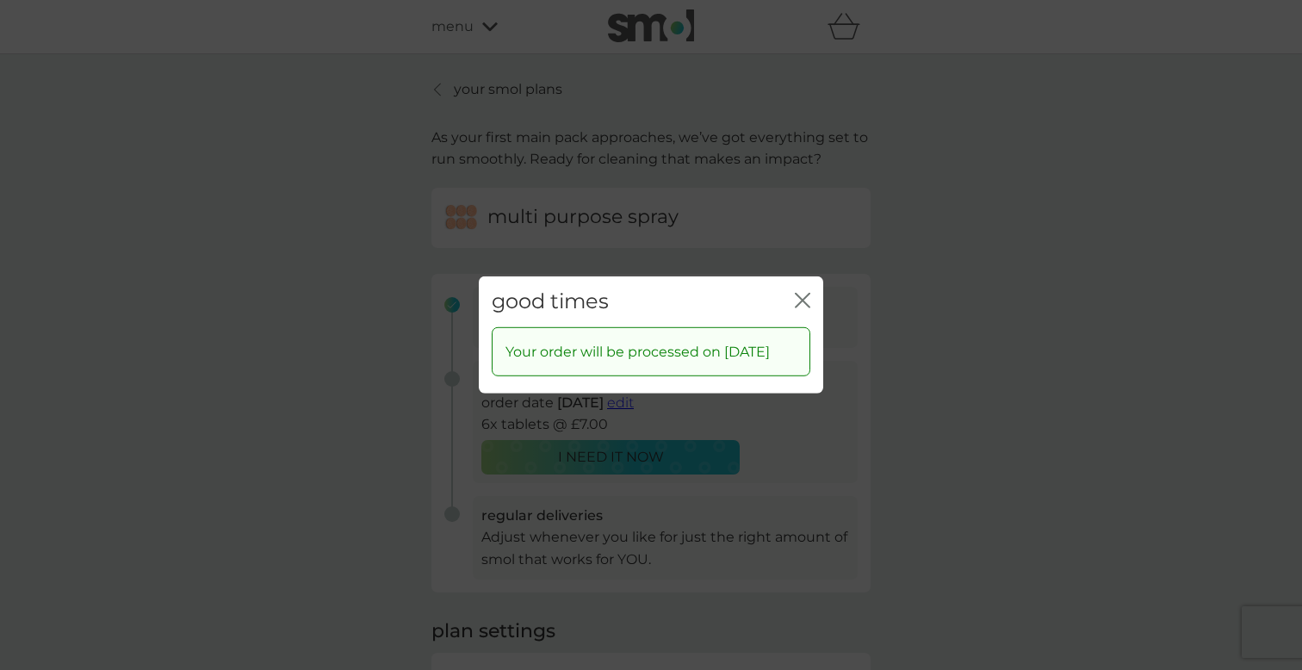
click at [807, 301] on icon "close" at bounding box center [803, 301] width 16 height 16
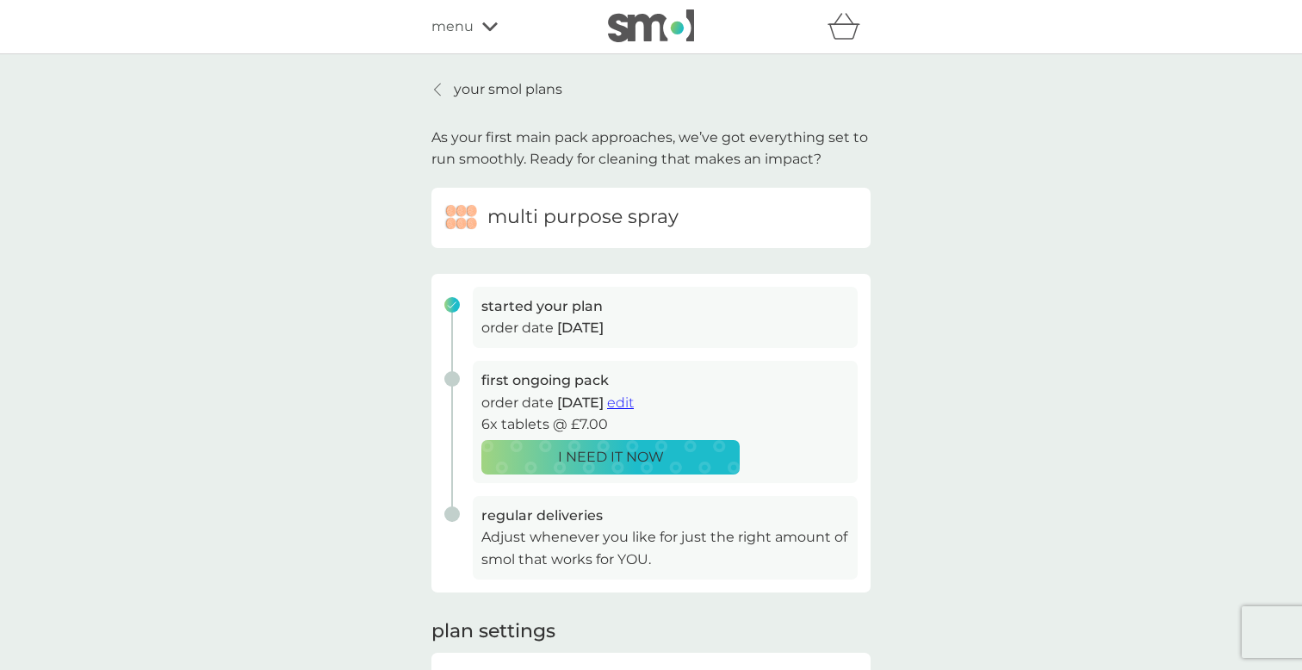
click at [488, 84] on p "your smol plans" at bounding box center [508, 89] width 109 height 22
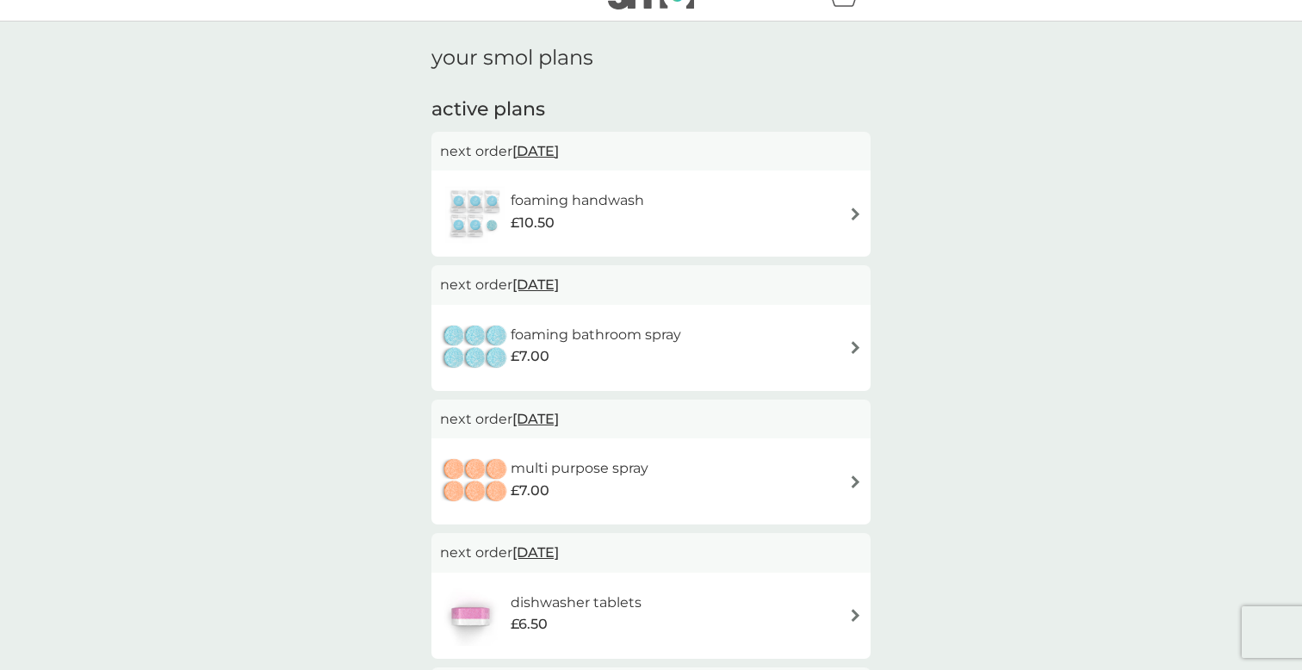
scroll to position [32, 0]
click at [723, 330] on div "foaming bathroom spray £7.00" at bounding box center [651, 349] width 422 height 60
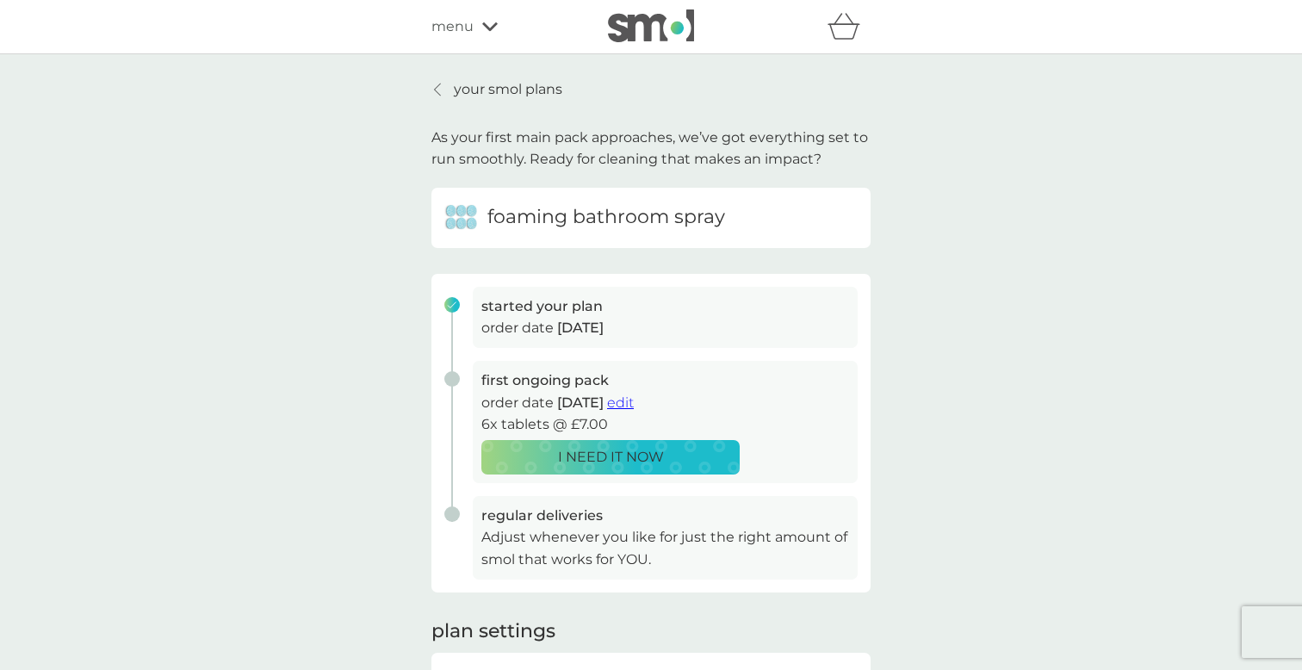
click at [634, 399] on span "edit" at bounding box center [620, 402] width 27 height 16
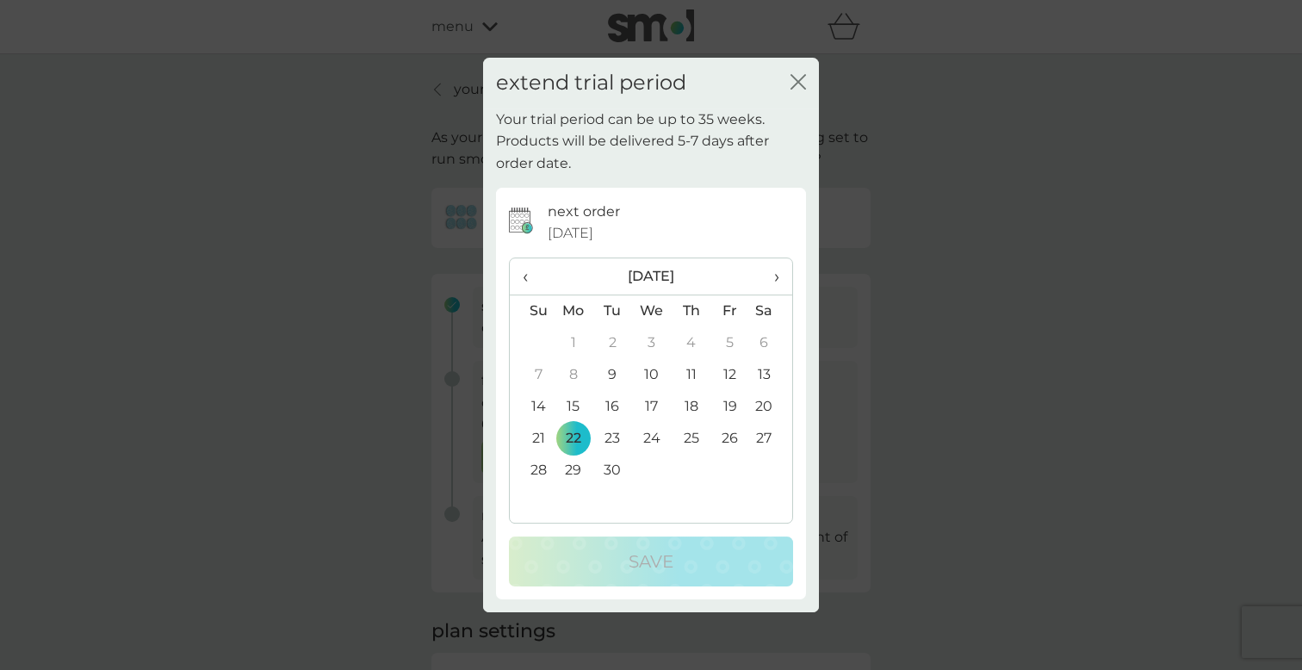
click at [778, 272] on span "›" at bounding box center [770, 276] width 17 height 36
click at [648, 343] on td "1" at bounding box center [652, 343] width 40 height 32
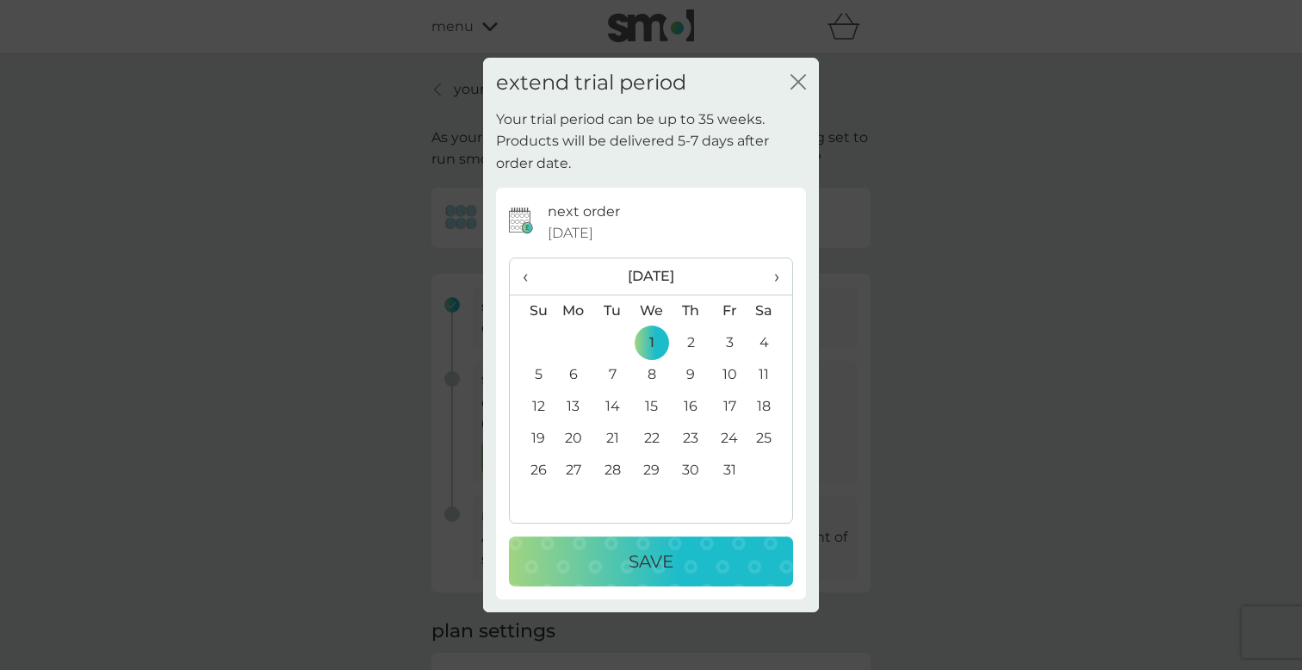
click at [664, 557] on p "Save" at bounding box center [651, 562] width 45 height 28
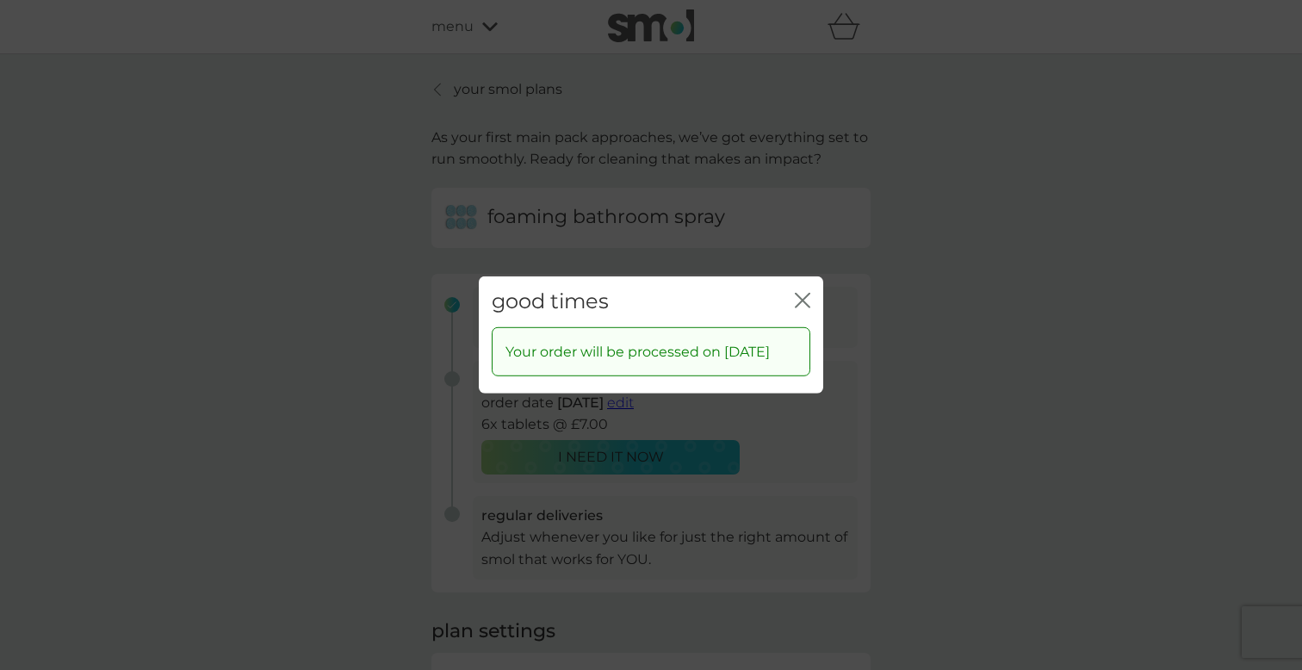
click at [802, 299] on icon "close" at bounding box center [799, 301] width 7 height 14
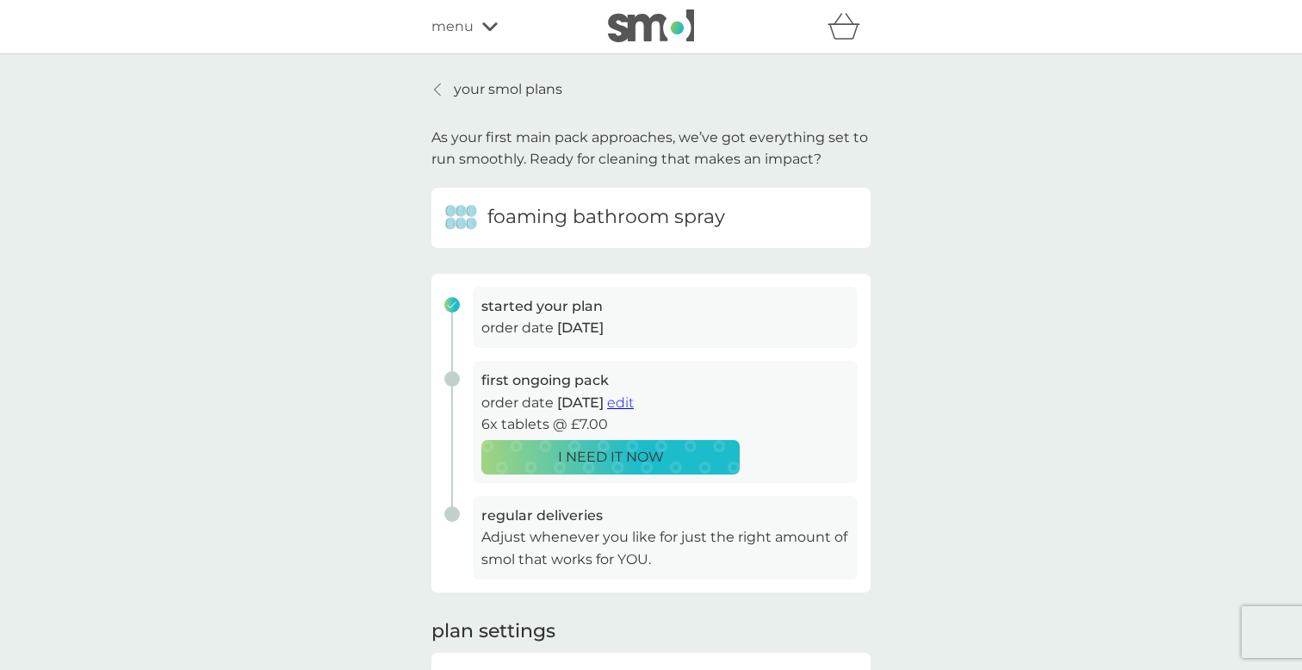
click at [437, 88] on icon at bounding box center [437, 90] width 7 height 14
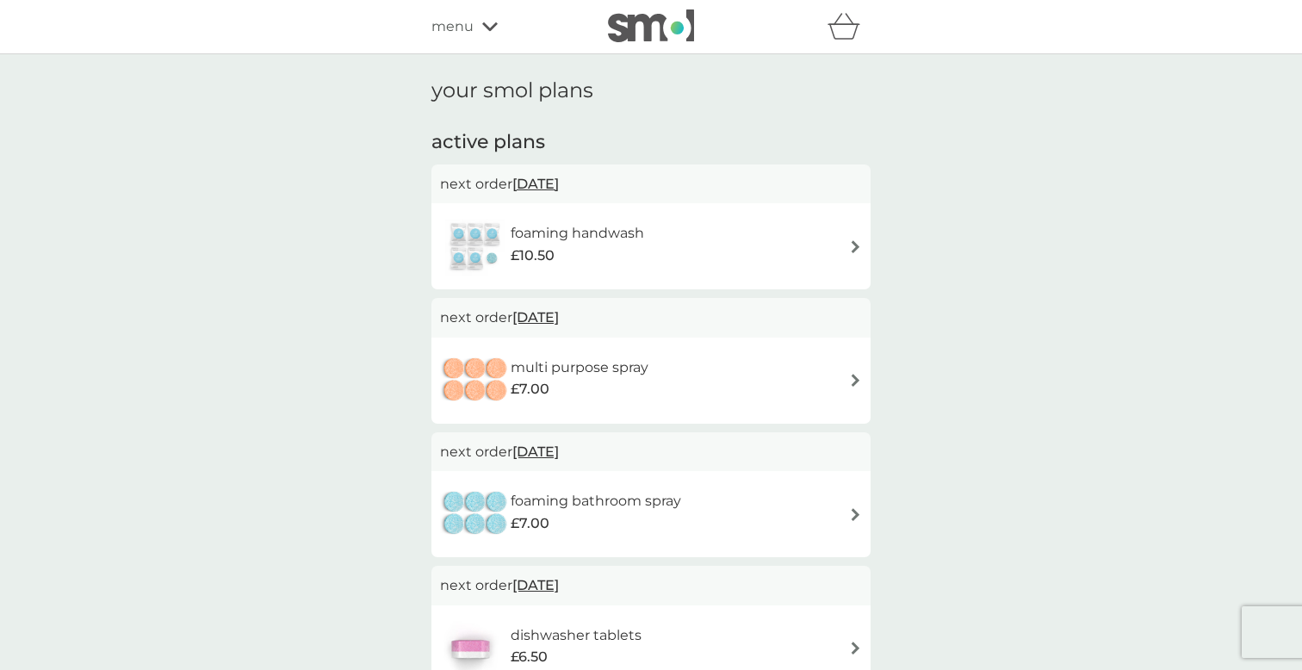
click at [651, 226] on div "foaming handwash £10.50" at bounding box center [586, 246] width 151 height 48
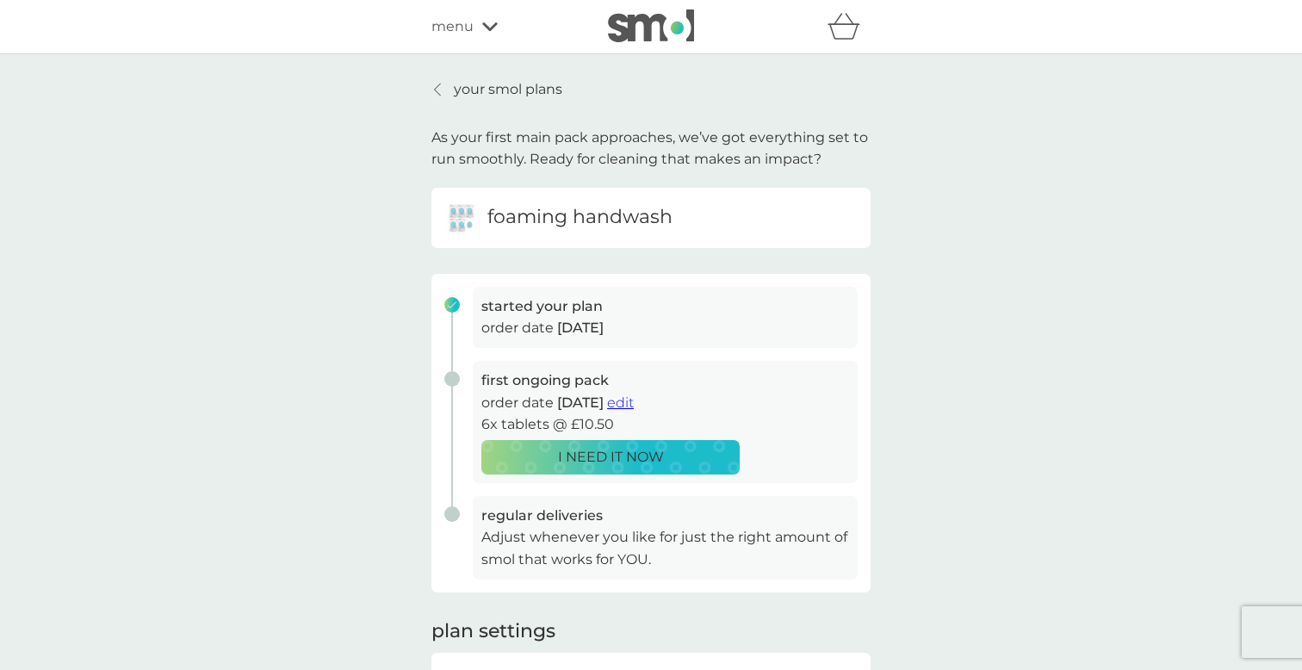
click at [634, 404] on span "edit" at bounding box center [620, 402] width 27 height 16
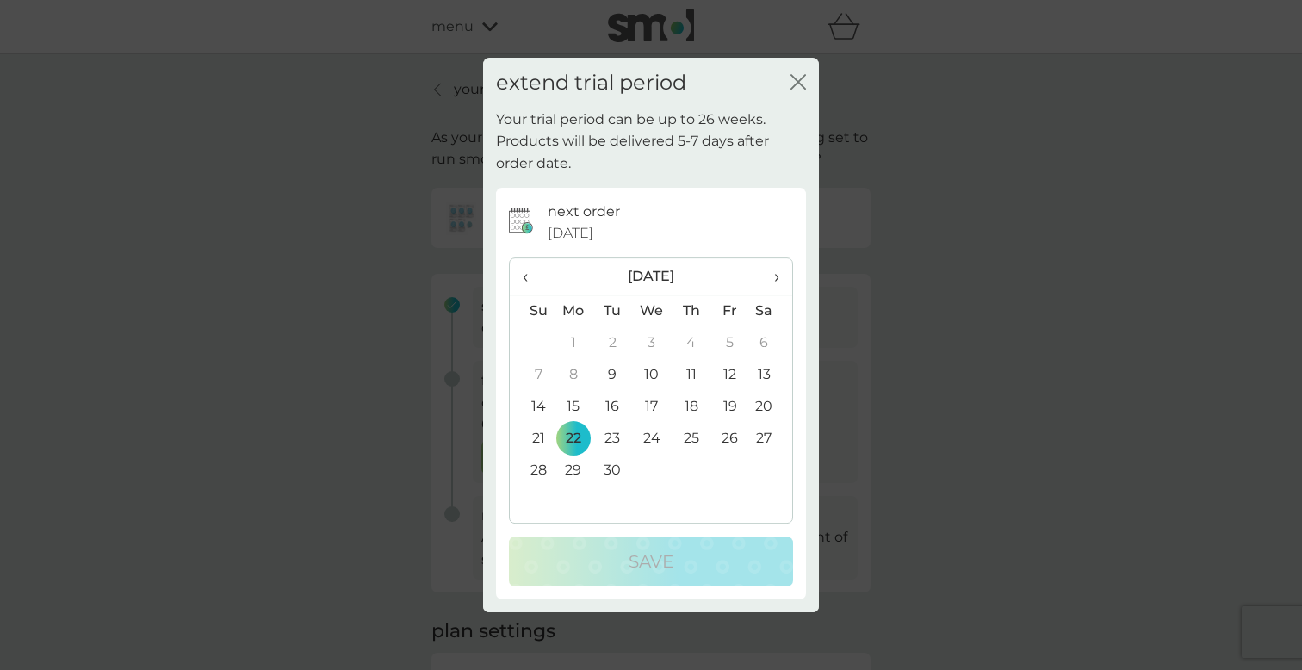
click at [775, 278] on span "›" at bounding box center [770, 276] width 17 height 36
click at [653, 343] on td "1" at bounding box center [652, 343] width 40 height 32
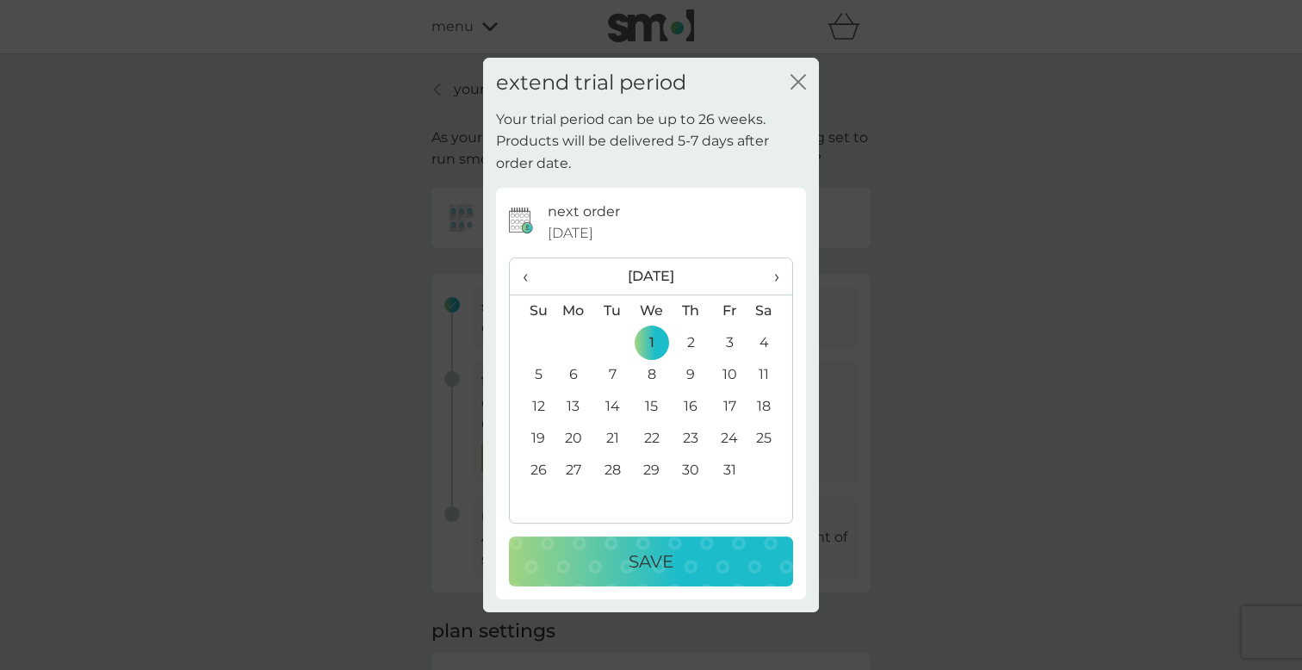
click at [756, 561] on div "Save" at bounding box center [651, 562] width 250 height 28
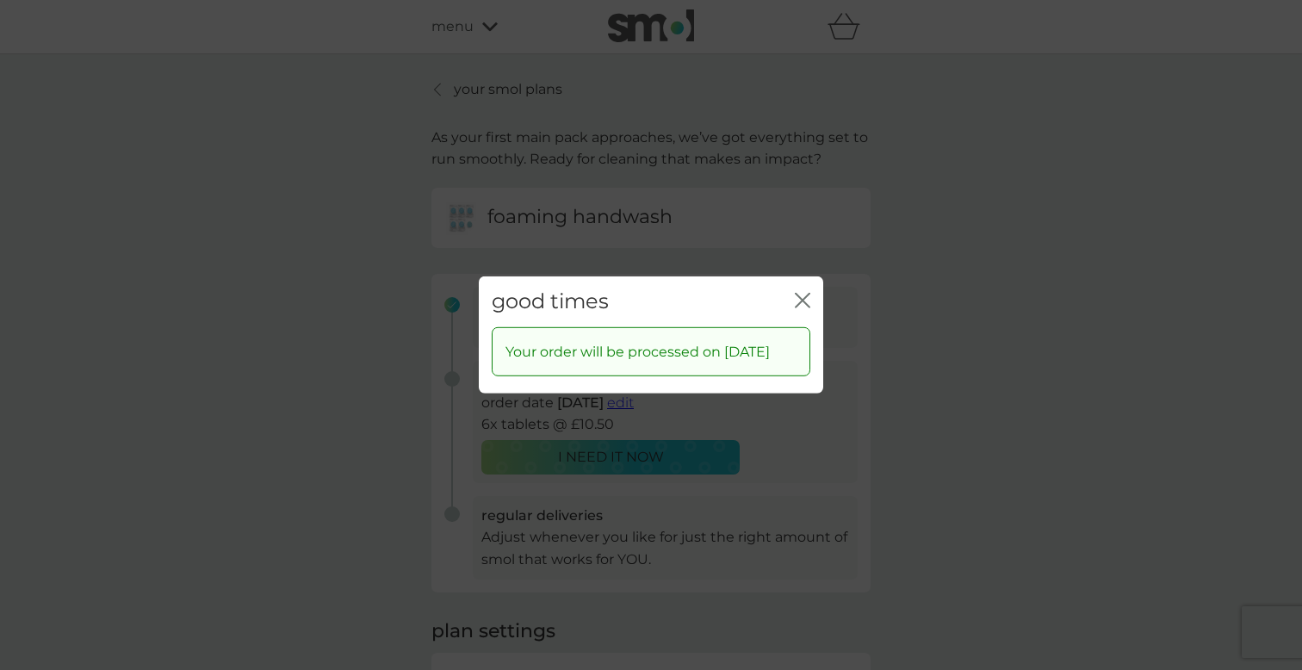
click at [798, 300] on icon "close" at bounding box center [803, 301] width 16 height 16
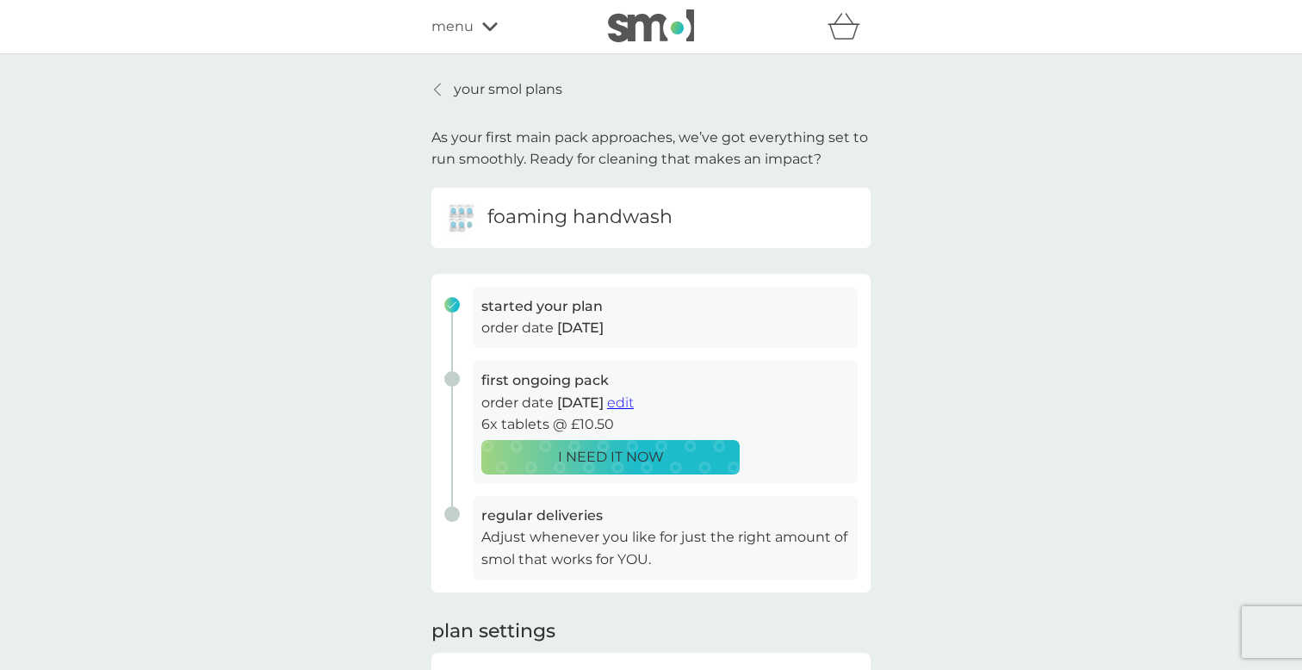
click at [440, 90] on icon at bounding box center [437, 90] width 7 height 14
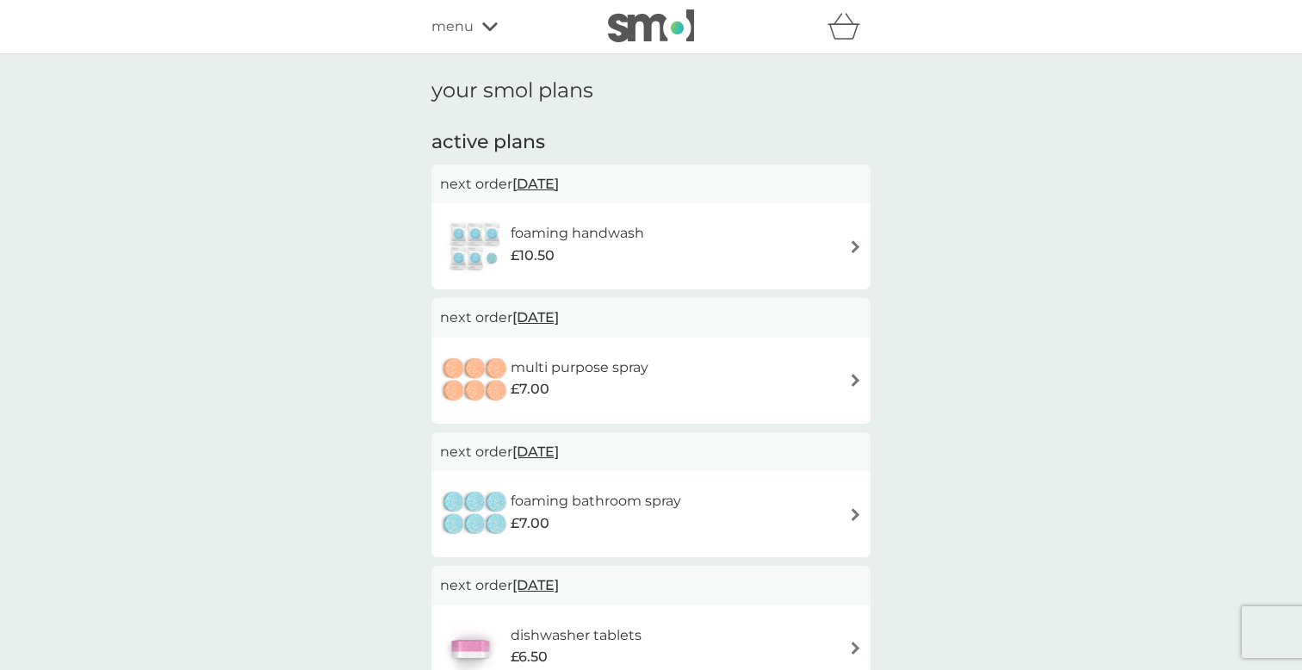
click at [478, 33] on div "menu" at bounding box center [504, 27] width 146 height 22
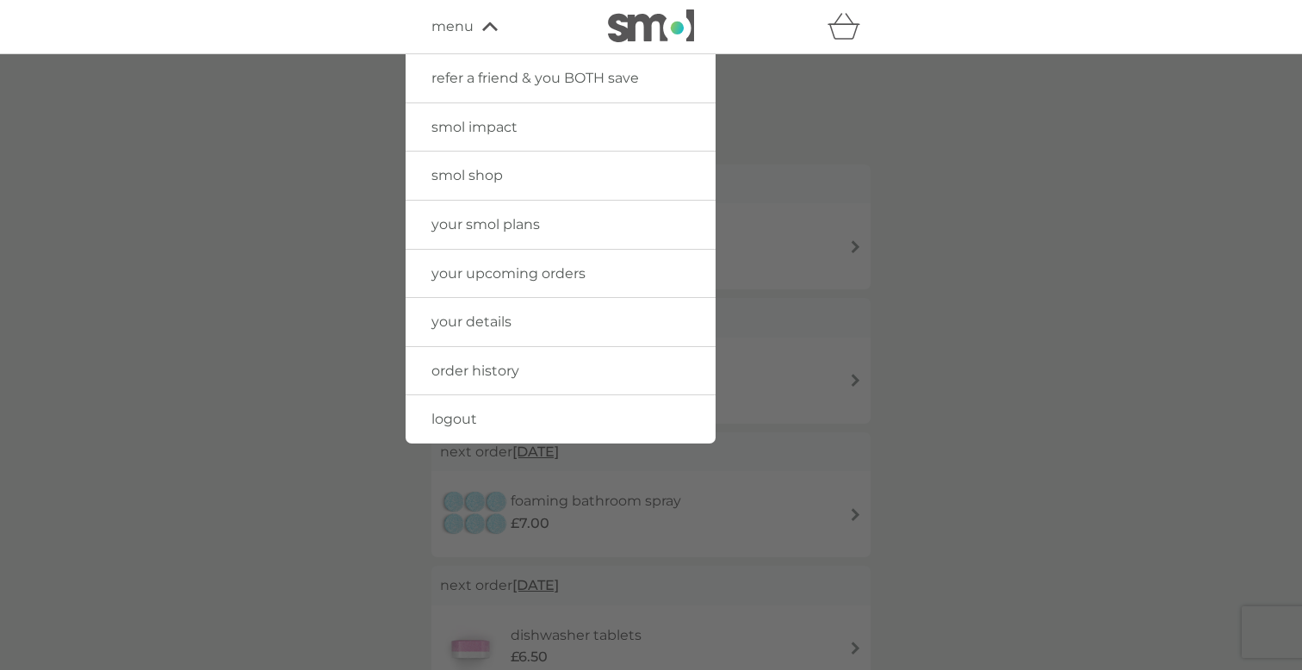
click at [480, 324] on span "your details" at bounding box center [471, 321] width 80 height 16
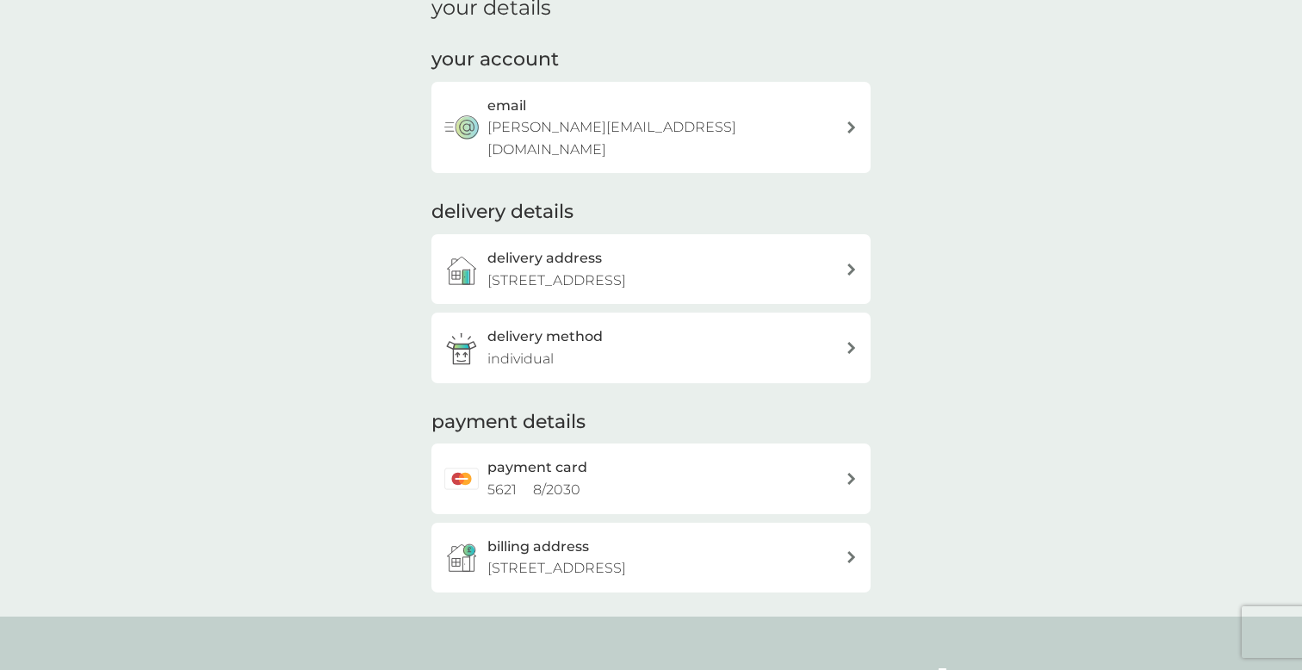
scroll to position [85, 0]
click at [692, 454] on div "payment card 5621 8 / 2030" at bounding box center [666, 476] width 358 height 44
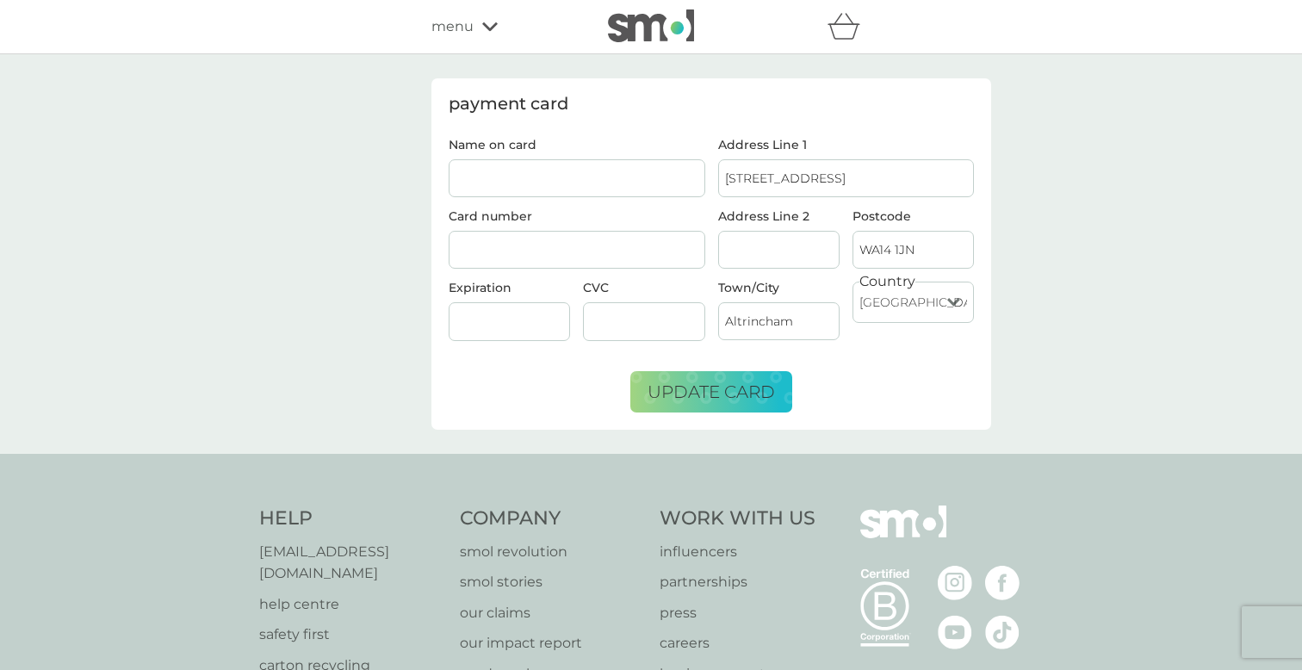
click at [608, 183] on input "Name on card" at bounding box center [577, 178] width 257 height 38
click at [568, 176] on input "Name on card" at bounding box center [577, 178] width 257 height 38
click at [462, 300] on div "Expiration" at bounding box center [510, 318] width 134 height 72
click at [462, 310] on div at bounding box center [509, 321] width 121 height 39
click at [549, 182] on input "Name on card" at bounding box center [577, 178] width 257 height 38
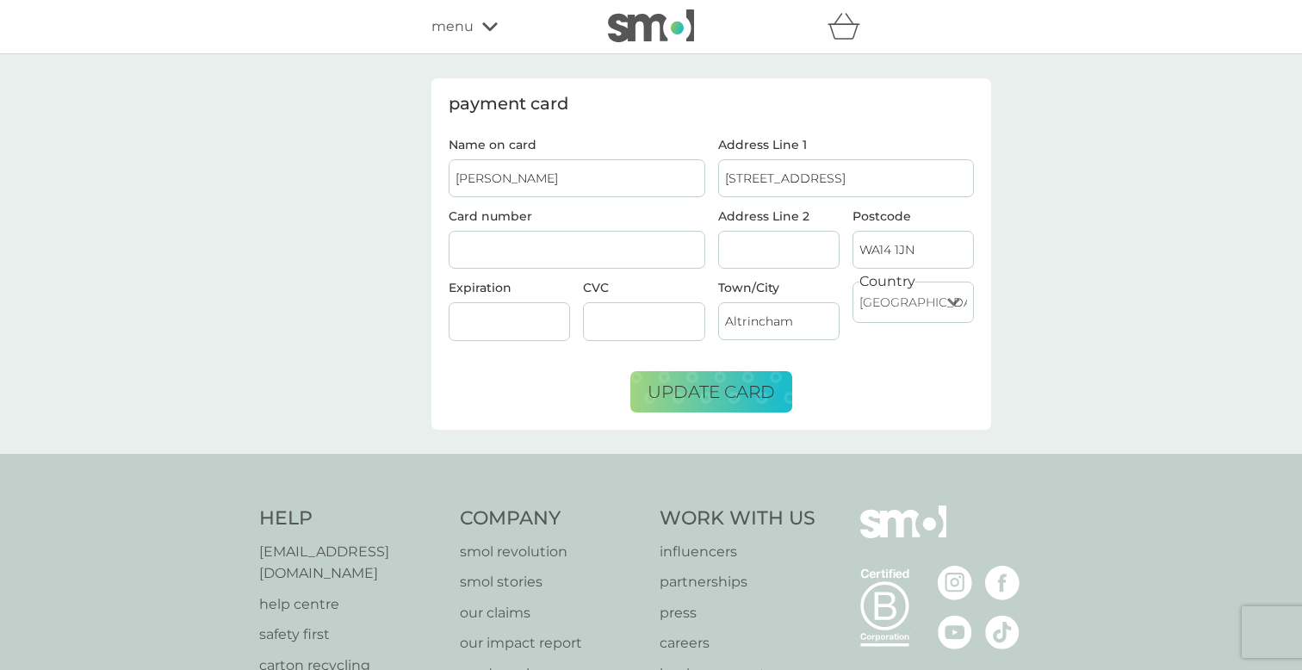
type input "D W Grahamslaw"
click at [825, 103] on div "payment card" at bounding box center [711, 104] width 525 height 17
click at [750, 387] on span "update card" at bounding box center [711, 391] width 127 height 21
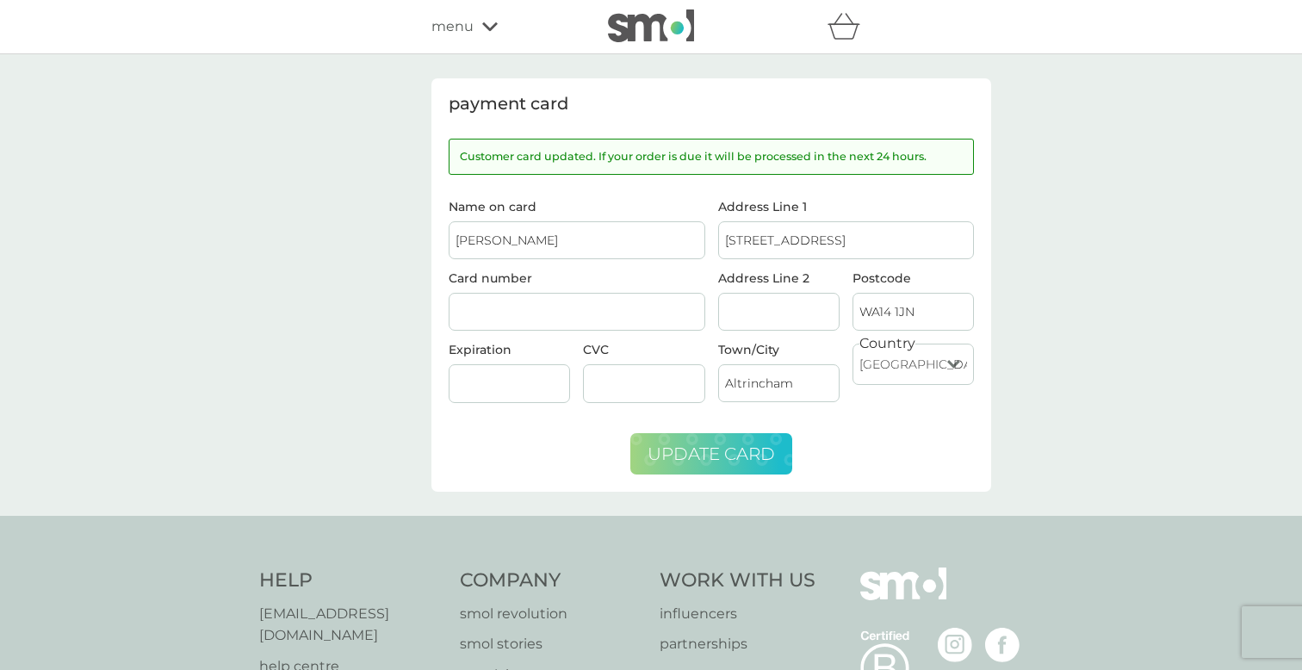
click at [484, 26] on icon at bounding box center [490, 26] width 16 height 9
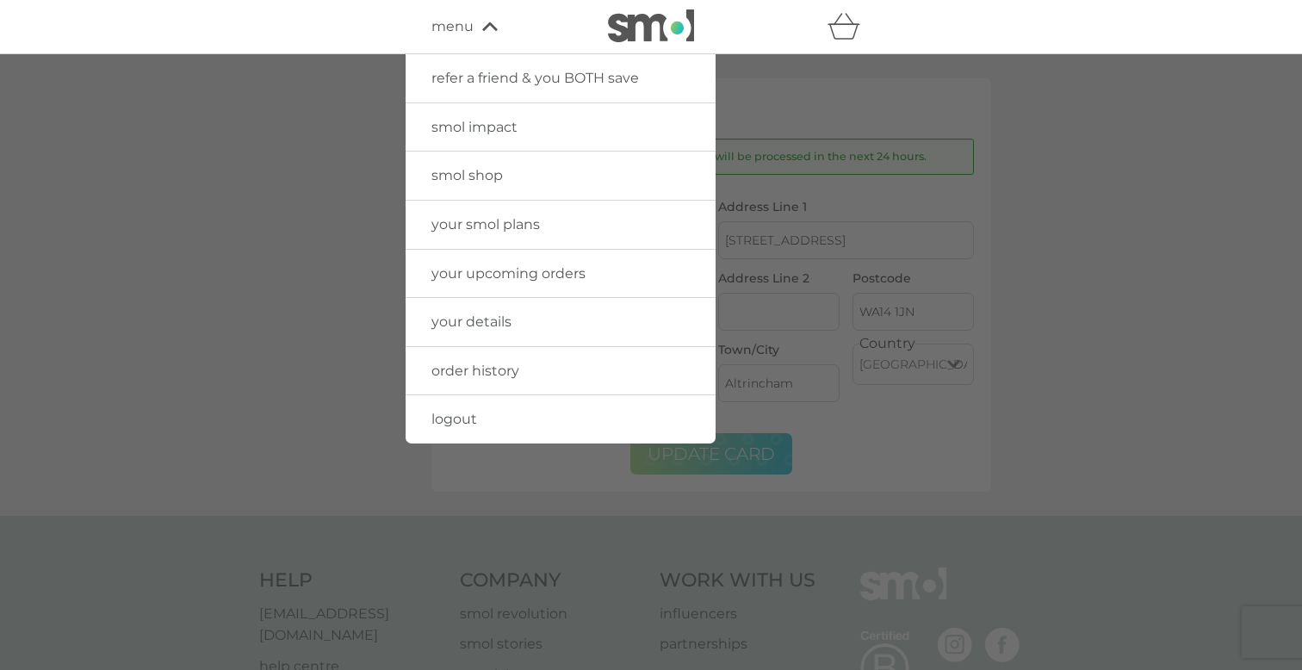
click at [518, 77] on span "refer a friend & you BOTH save" at bounding box center [535, 78] width 208 height 16
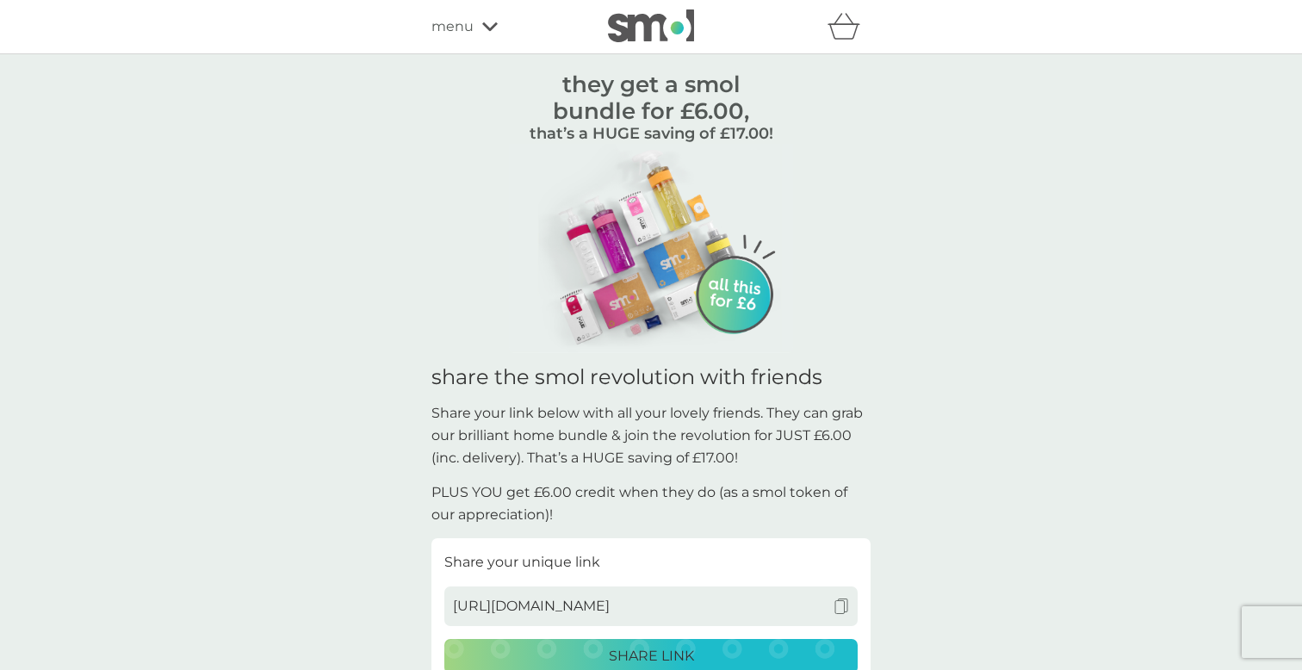
click at [1045, 181] on div "get £6.00 credit for every friend that joins. they get a smol bundle for £6.00,…" at bounding box center [651, 560] width 1302 height 1013
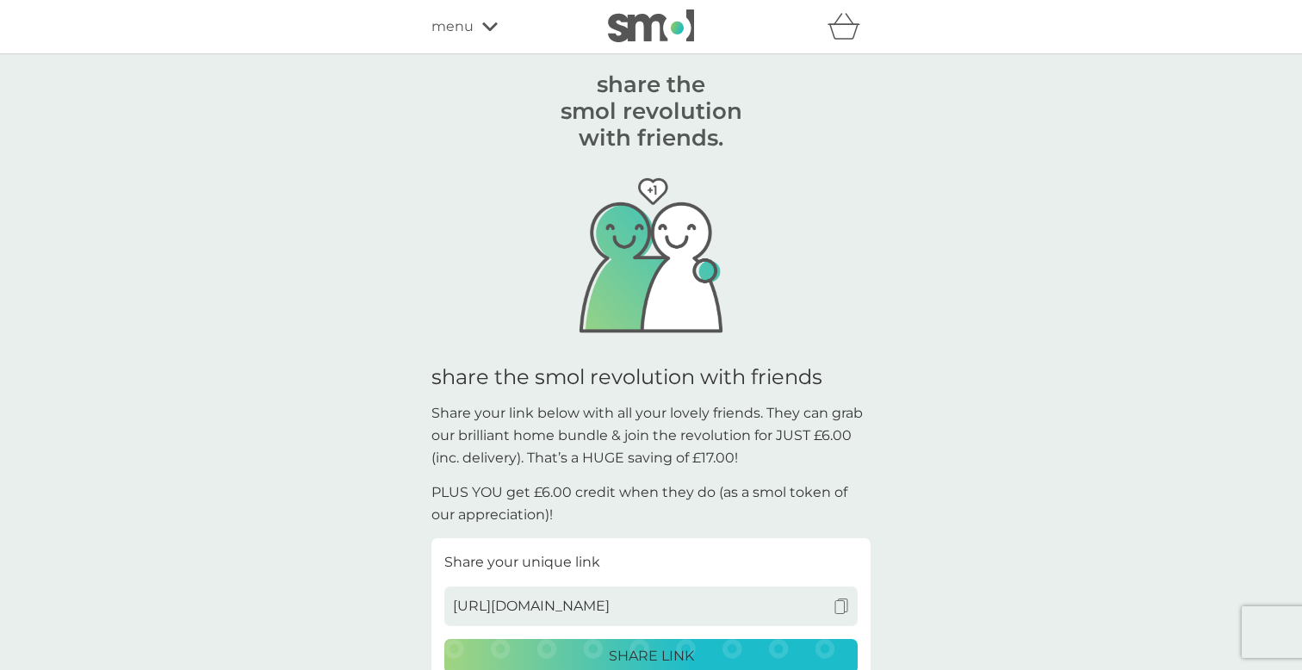
click at [483, 35] on div "menu" at bounding box center [504, 27] width 146 height 22
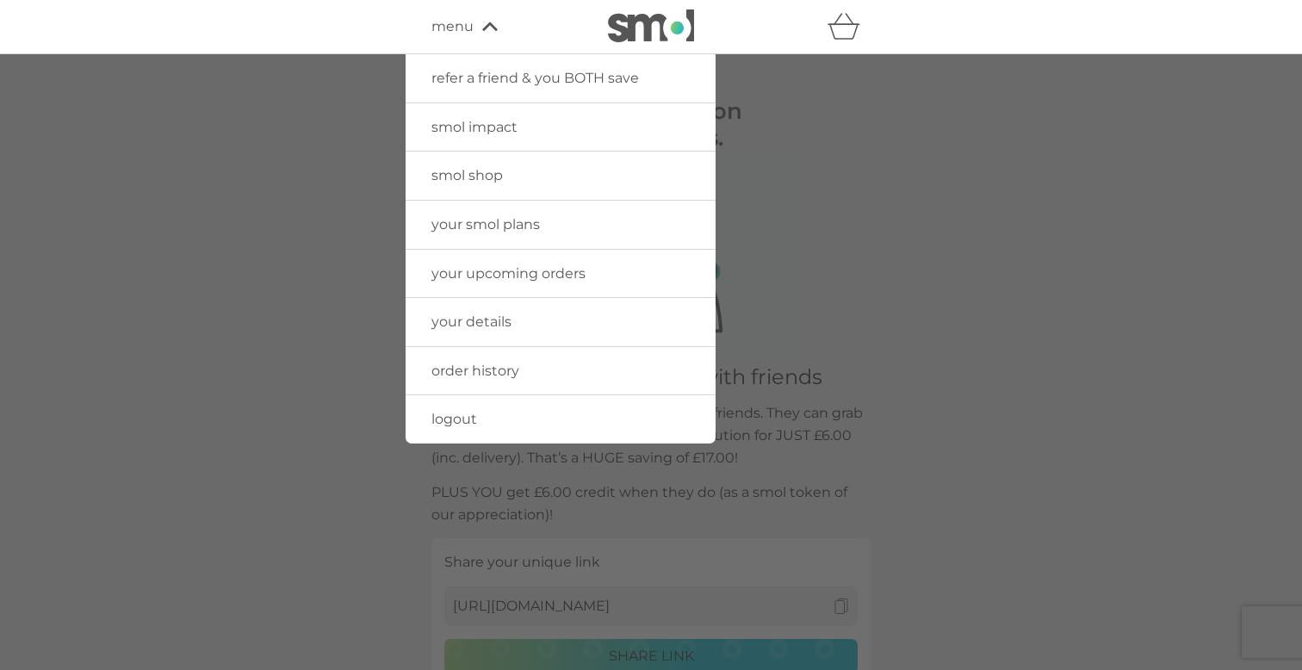
click at [493, 122] on span "smol impact" at bounding box center [474, 127] width 86 height 16
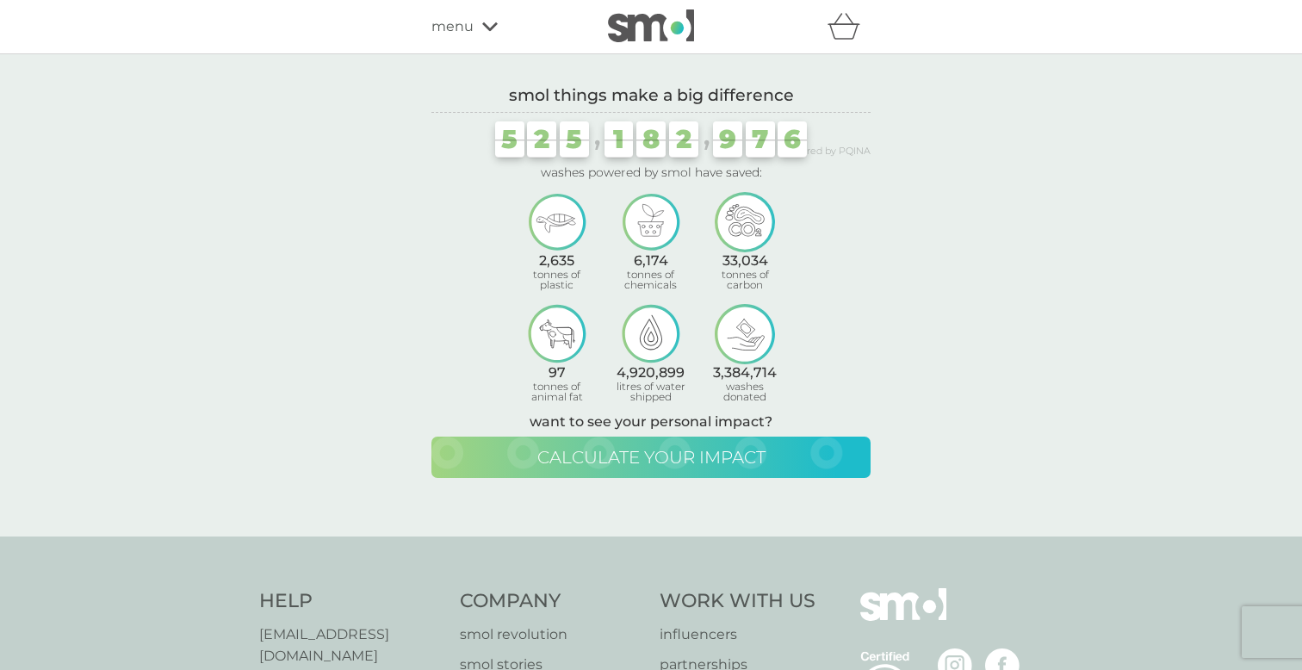
click at [744, 468] on button "calculate your impact" at bounding box center [650, 457] width 439 height 41
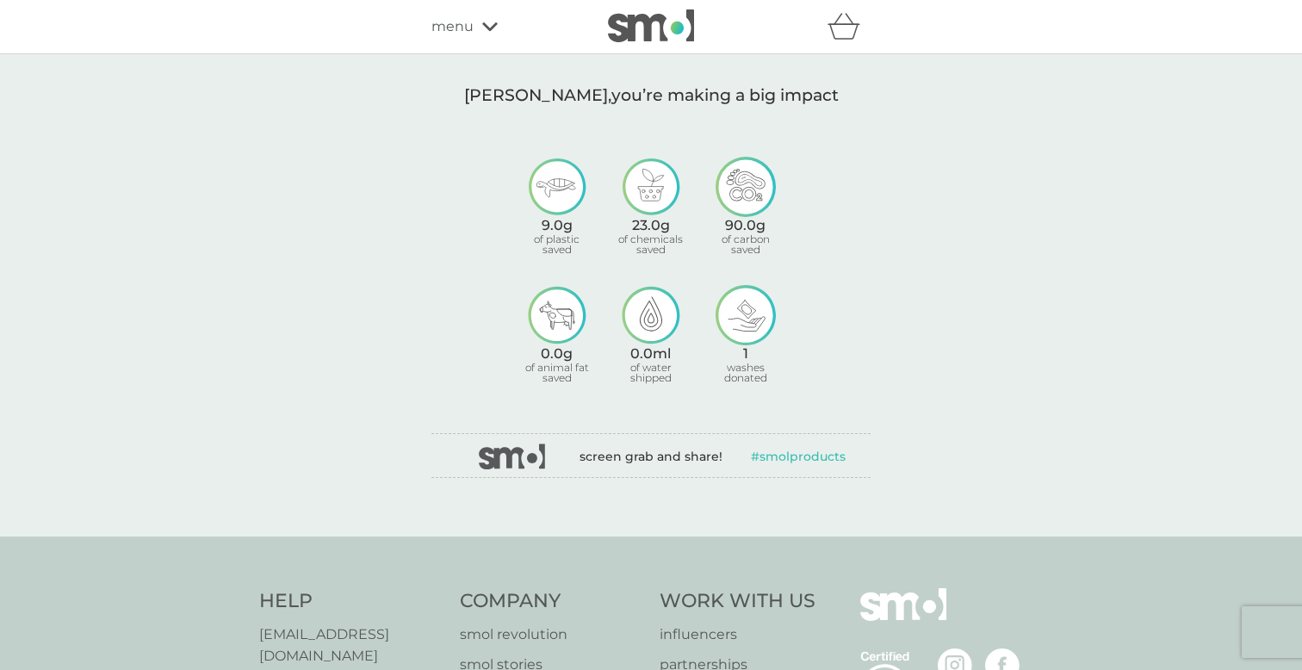
click at [465, 23] on span "menu" at bounding box center [452, 27] width 42 height 22
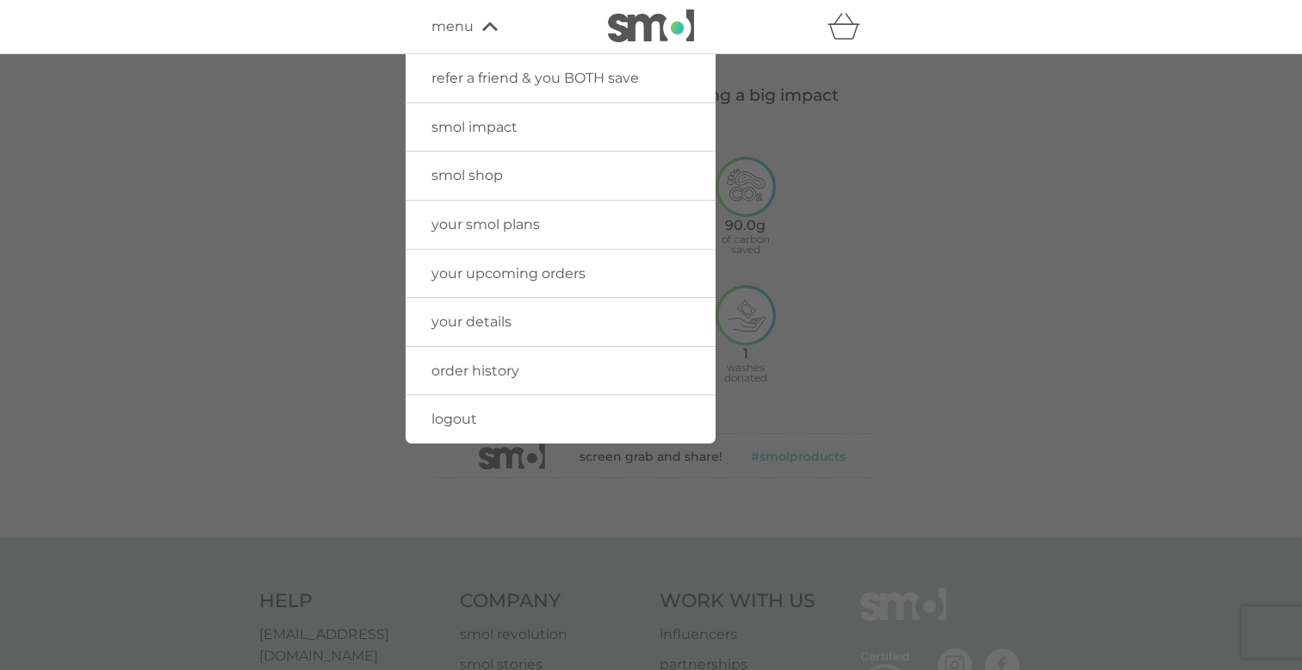
click at [487, 369] on span "order history" at bounding box center [475, 371] width 88 height 16
